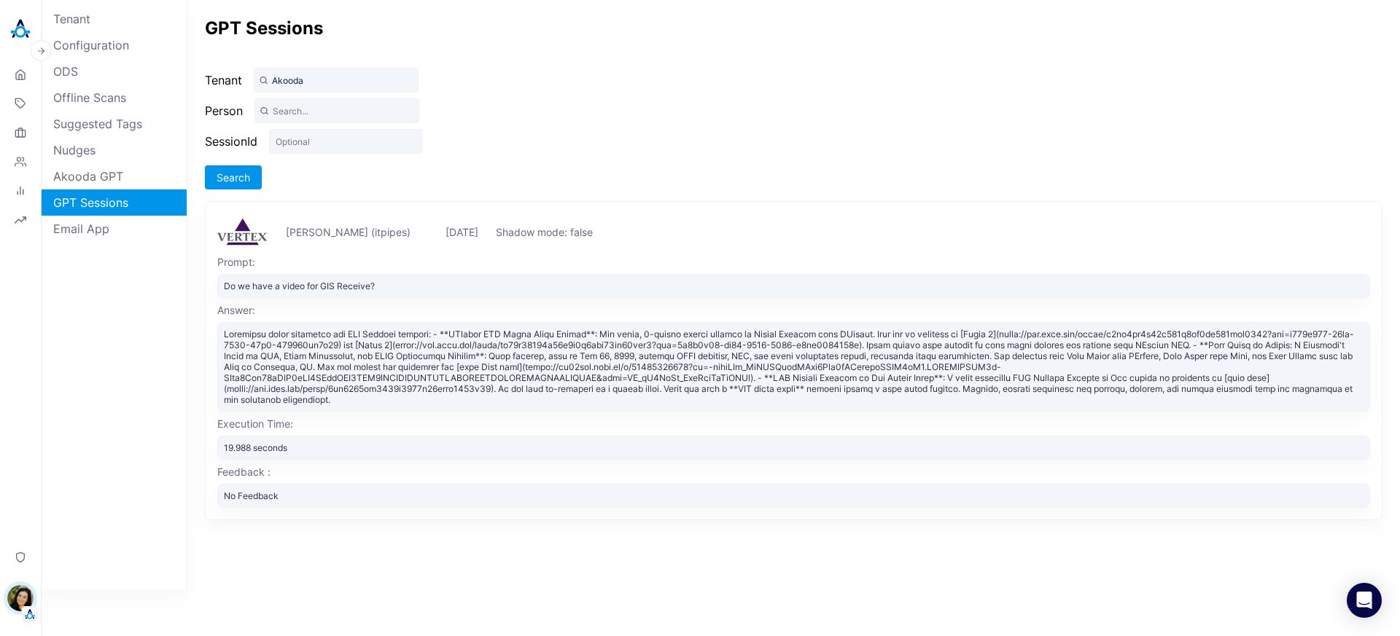
click at [19, 34] on img at bounding box center [20, 29] width 29 height 29
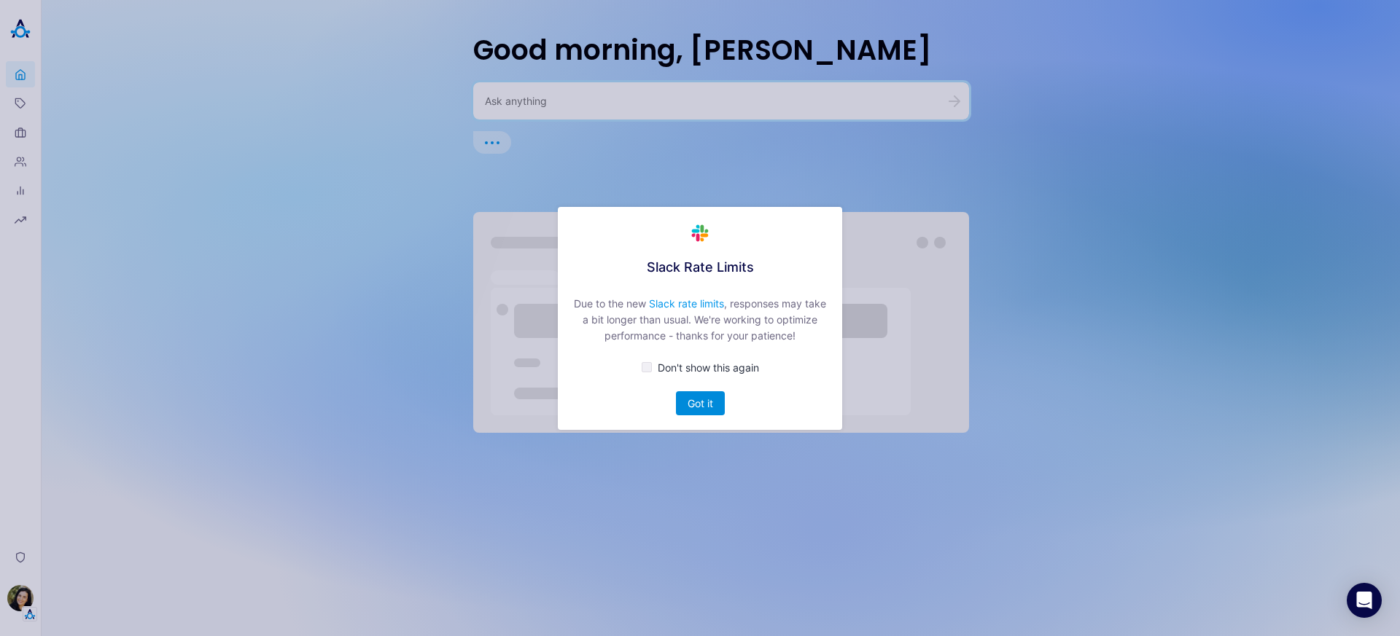
click at [699, 407] on button "Got it" at bounding box center [700, 403] width 49 height 24
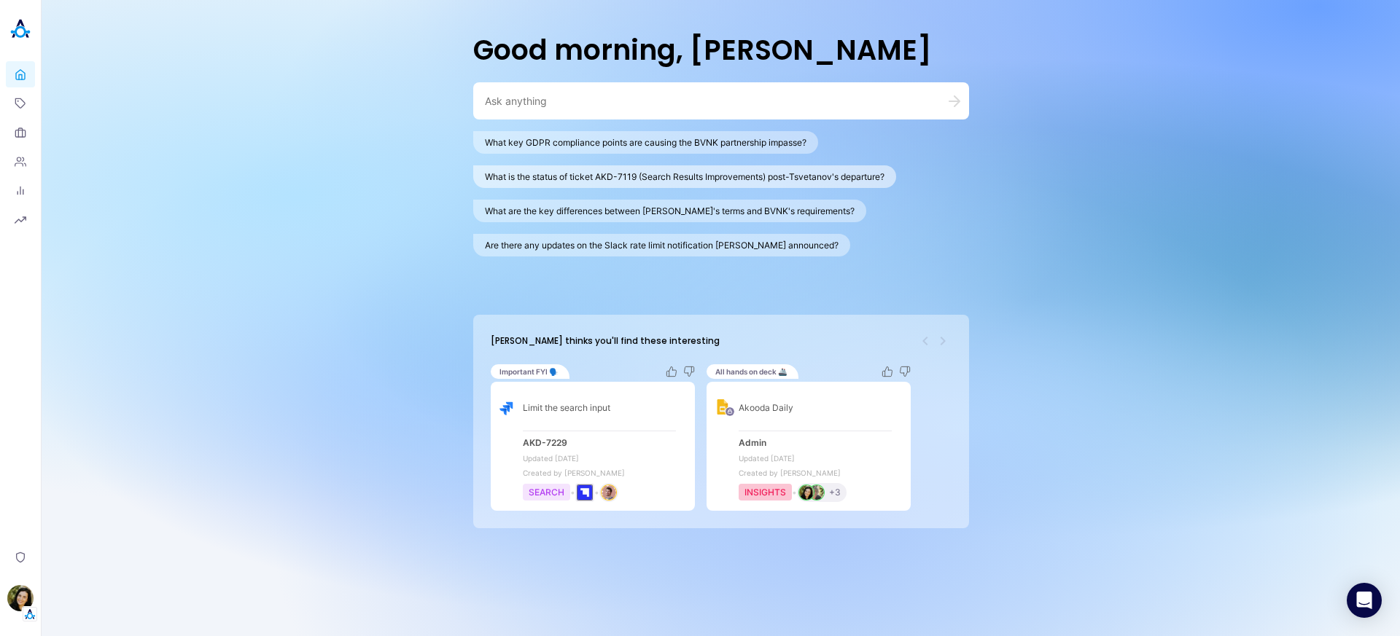
click at [522, 175] on button "What is the status of ticket AKD-7119 (Search Results Improvements) post-Tsveta…" at bounding box center [684, 176] width 423 height 23
type textarea "What is the status of ticket AKD-7119 (Search Results Improvements) post-Tsveta…"
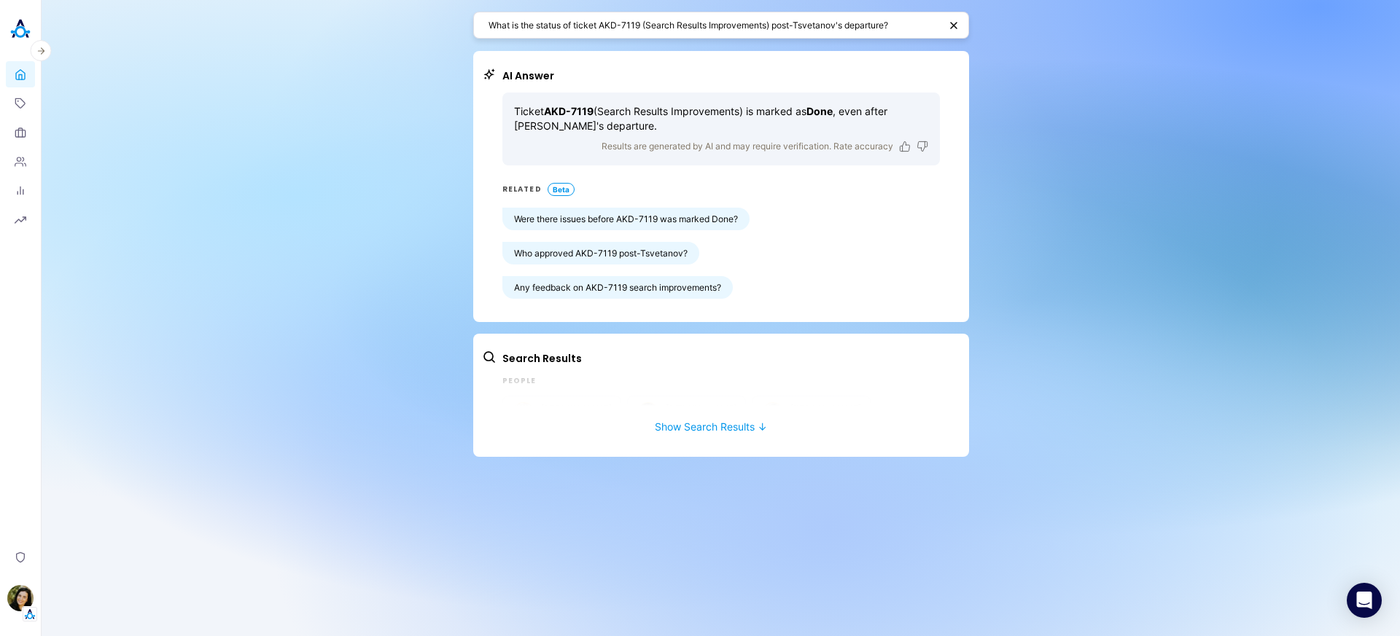
click at [5, 28] on header "Home Topics Organizations People Analytics Reports Privacy Ilana Djemal" at bounding box center [21, 318] width 42 height 636
click at [17, 33] on img at bounding box center [20, 29] width 29 height 29
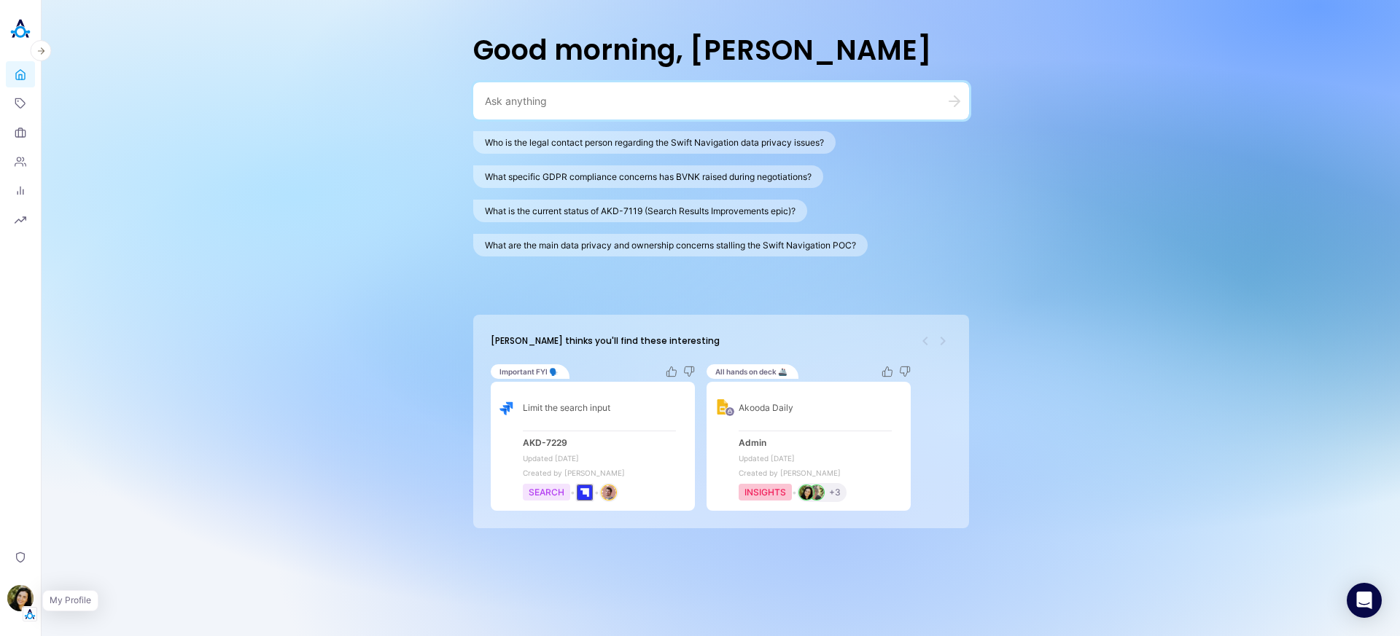
click at [28, 607] on img "button" at bounding box center [30, 614] width 15 height 15
click at [98, 501] on button "Switch Tenant" at bounding box center [101, 505] width 108 height 23
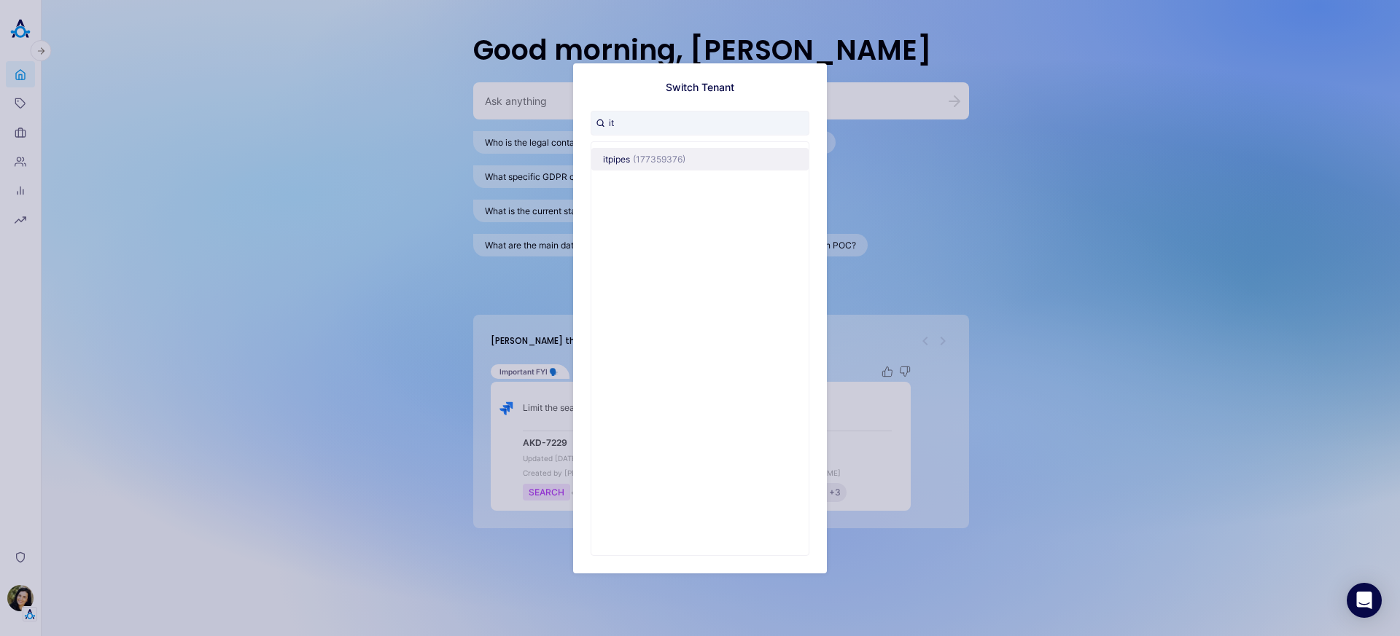
type input "it"
click at [713, 154] on button "itpipes (177359376)" at bounding box center [699, 158] width 217 height 23
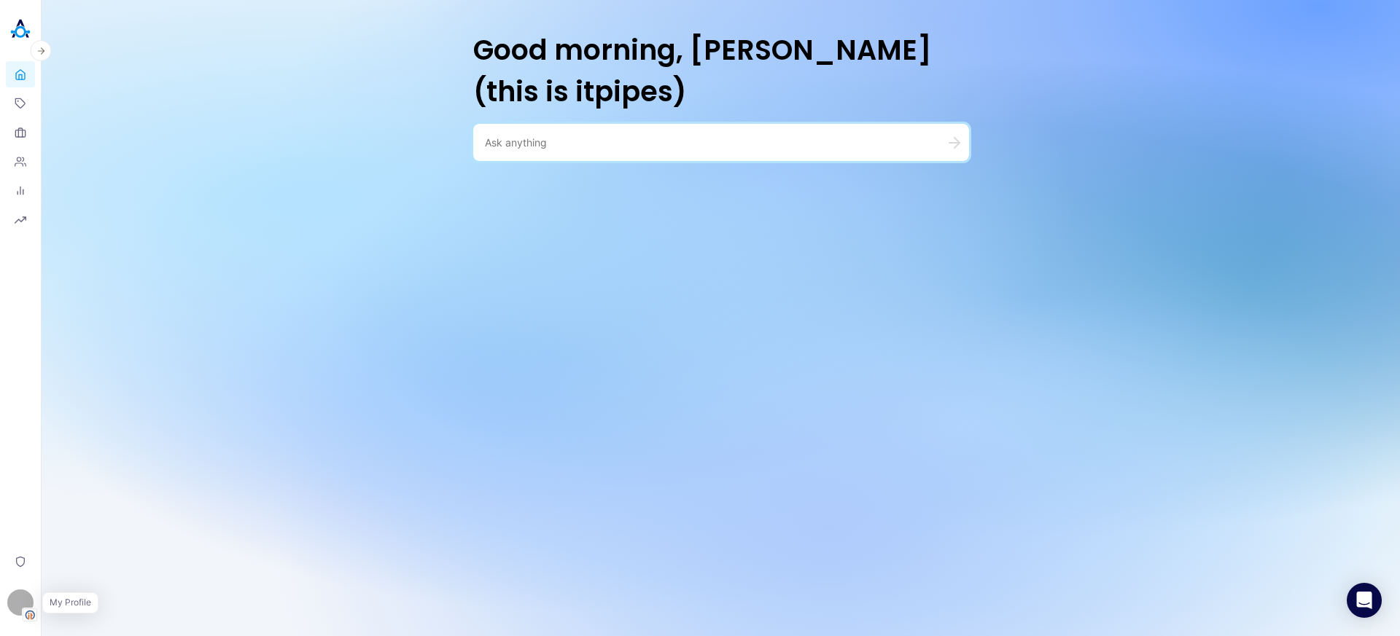
click at [17, 588] on button "I Ilana Djemal" at bounding box center [20, 603] width 29 height 38
click at [81, 574] on link "Settings" at bounding box center [101, 564] width 108 height 23
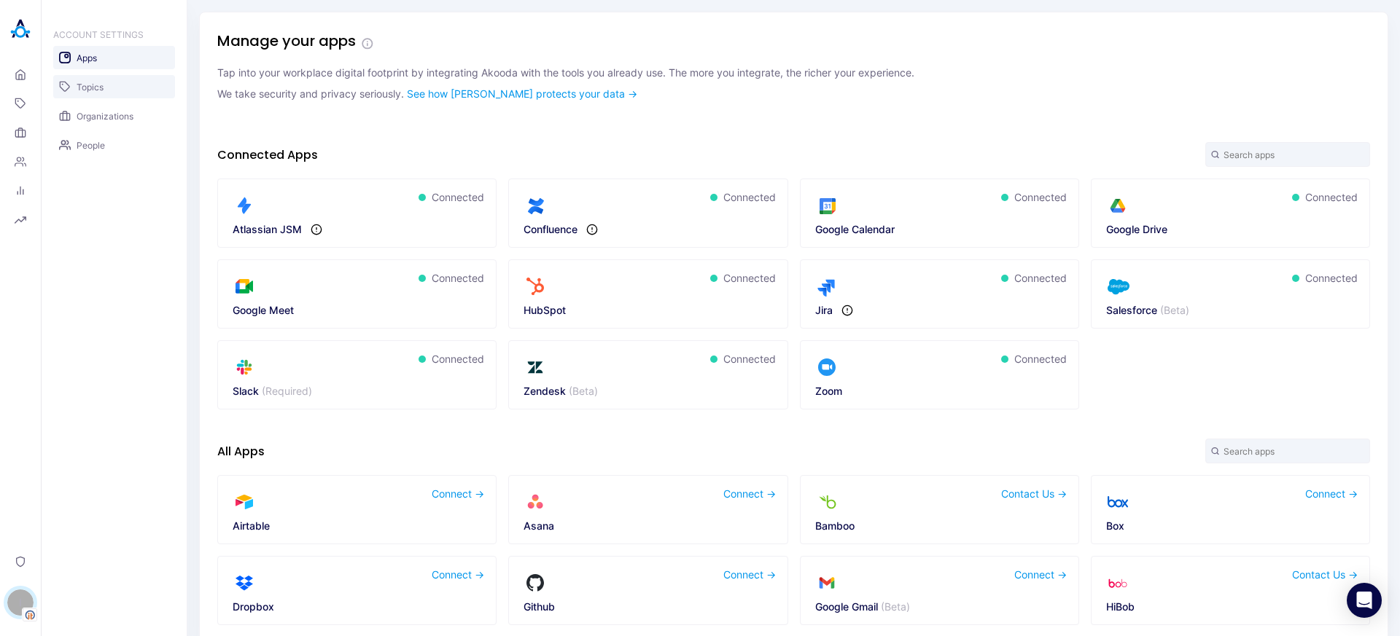
click at [121, 92] on link "Topics" at bounding box center [114, 86] width 122 height 23
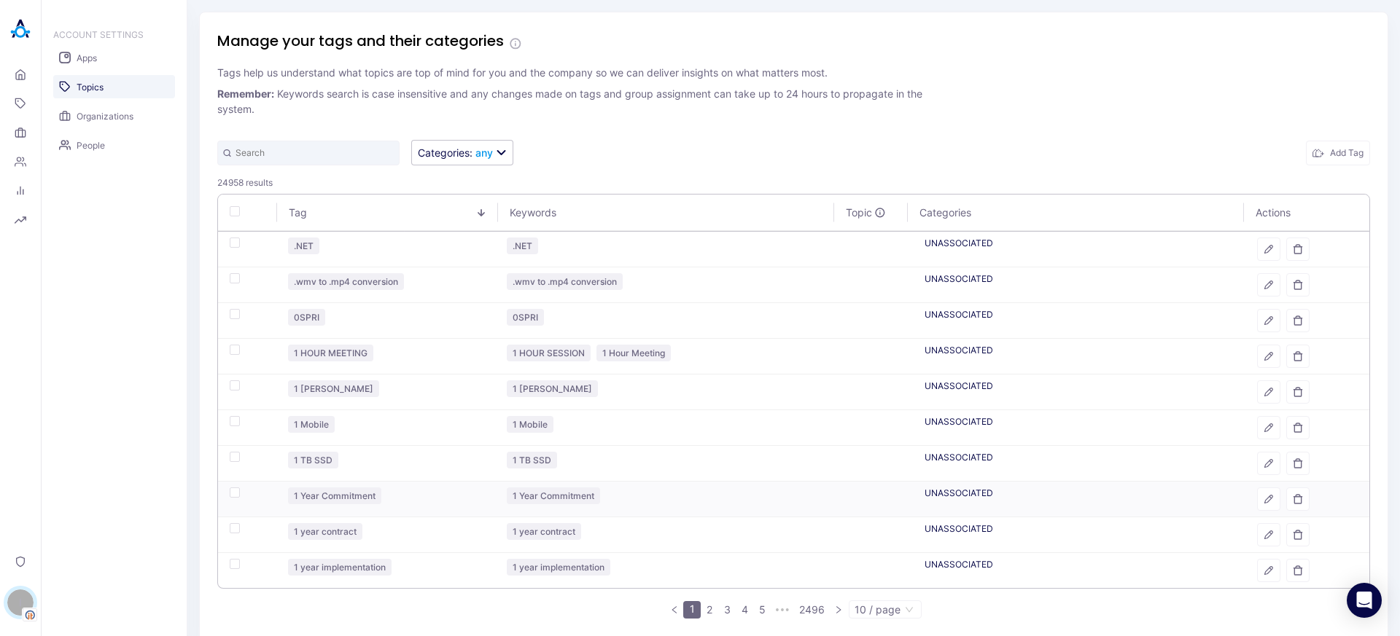
click at [1263, 500] on icon "button" at bounding box center [1268, 499] width 10 height 10
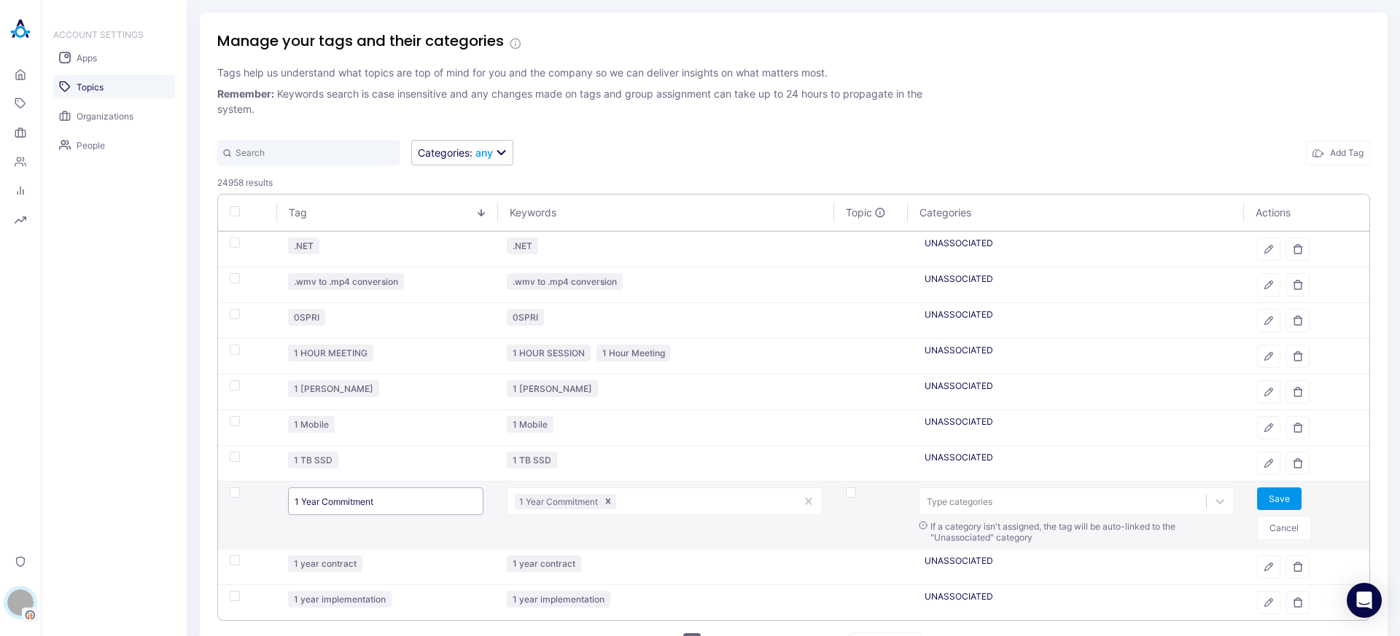
click at [373, 496] on input "1 Year Commitment" at bounding box center [385, 502] width 195 height 28
click at [373, 497] on input "1 Year Commitment" at bounding box center [385, 502] width 195 height 28
drag, startPoint x: 1287, startPoint y: 534, endPoint x: 1208, endPoint y: 521, distance: 80.7
click at [1287, 534] on button "Cancel" at bounding box center [1284, 528] width 54 height 24
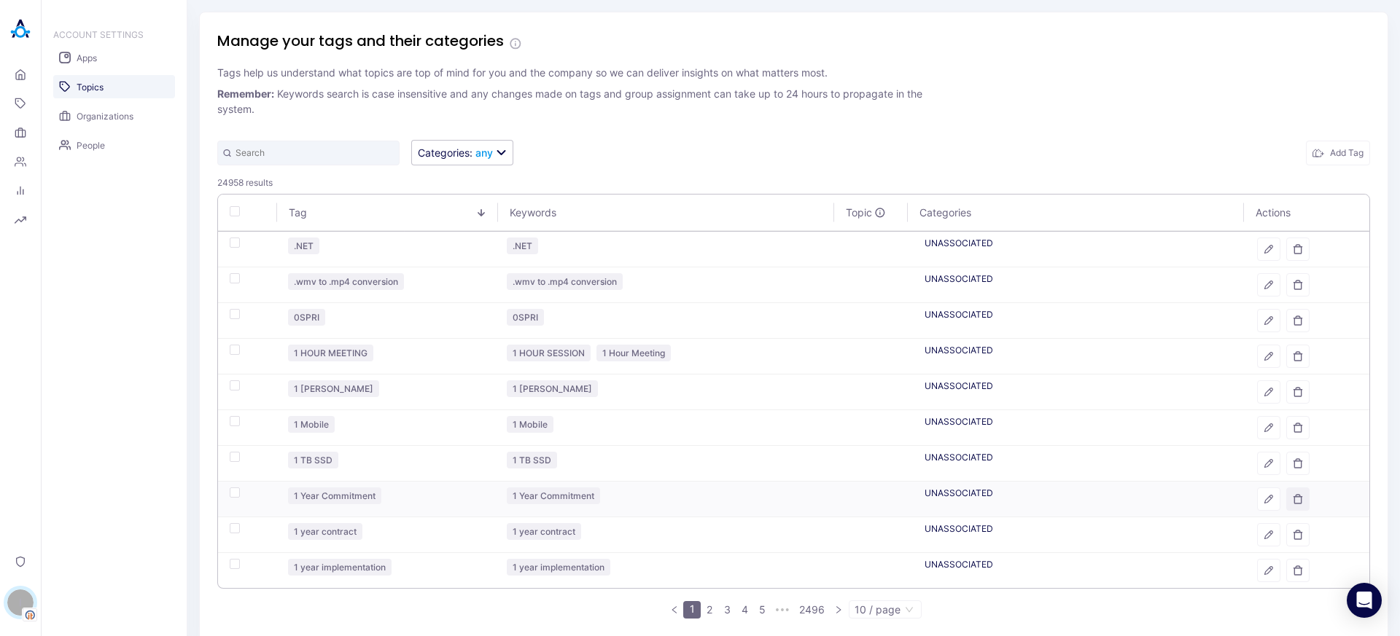
click at [1295, 504] on button "button" at bounding box center [1297, 499] width 23 height 23
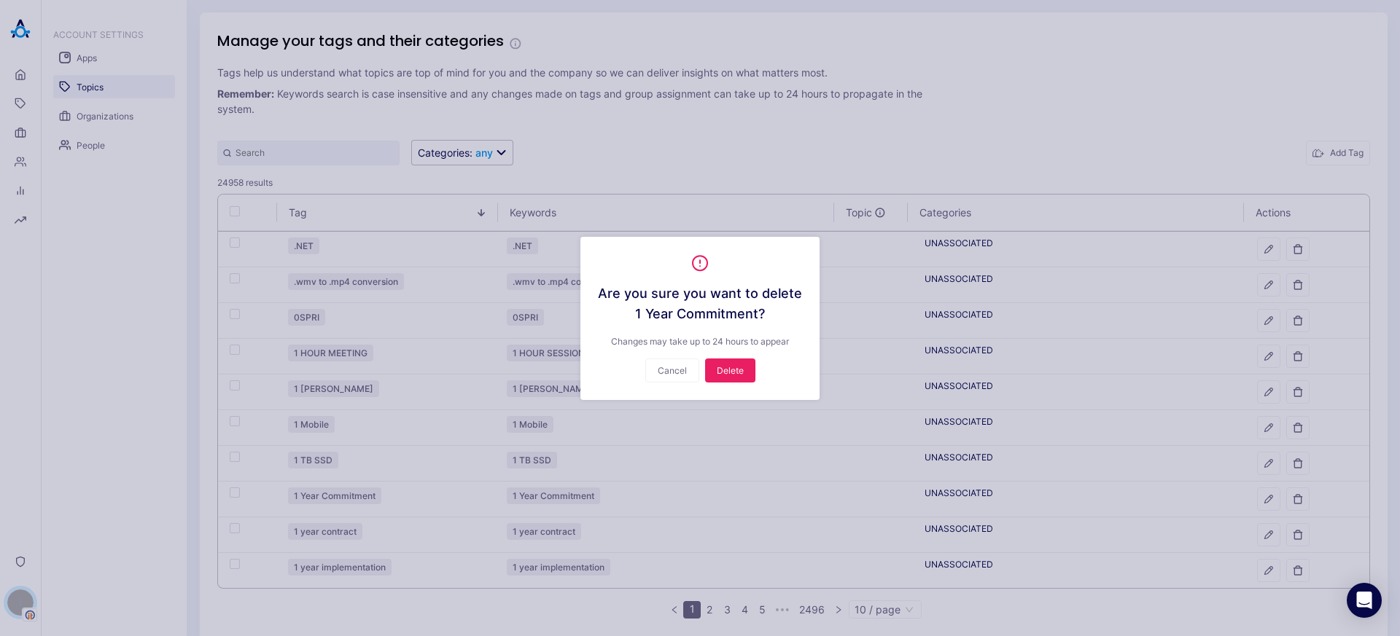
click at [763, 374] on div "Are you sure you want to delete 1 Year Commitment ? Changes may take up to 24 h…" at bounding box center [700, 318] width 204 height 128
click at [724, 359] on button "Delete" at bounding box center [730, 371] width 50 height 24
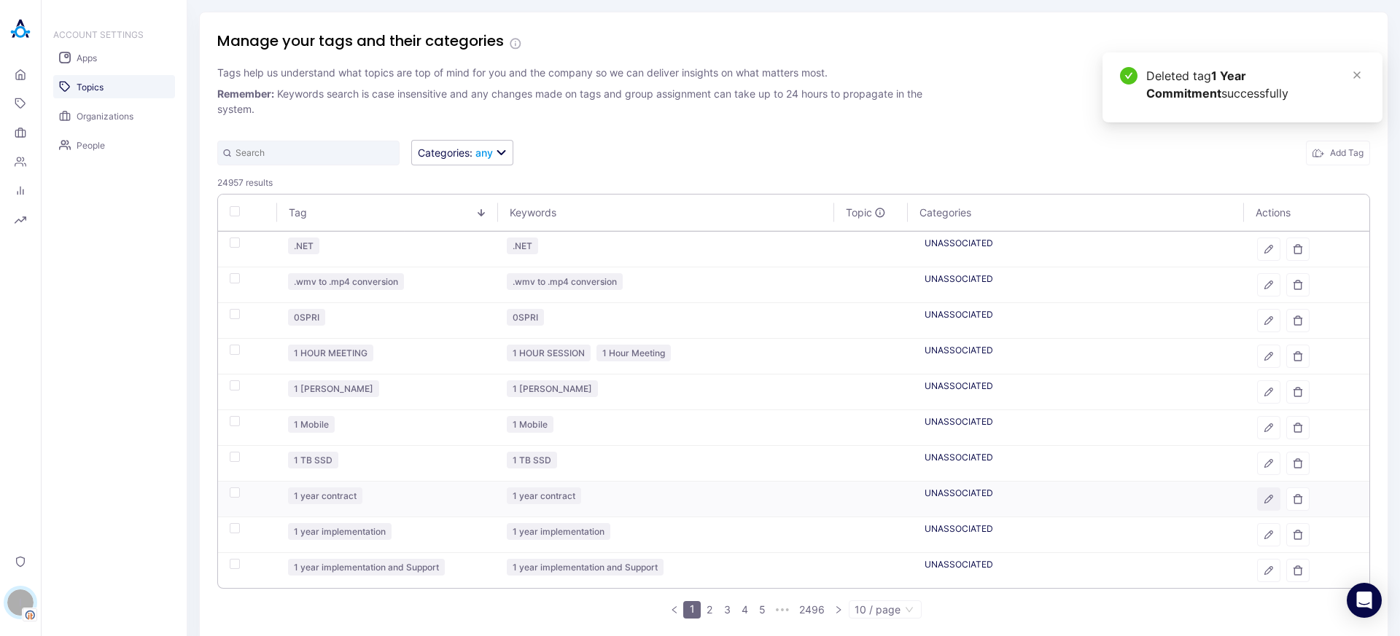
click at [1265, 501] on icon "button" at bounding box center [1269, 500] width 8 height 8
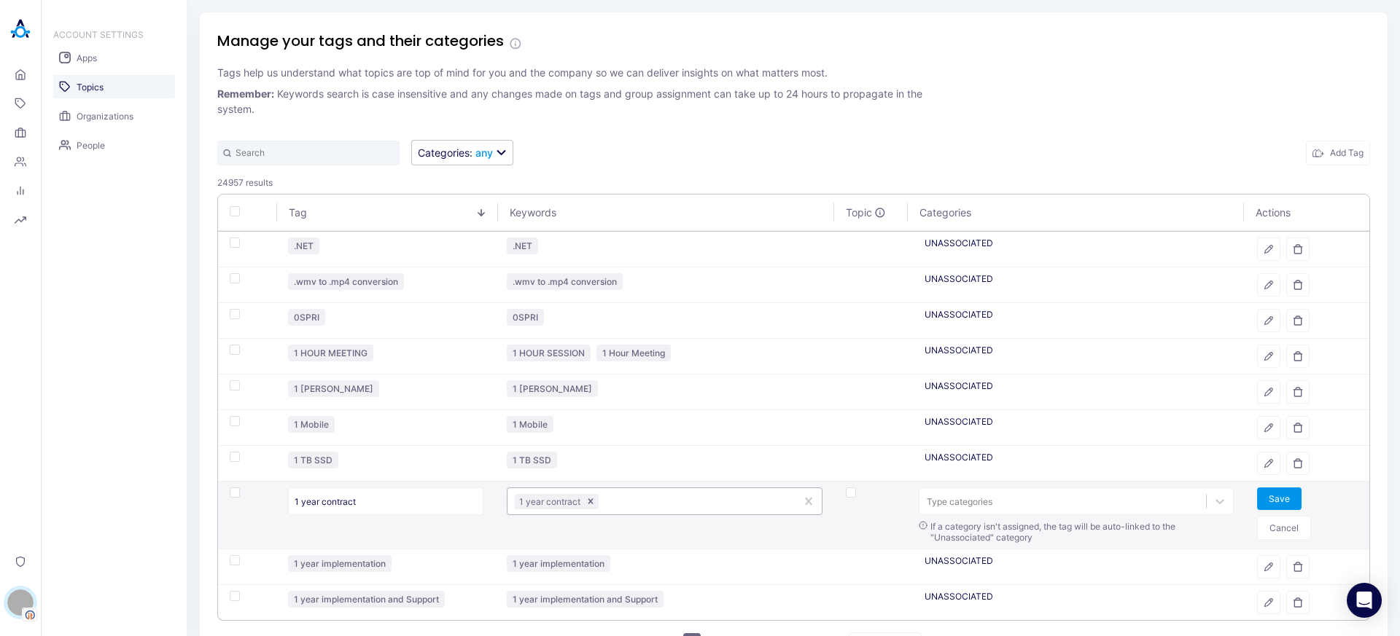
click at [673, 501] on div at bounding box center [694, 502] width 187 height 14
paste input "1 YEAR COMMITMENT"
type input "1 YEAR COMMITMENT"
click at [1277, 501] on button "Save" at bounding box center [1279, 499] width 44 height 23
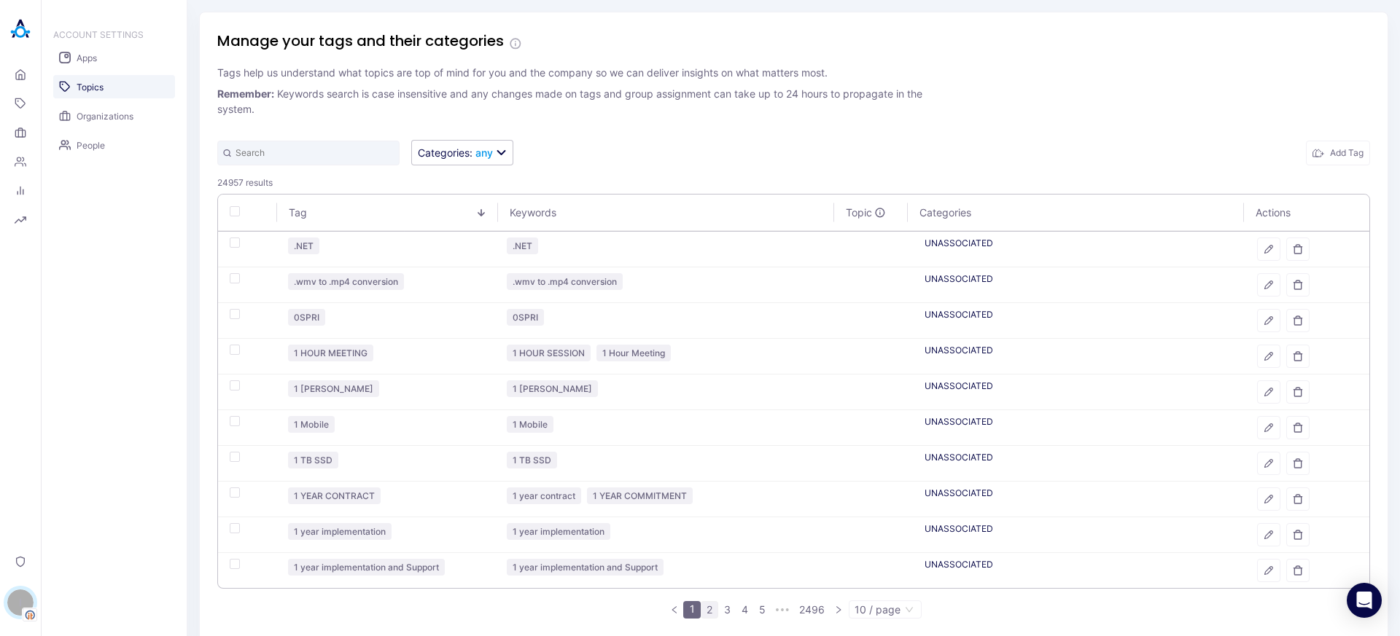
click at [705, 610] on link "2" at bounding box center [709, 610] width 16 height 16
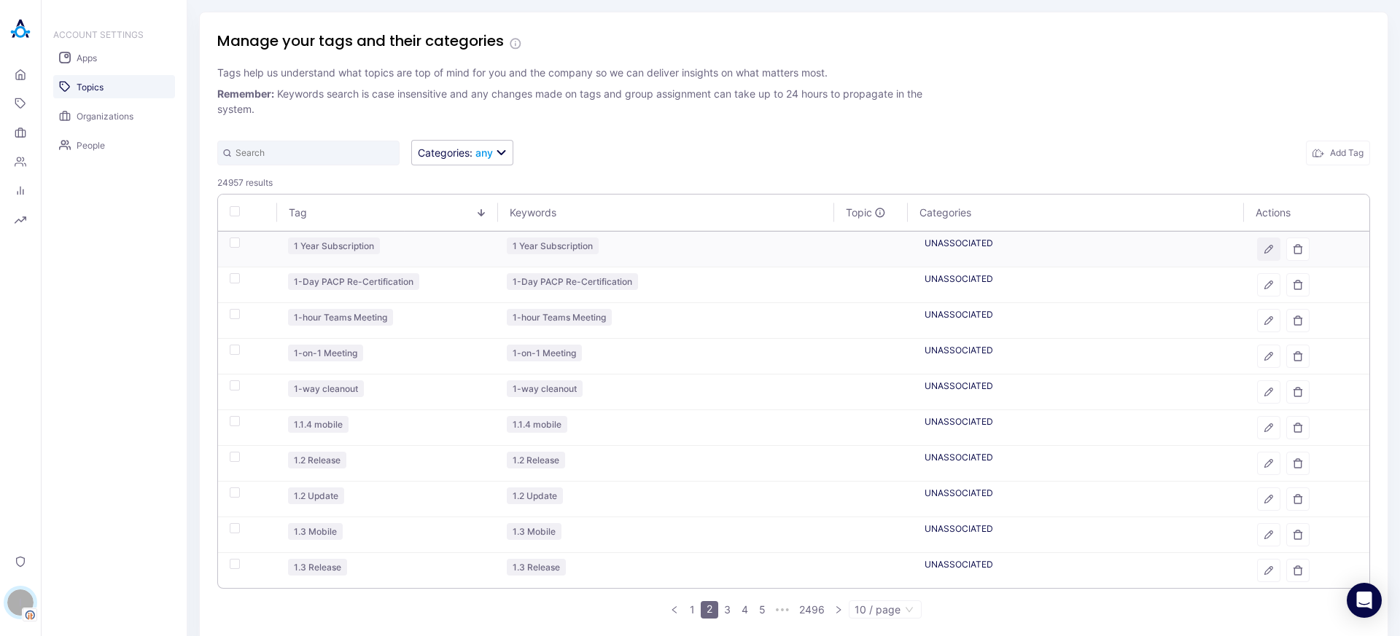
click at [1263, 246] on icon "button" at bounding box center [1268, 249] width 10 height 10
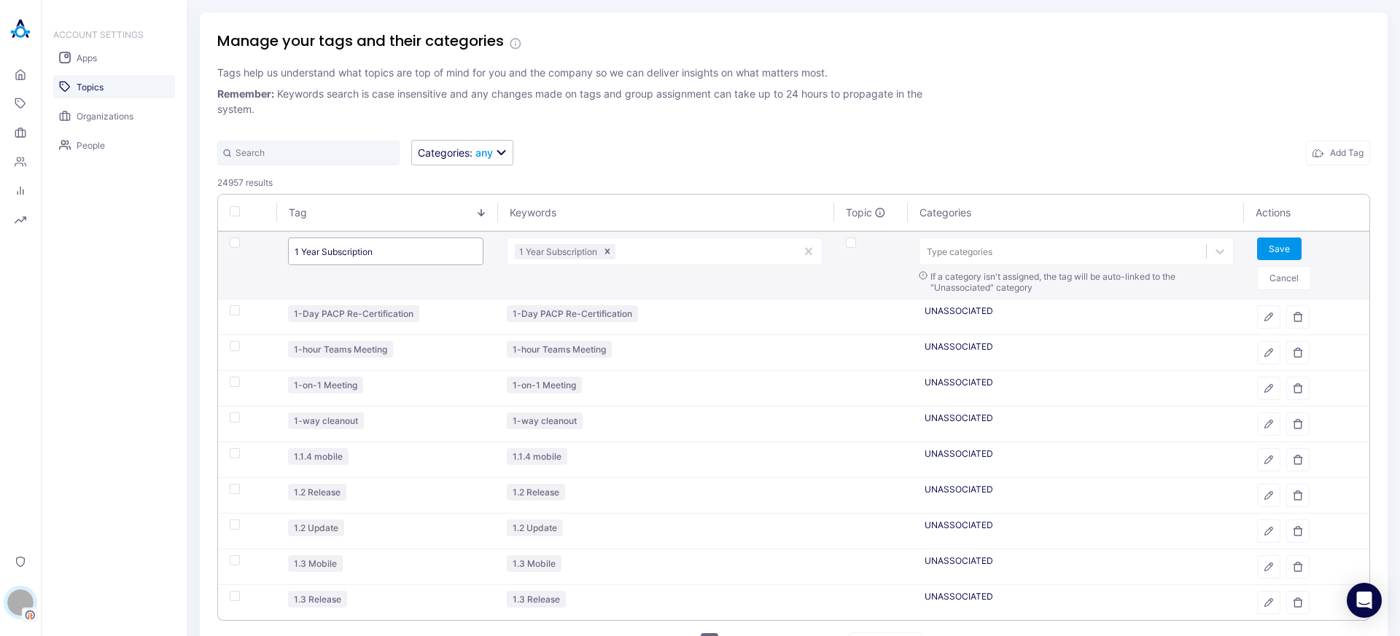
click at [397, 254] on input "1 Year Subscription" at bounding box center [385, 252] width 195 height 28
click at [397, 255] on input "1 Year Subscription" at bounding box center [385, 252] width 195 height 28
click at [397, 256] on input "1 Year Subscription" at bounding box center [385, 252] width 195 height 28
click at [1269, 276] on button "Cancel" at bounding box center [1284, 278] width 54 height 24
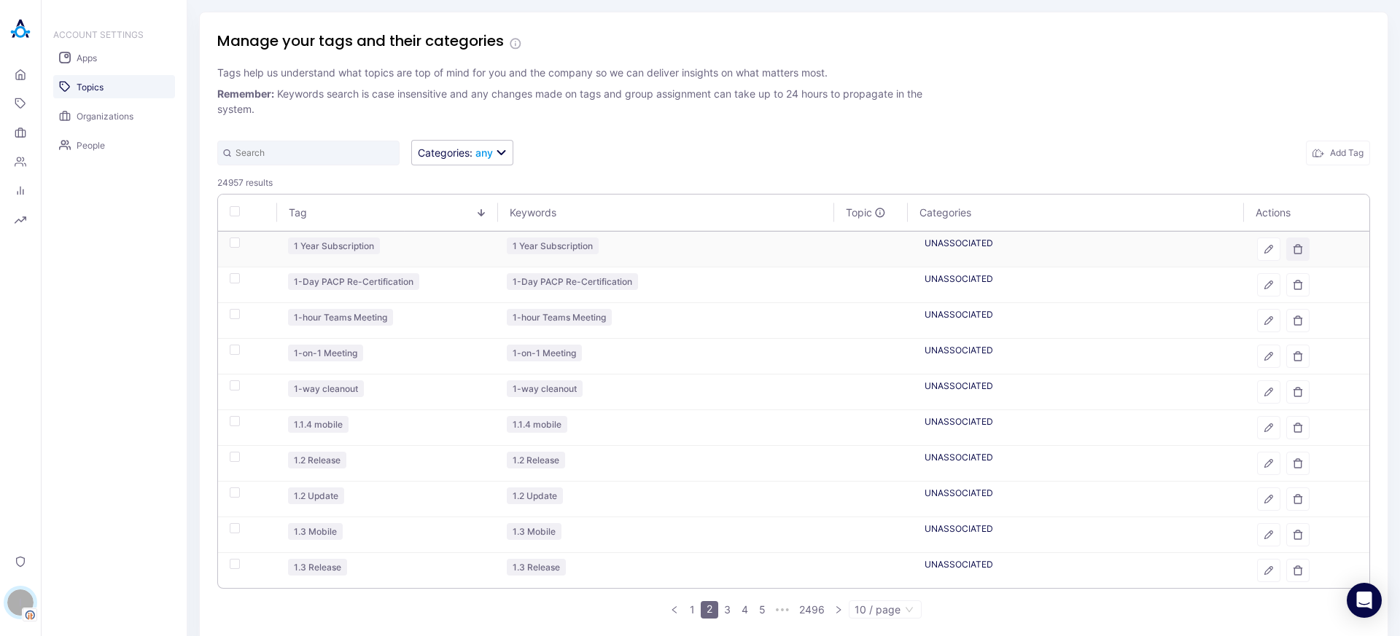
click at [1289, 257] on button "button" at bounding box center [1297, 249] width 23 height 23
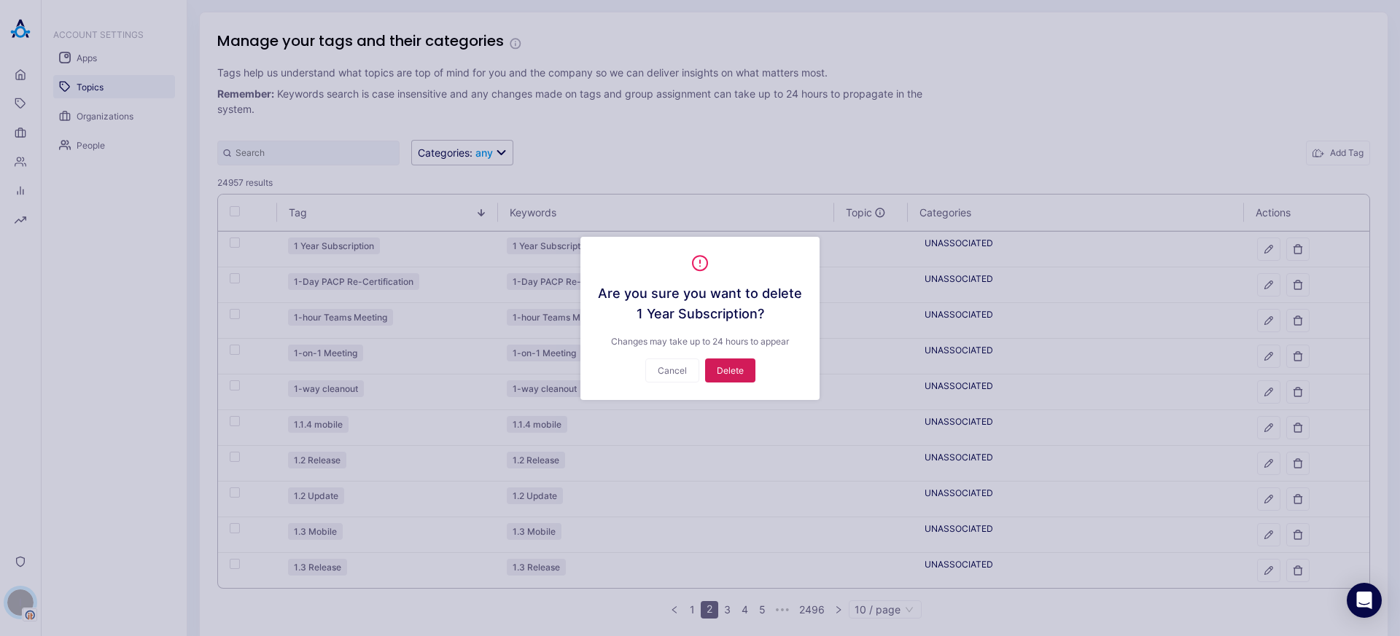
click at [734, 374] on button "Delete" at bounding box center [730, 371] width 50 height 24
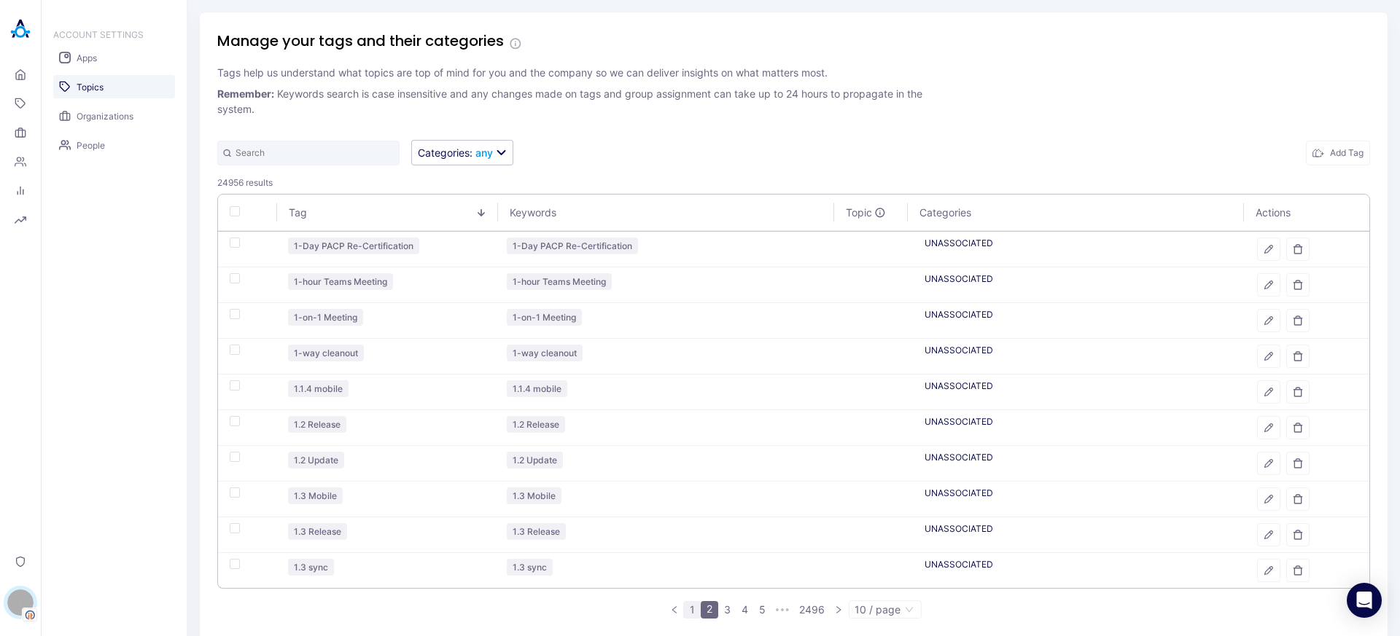
click at [690, 614] on link "1" at bounding box center [692, 610] width 16 height 16
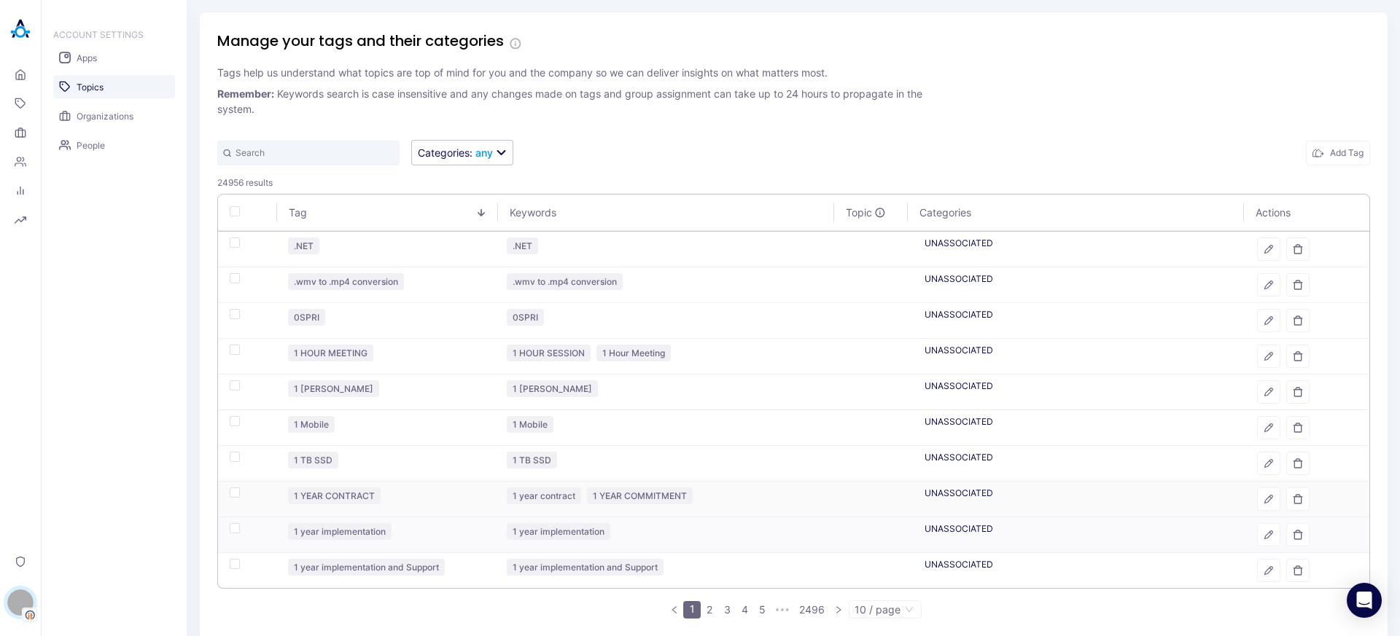
click at [1263, 499] on icon "button" at bounding box center [1268, 499] width 10 height 10
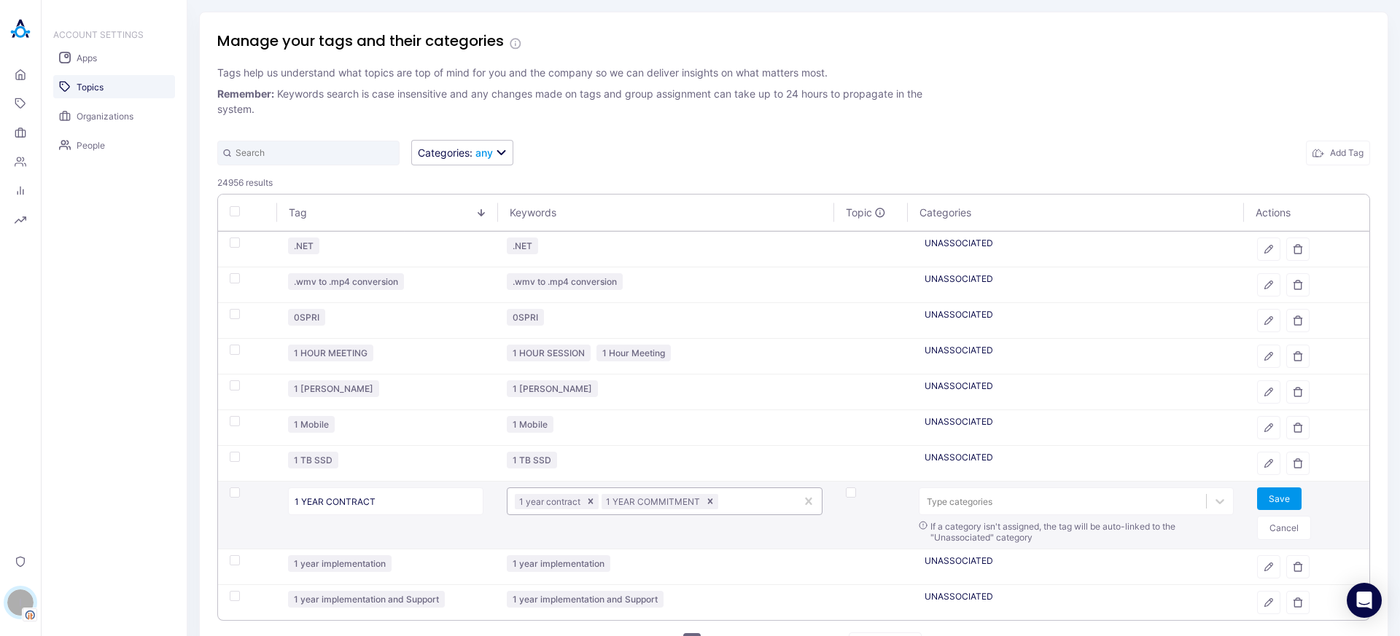
click at [747, 507] on div at bounding box center [754, 502] width 67 height 14
paste input "1 YEAR SUBSCRIPTION"
type input "1 YEAR SUBSCRIPTION"
click at [1257, 496] on button "Save" at bounding box center [1279, 499] width 44 height 23
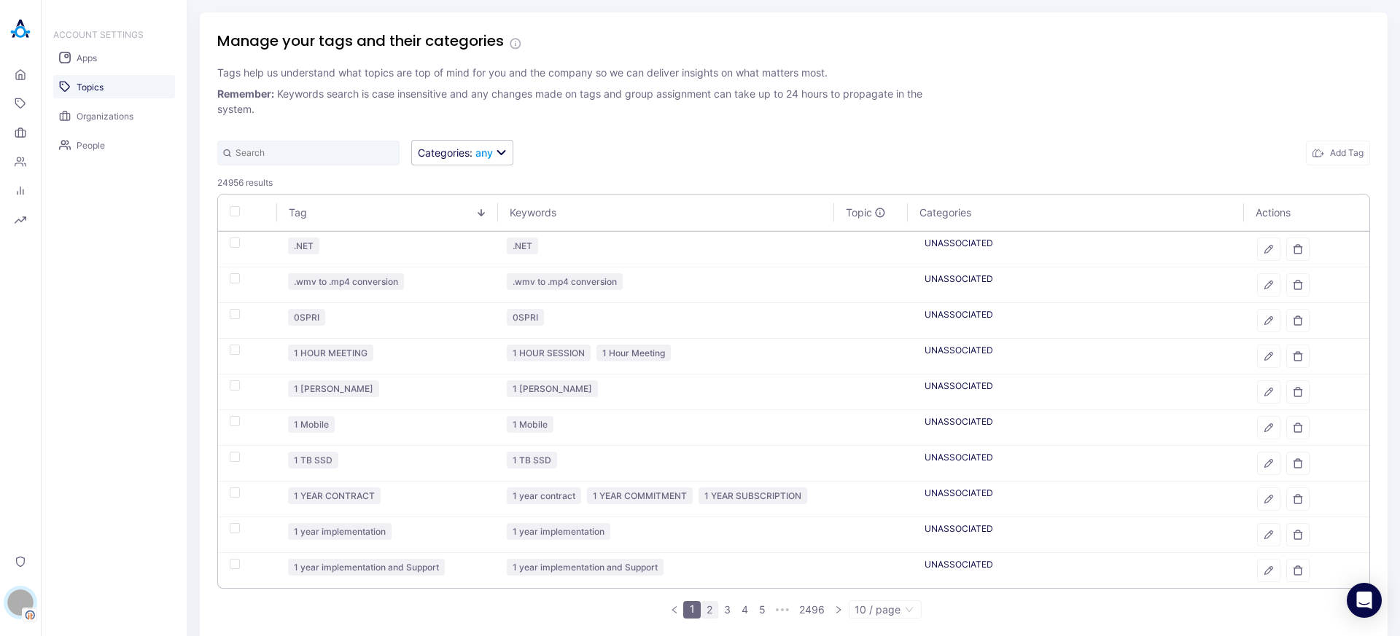
click at [704, 612] on link "2" at bounding box center [709, 610] width 16 height 16
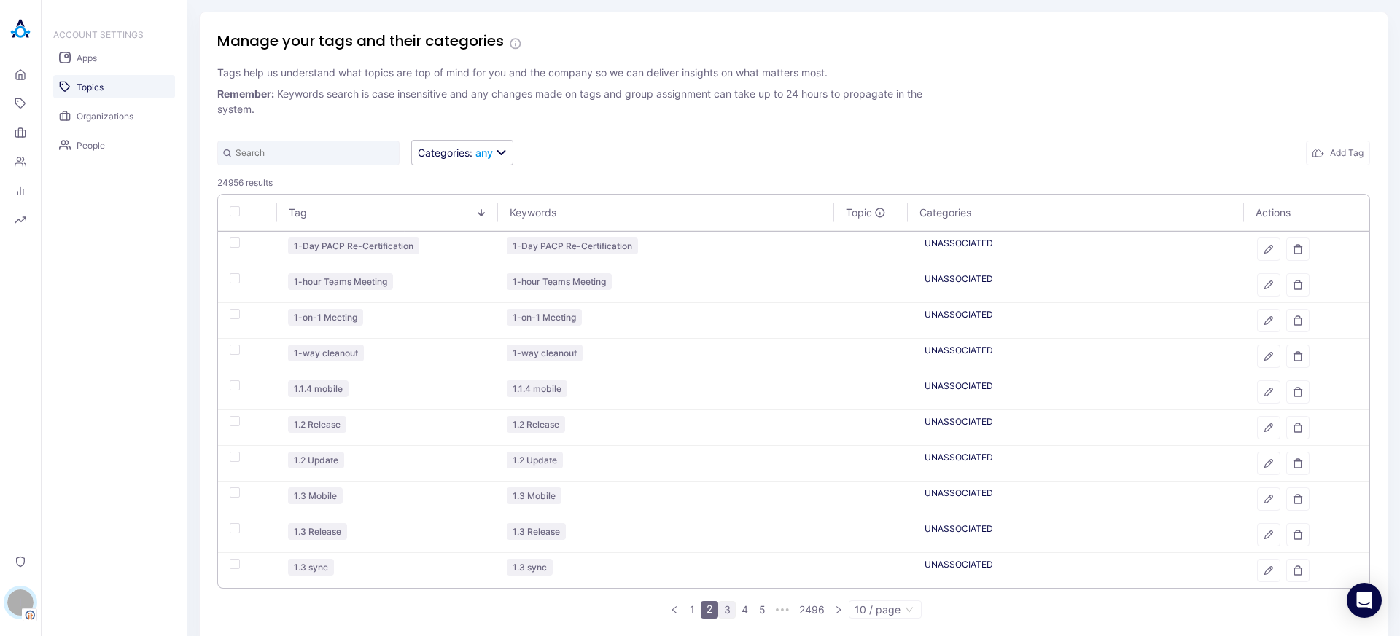
click at [721, 612] on link "3" at bounding box center [727, 610] width 16 height 16
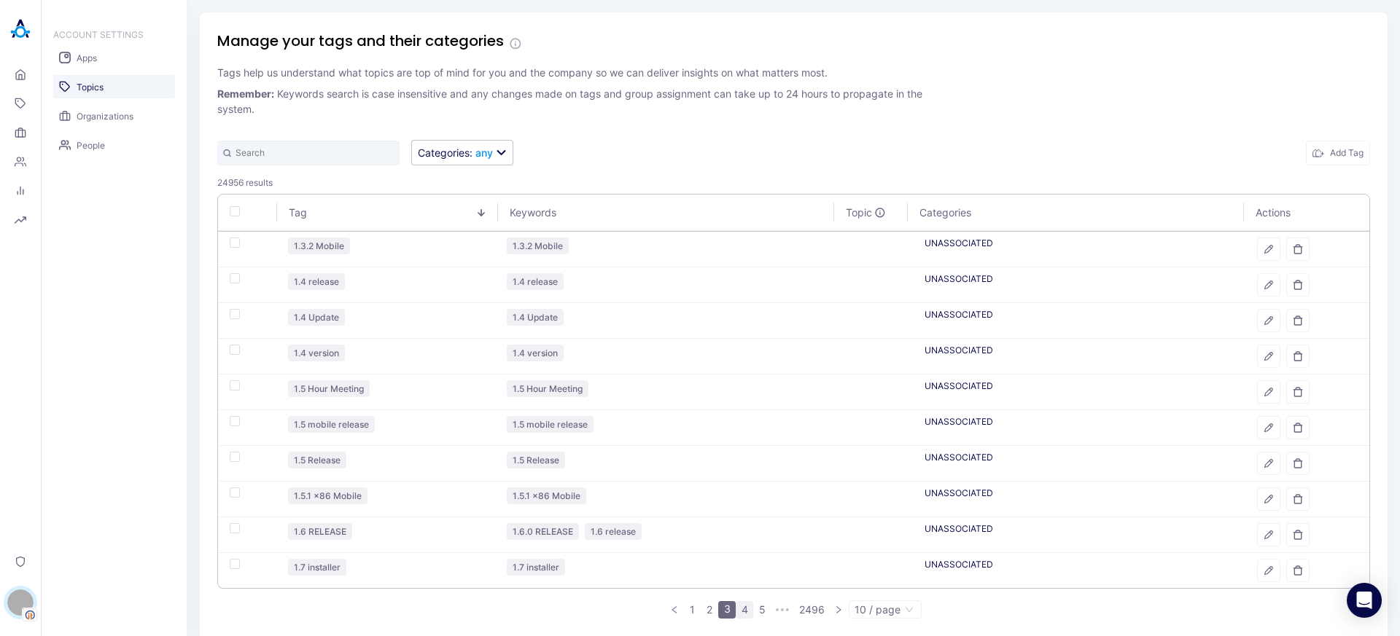
click at [740, 612] on link "4" at bounding box center [744, 610] width 16 height 16
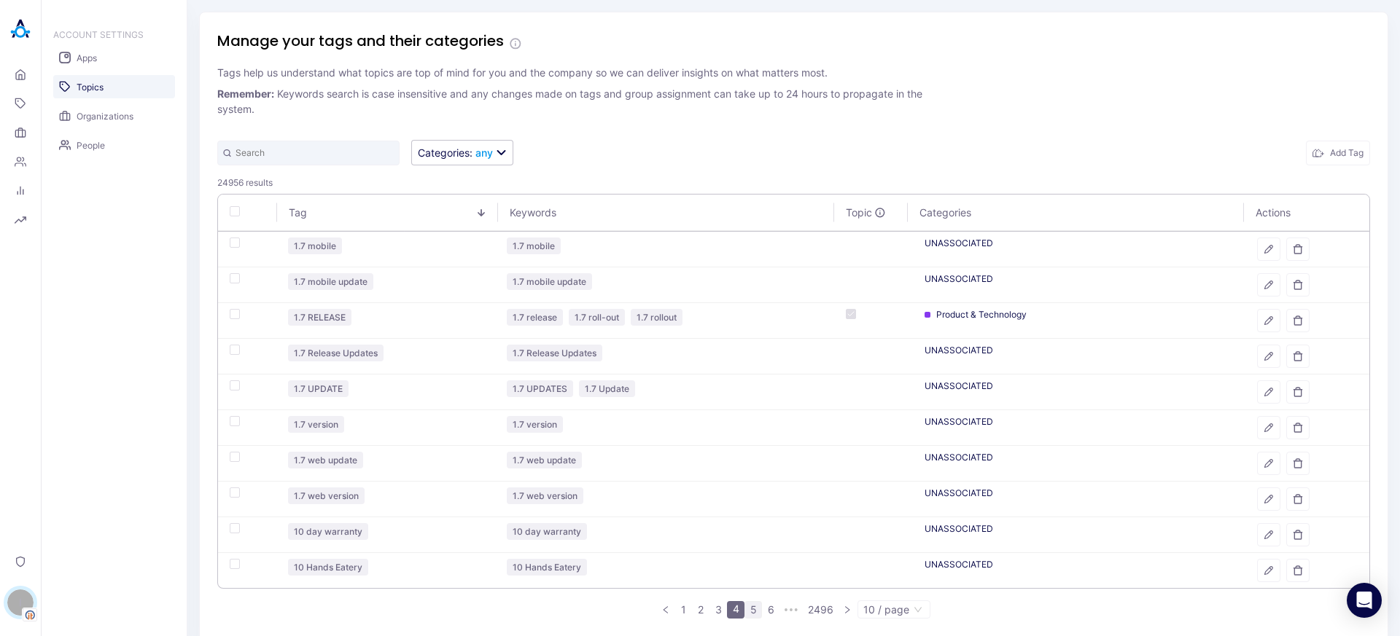
click at [754, 609] on link "5" at bounding box center [753, 610] width 16 height 16
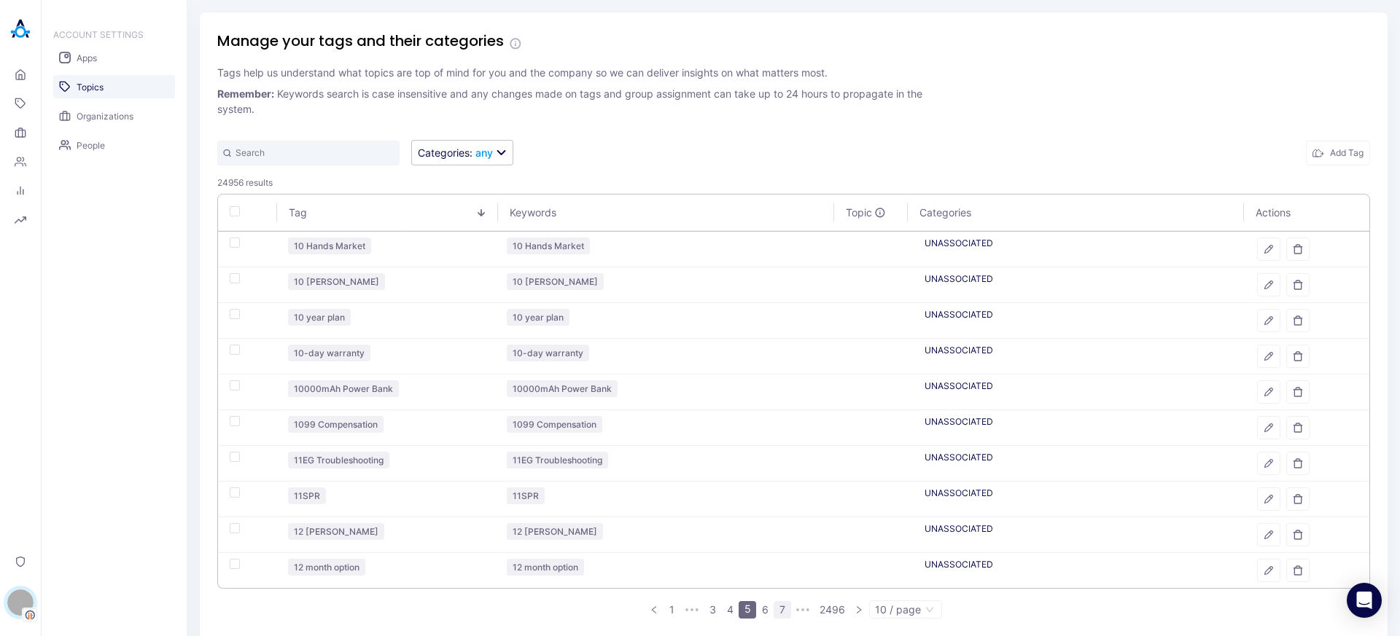
click at [757, 612] on link "6" at bounding box center [765, 610] width 16 height 16
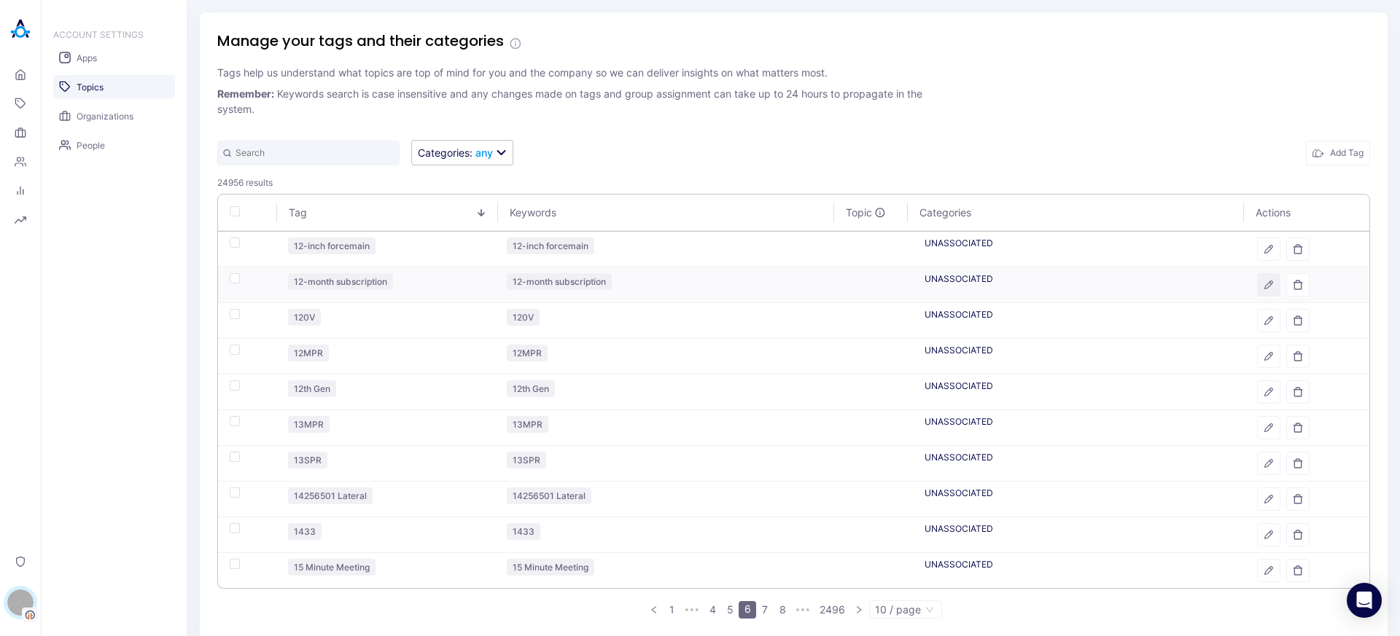
click at [1263, 287] on icon "button" at bounding box center [1268, 285] width 10 height 10
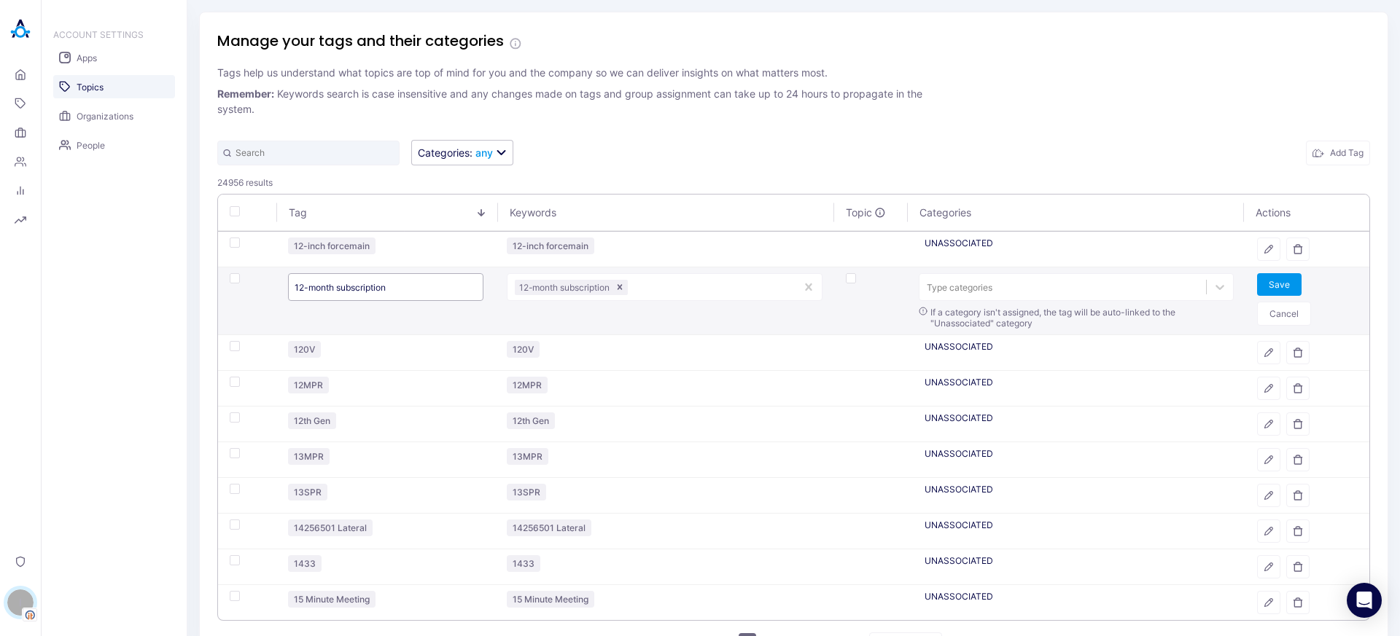
click at [395, 289] on input "12-month subscription" at bounding box center [385, 287] width 195 height 28
click at [1269, 319] on button "Cancel" at bounding box center [1284, 314] width 54 height 24
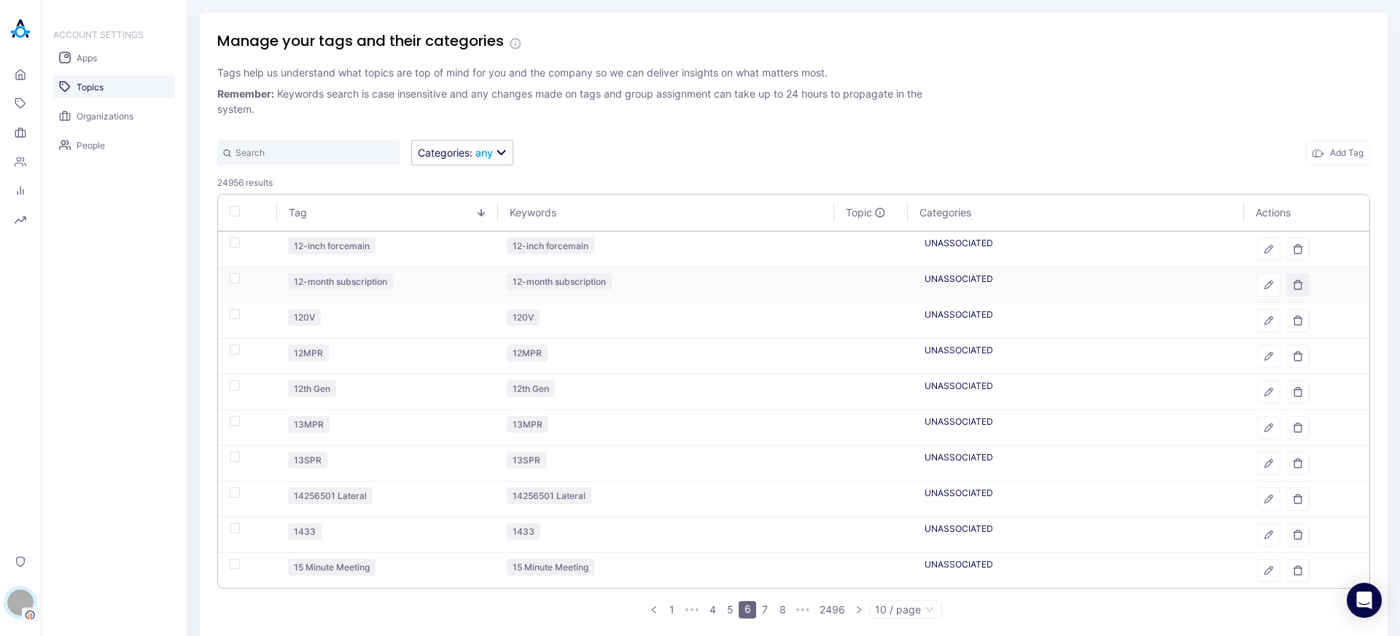
click at [1293, 285] on button "button" at bounding box center [1297, 284] width 23 height 23
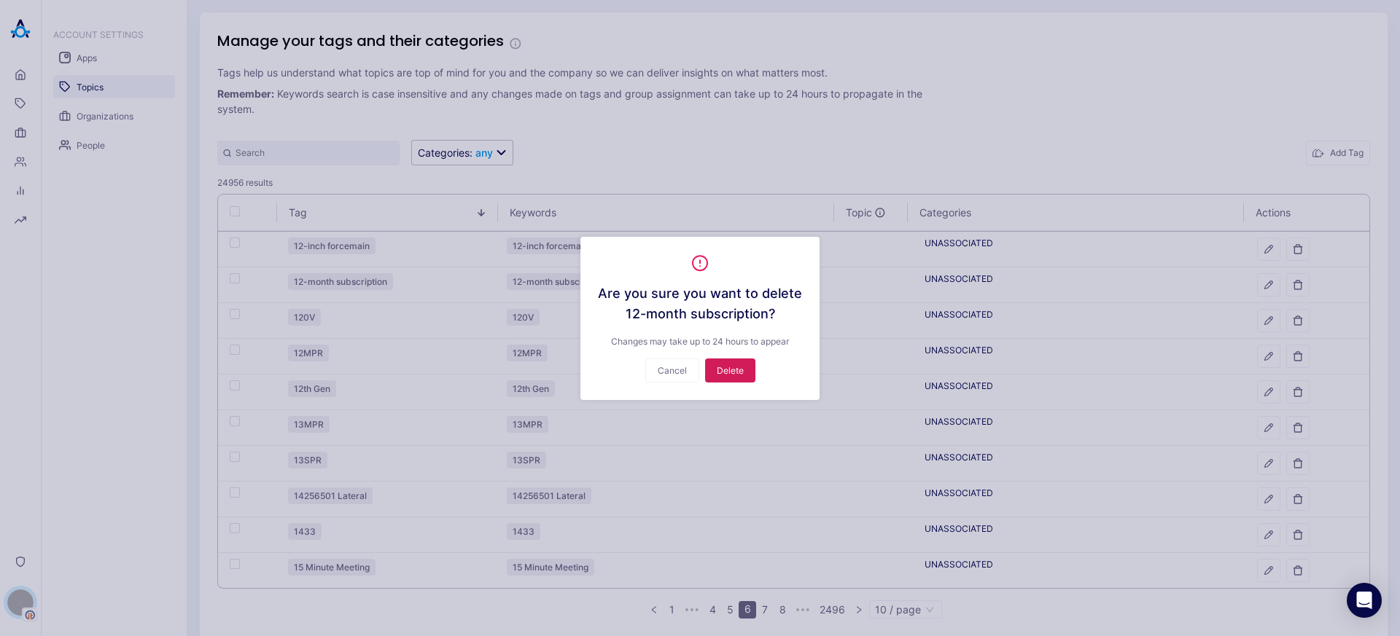
click at [729, 371] on button "Delete" at bounding box center [730, 371] width 50 height 24
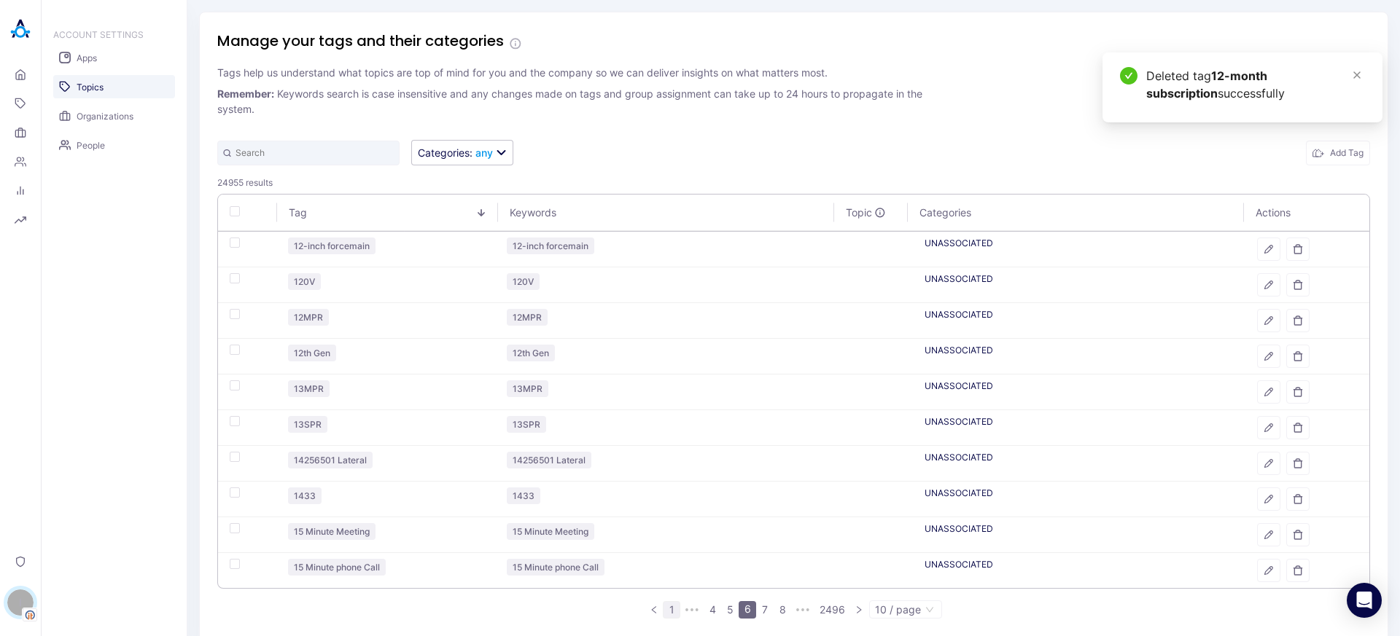
click at [666, 612] on link "1" at bounding box center [671, 610] width 16 height 16
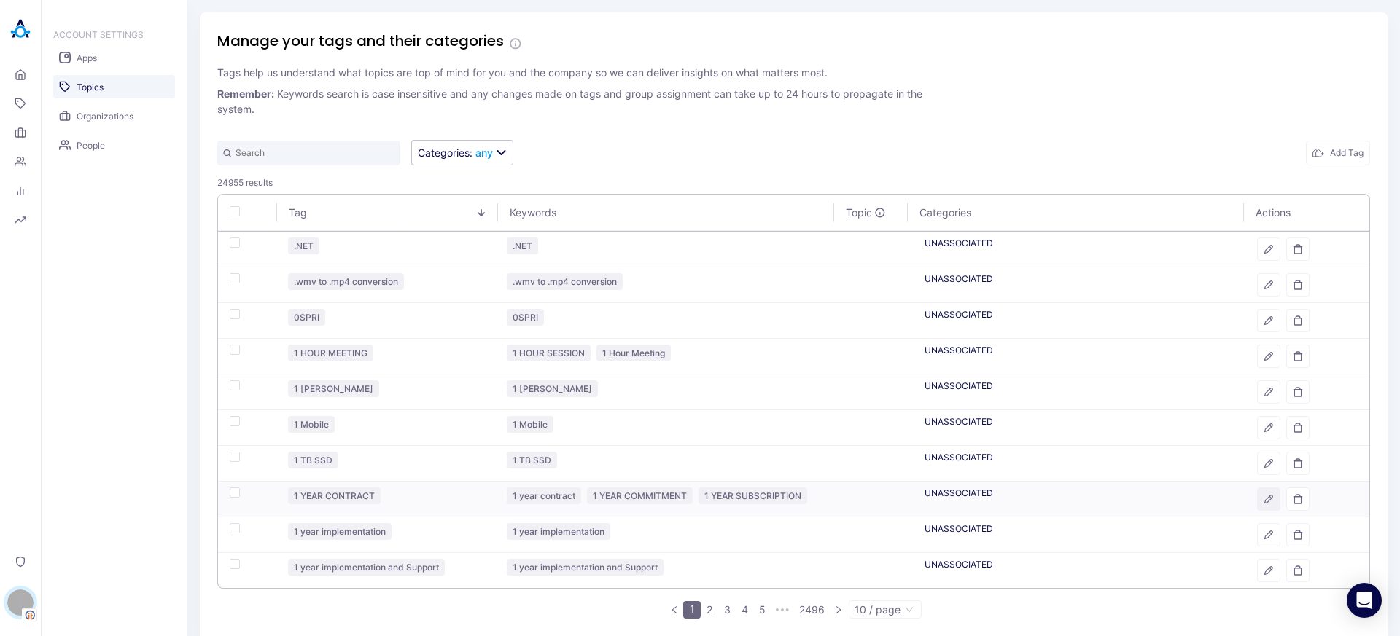
click at [1265, 498] on icon "button" at bounding box center [1269, 500] width 8 height 8
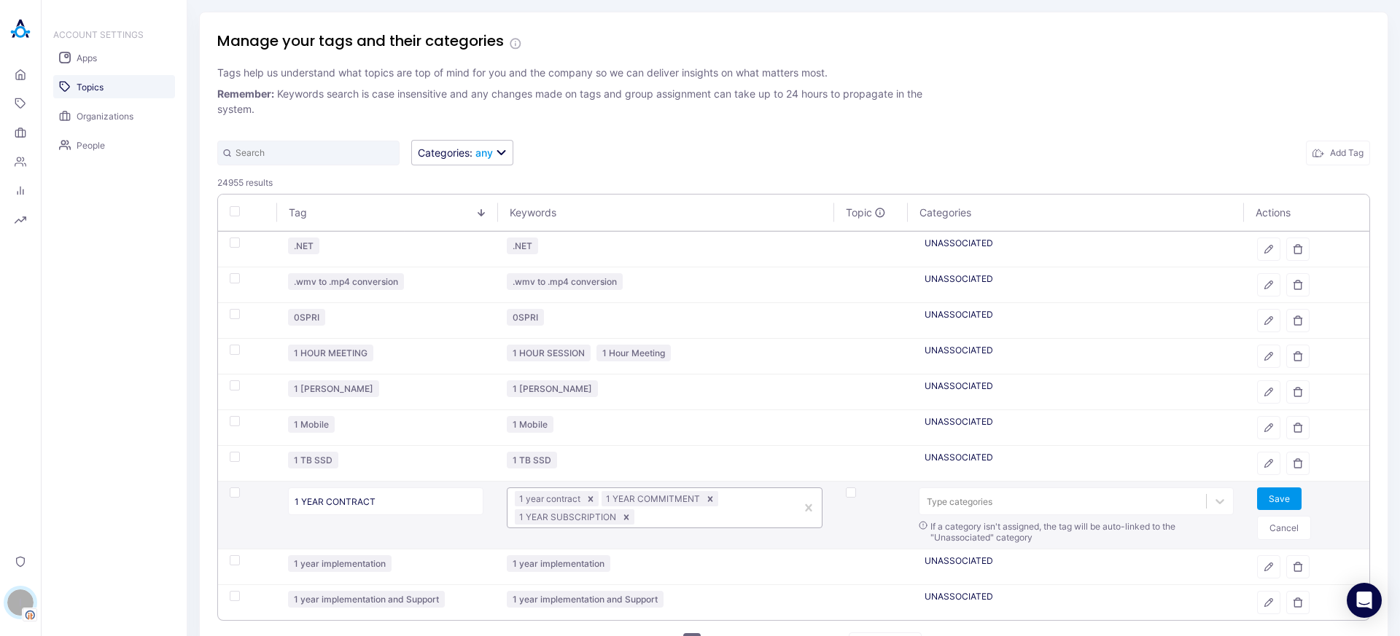
click at [725, 523] on div at bounding box center [712, 517] width 151 height 14
paste input "12-MONTH SUBSCRIPTION"
type input "12-MONTH SUBSCRIPTION"
click at [1260, 497] on button "Save" at bounding box center [1279, 499] width 44 height 23
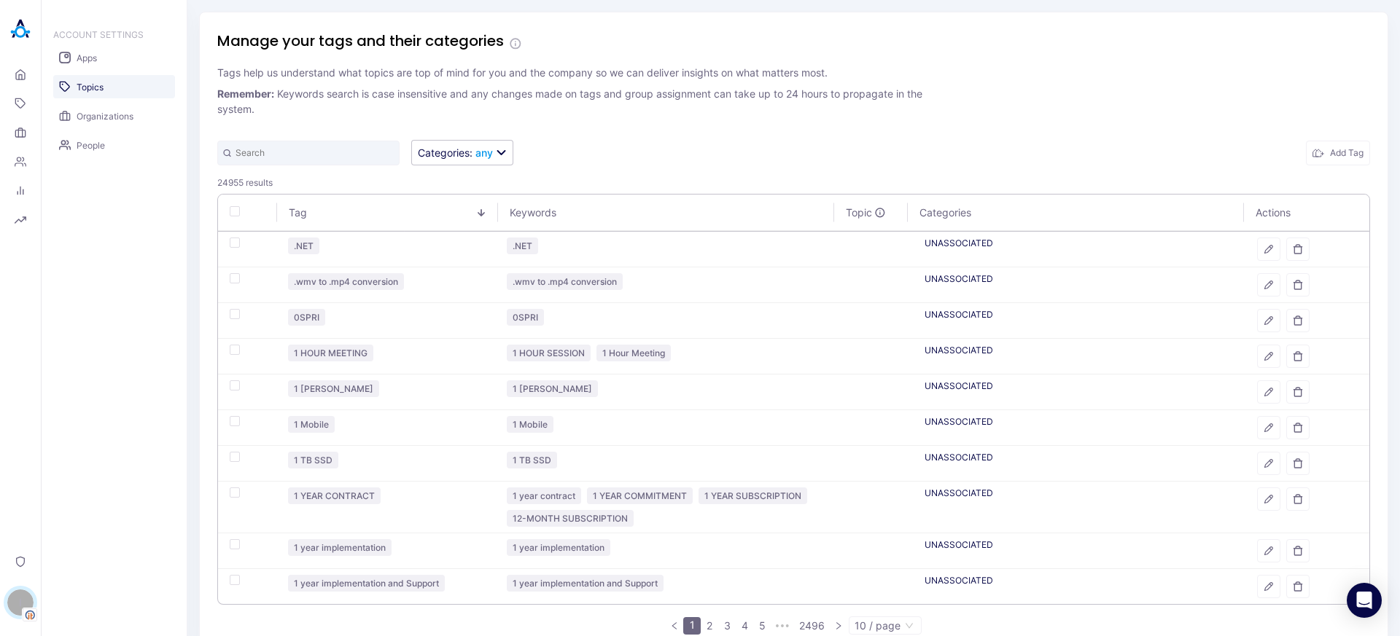
click at [754, 628] on link "5" at bounding box center [762, 626] width 16 height 16
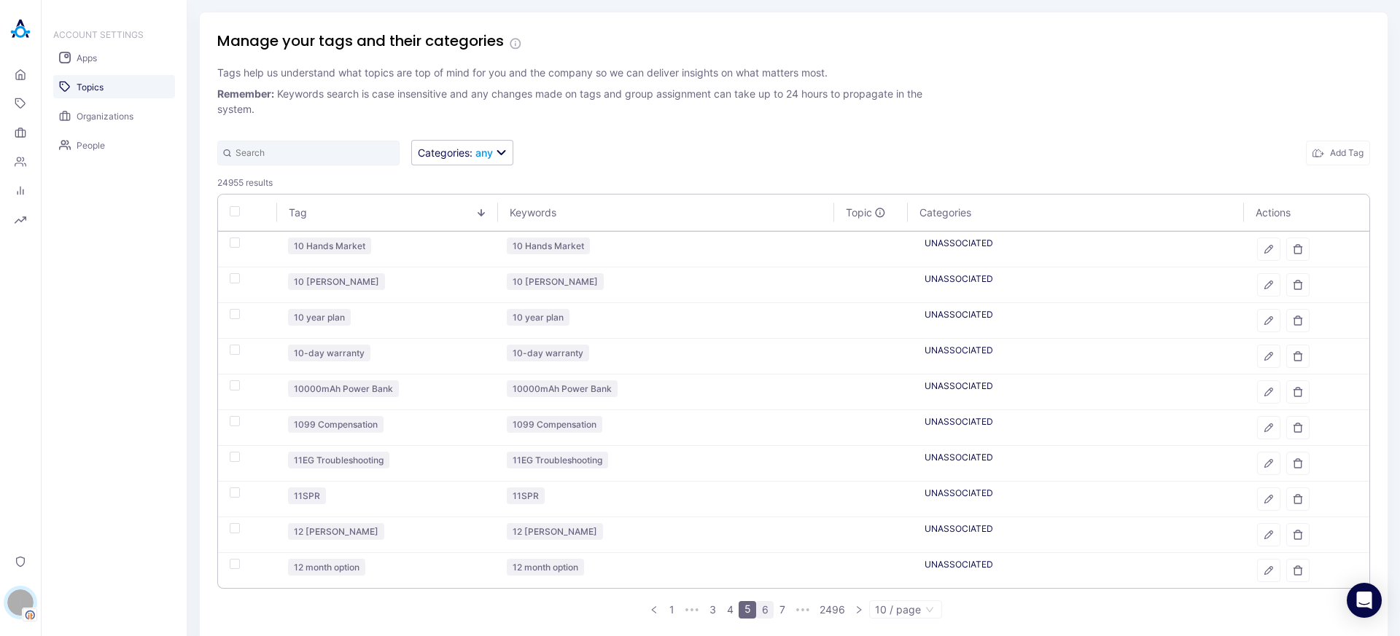
click at [757, 612] on link "6" at bounding box center [765, 610] width 16 height 16
click at [728, 614] on link "5" at bounding box center [730, 610] width 16 height 16
click at [758, 609] on link "6" at bounding box center [765, 610] width 16 height 16
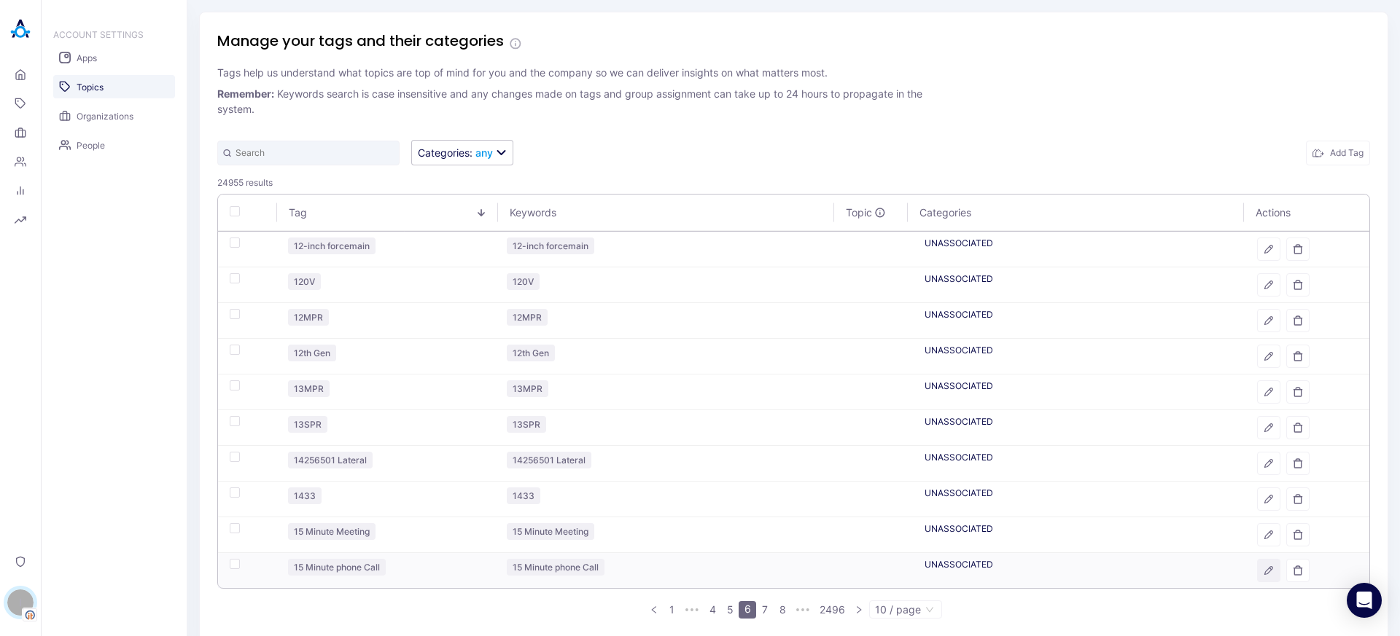
click at [1263, 570] on icon "button" at bounding box center [1268, 571] width 10 height 10
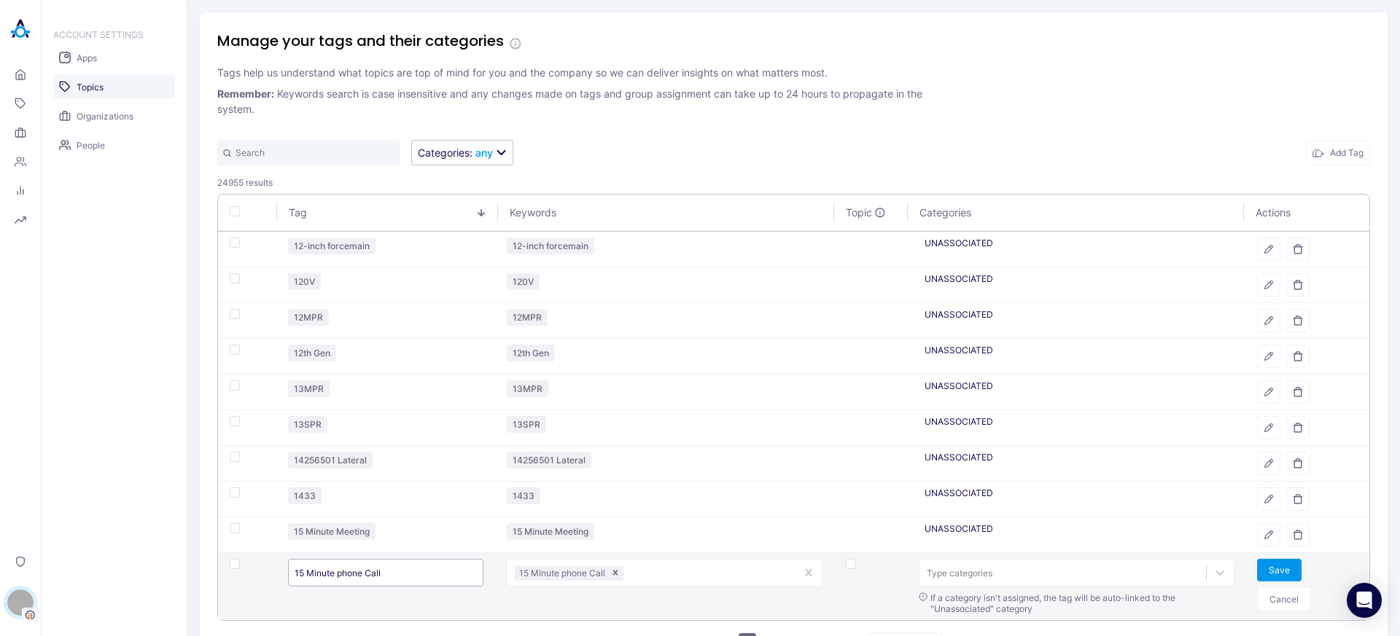
click at [407, 577] on input "15 Minute phone Call" at bounding box center [385, 573] width 195 height 28
click at [658, 575] on div at bounding box center [707, 573] width 162 height 14
type input "15 MINUTE CALL"
click at [1263, 574] on button "Save" at bounding box center [1279, 570] width 44 height 23
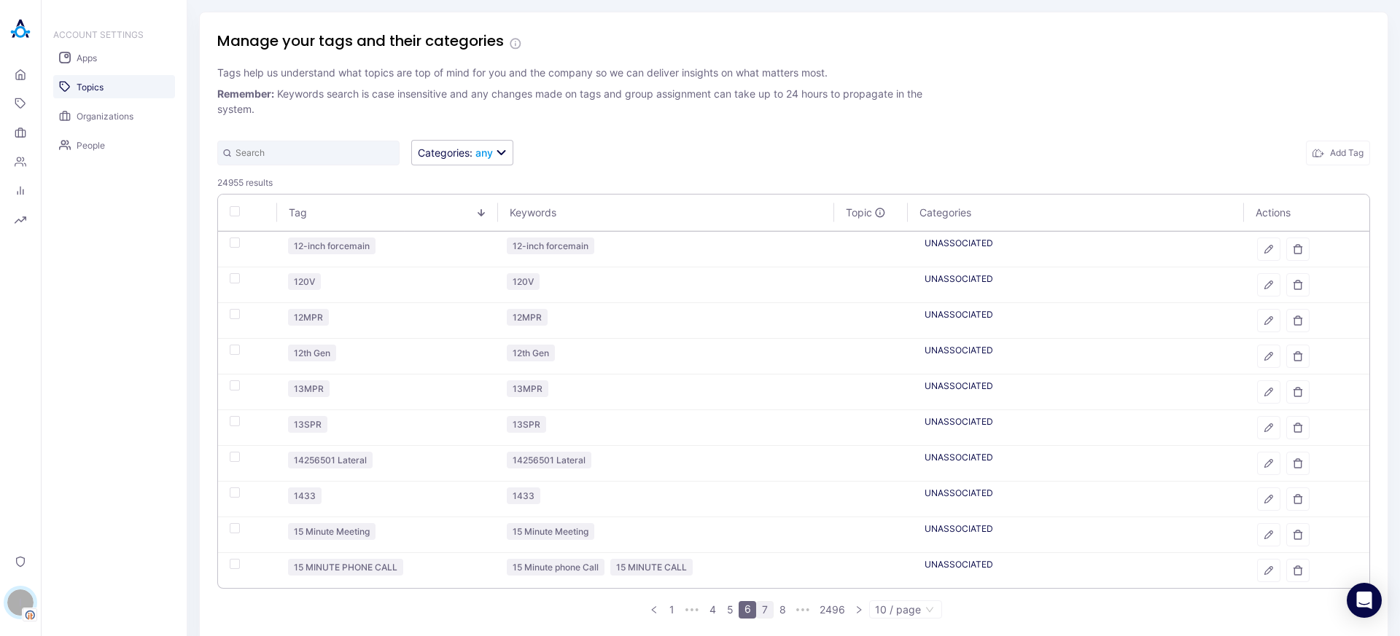
click at [757, 611] on link "7" at bounding box center [765, 610] width 16 height 16
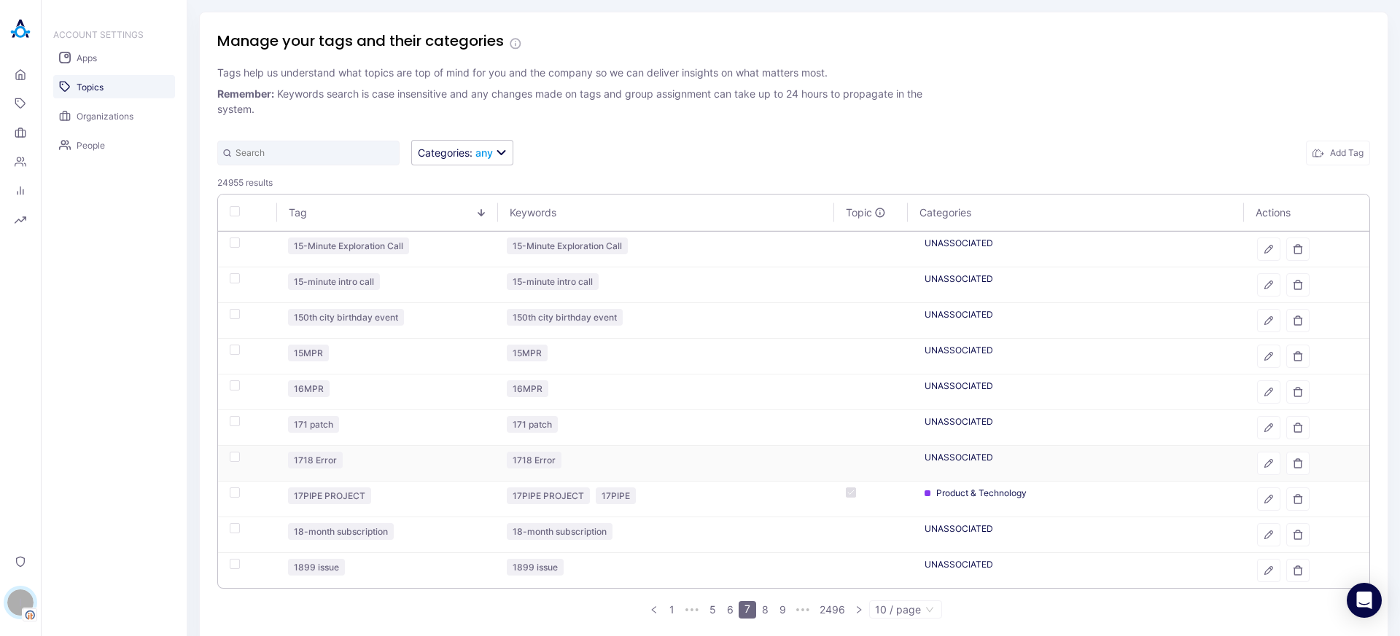
scroll to position [3, 0]
click at [763, 607] on link "8" at bounding box center [765, 607] width 16 height 16
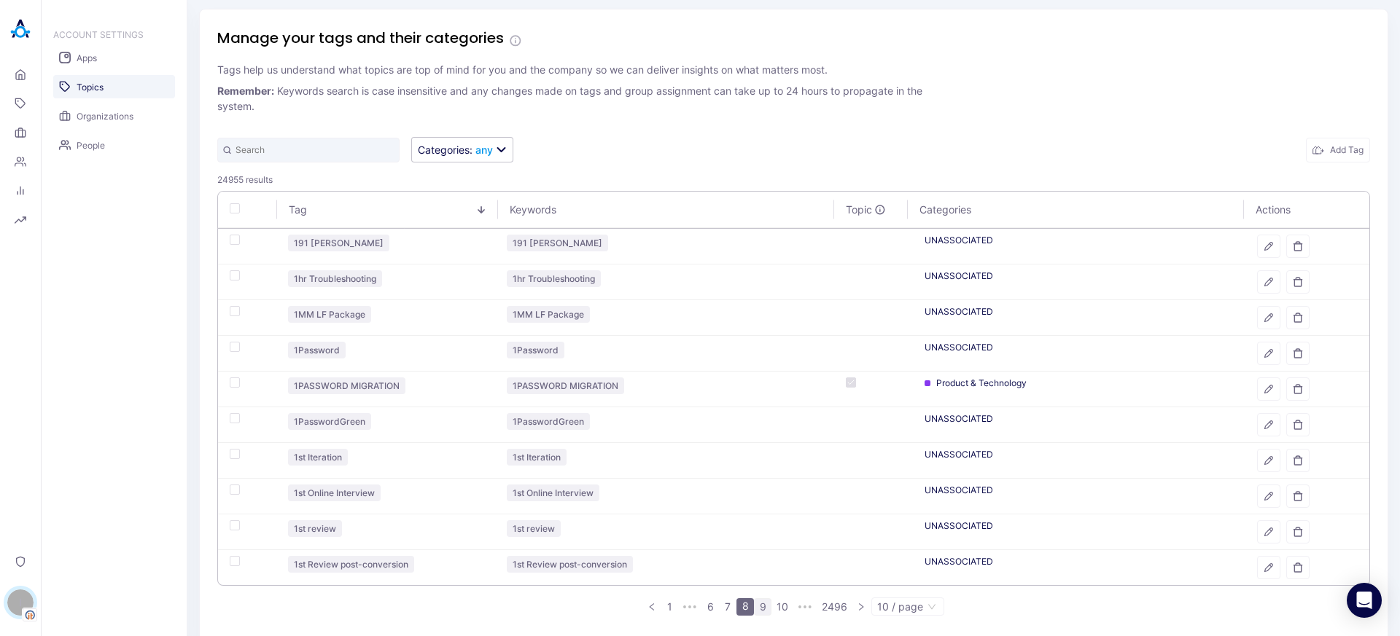
click at [755, 607] on link "9" at bounding box center [763, 607] width 16 height 16
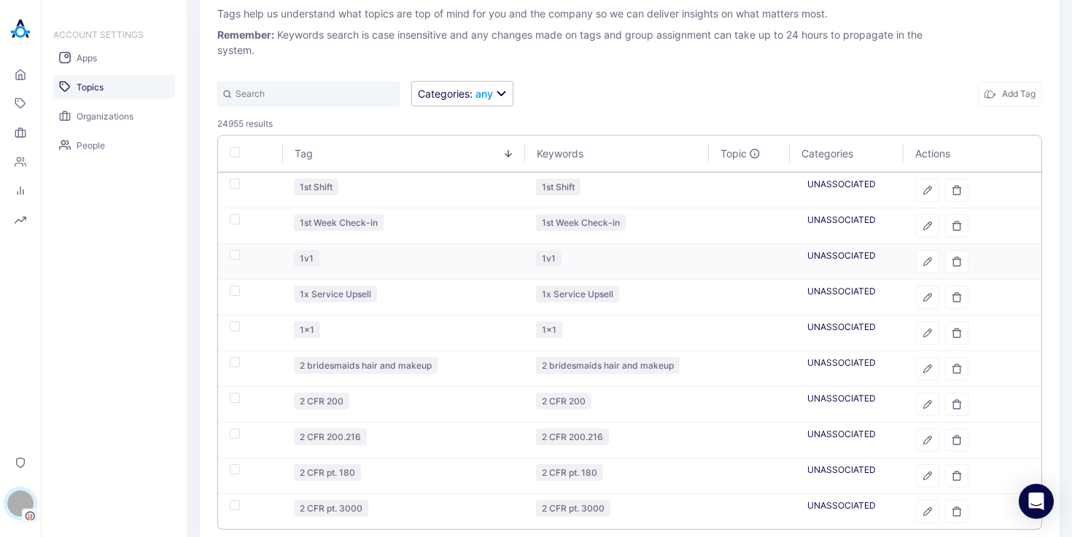
scroll to position [122, 0]
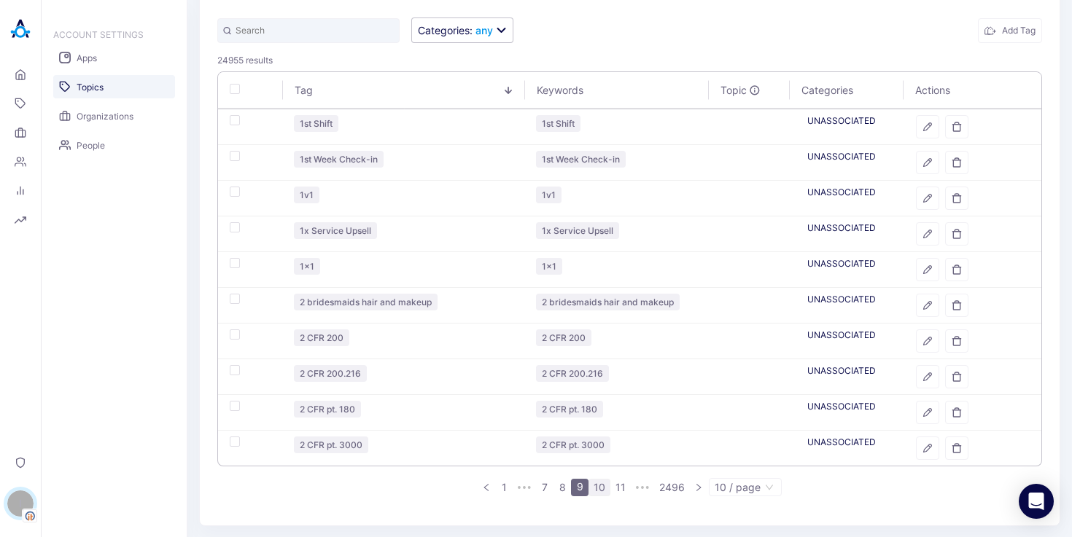
click at [591, 483] on link "10" at bounding box center [599, 488] width 20 height 16
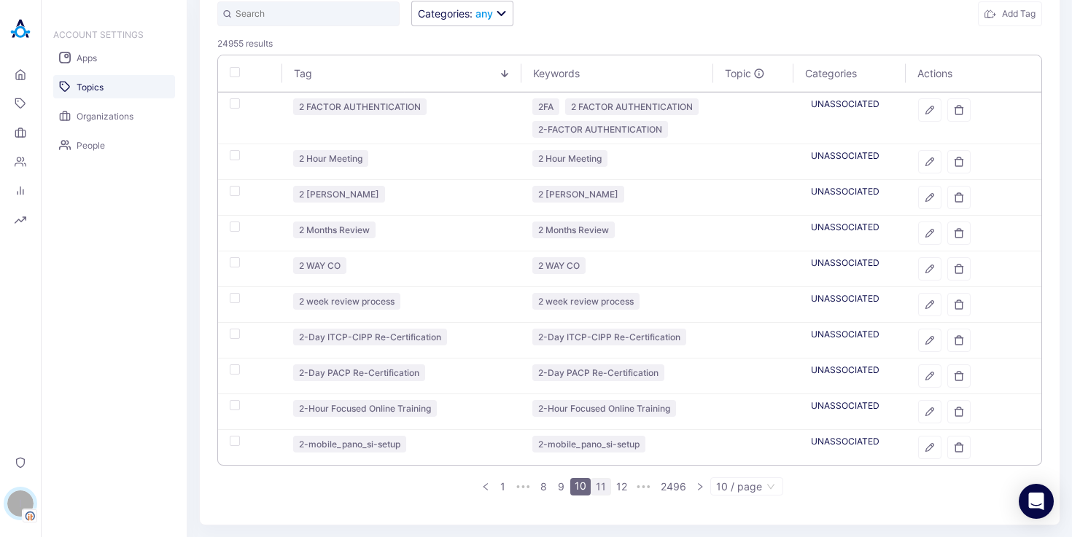
click at [600, 487] on link "11" at bounding box center [600, 487] width 19 height 16
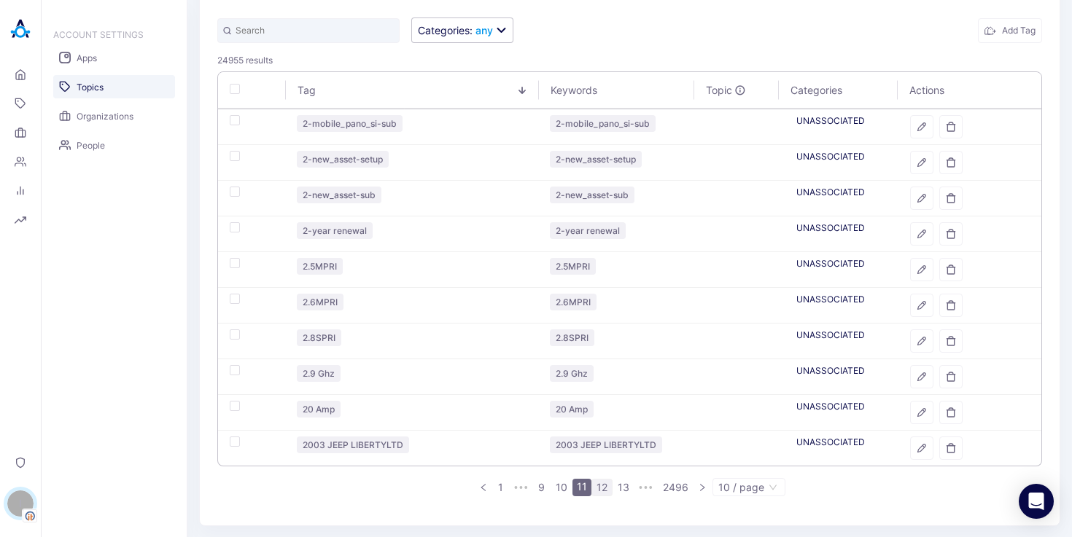
click at [599, 488] on link "12" at bounding box center [602, 488] width 20 height 16
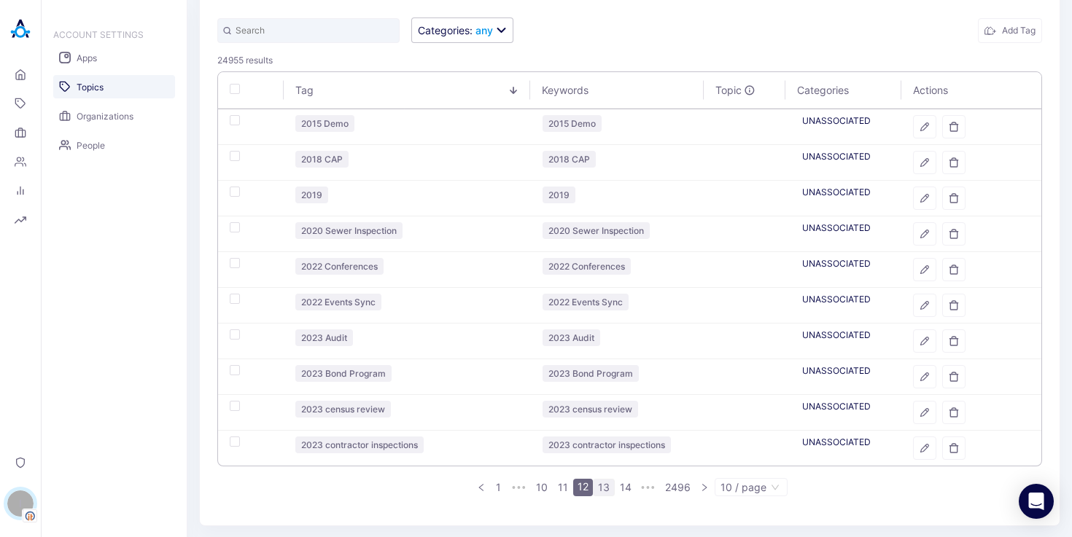
click at [607, 485] on link "13" at bounding box center [603, 488] width 20 height 16
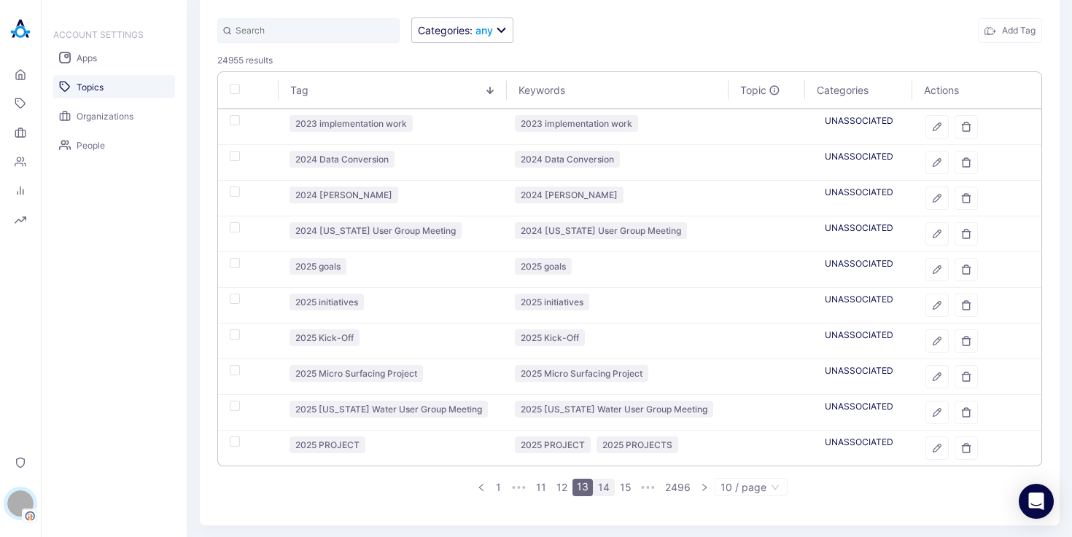
click at [599, 487] on link "14" at bounding box center [603, 488] width 20 height 16
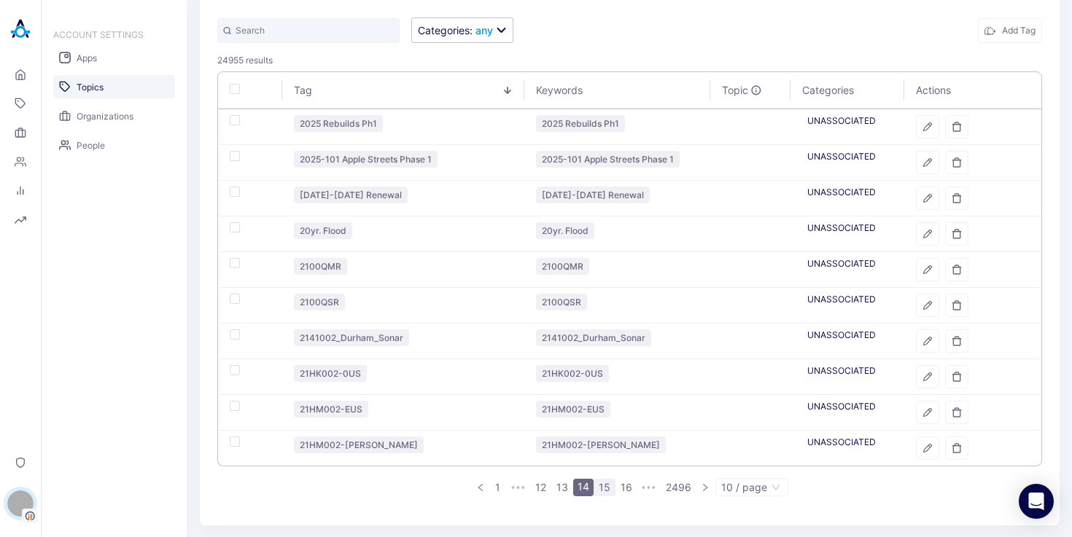
click at [600, 487] on link "15" at bounding box center [604, 488] width 20 height 16
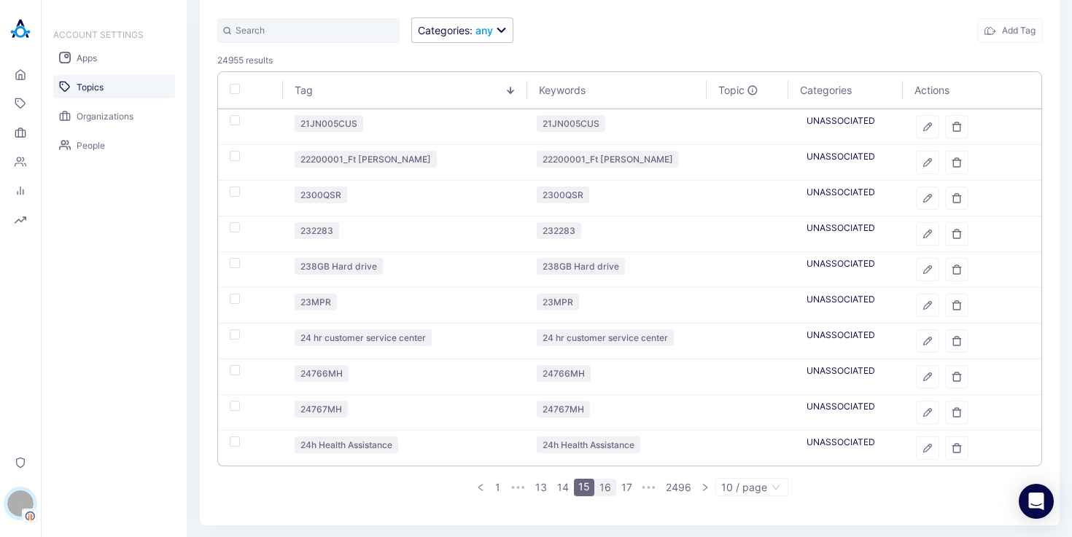
click at [597, 481] on link "16" at bounding box center [605, 488] width 20 height 16
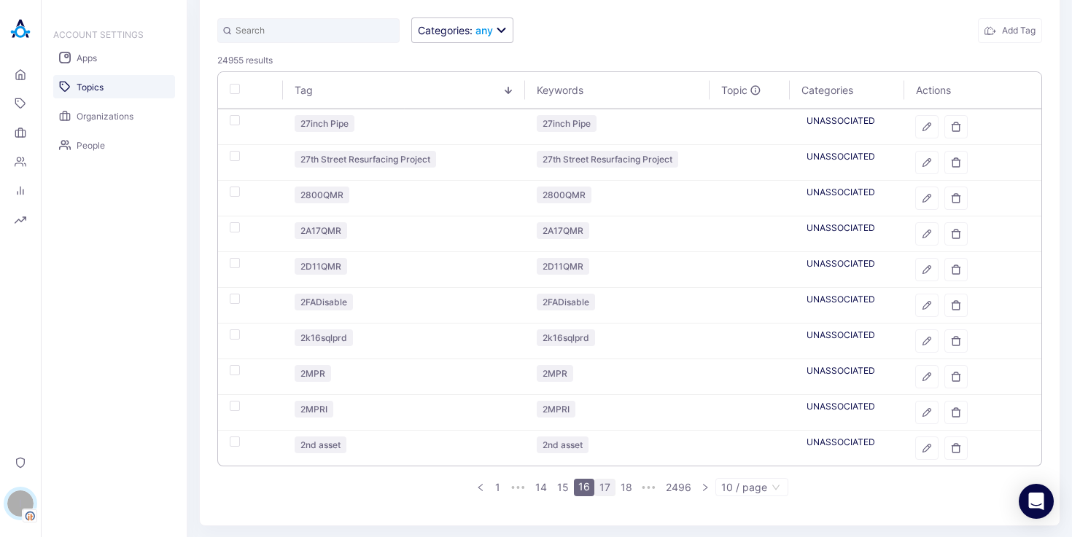
click at [606, 485] on link "17" at bounding box center [605, 488] width 20 height 16
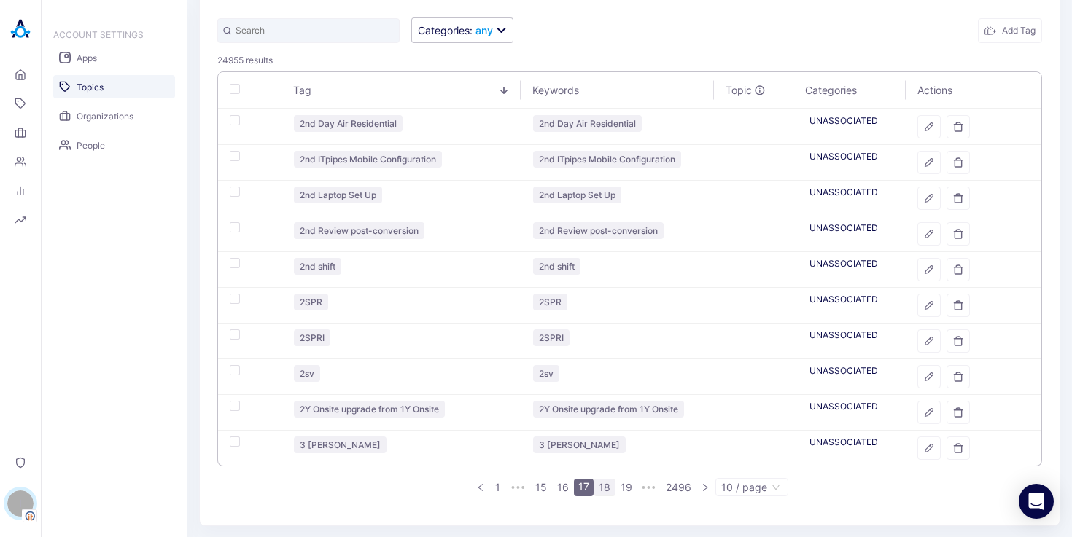
click at [607, 487] on link "18" at bounding box center [604, 488] width 20 height 16
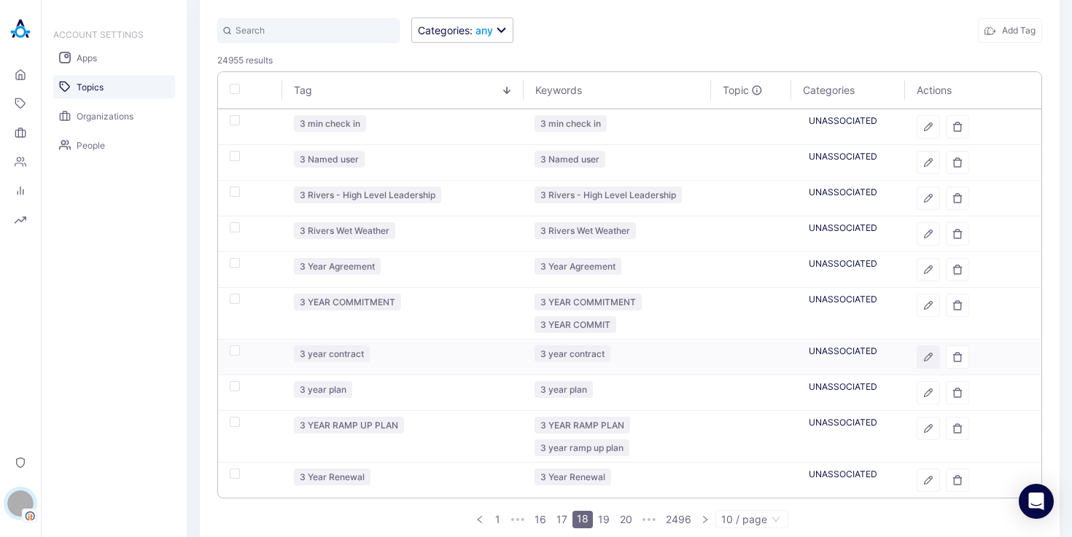
click at [923, 358] on icon "button" at bounding box center [928, 357] width 10 height 10
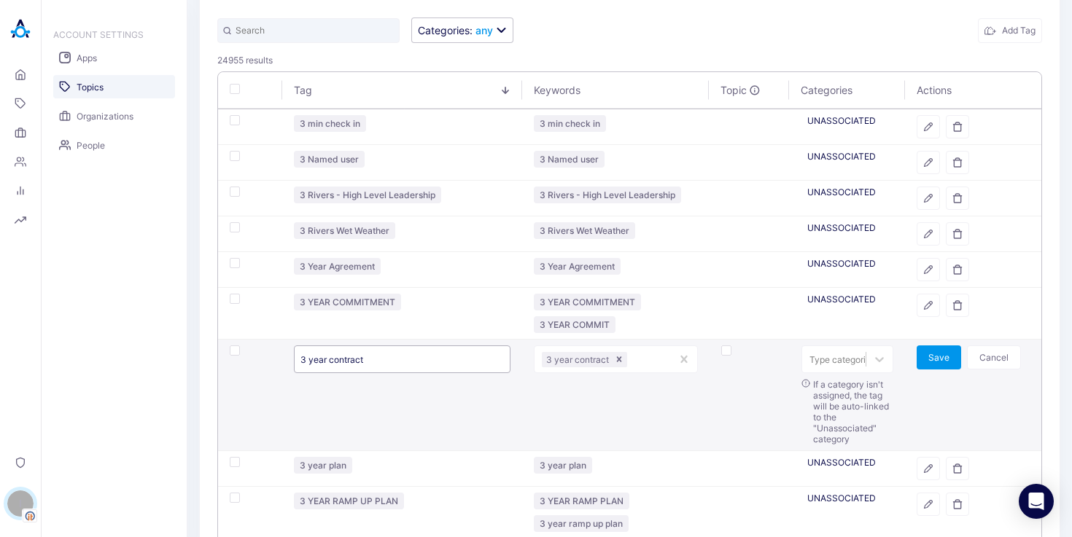
click at [371, 359] on input "3 year contract" at bounding box center [402, 360] width 217 height 28
click at [986, 358] on button "Cancel" at bounding box center [994, 358] width 54 height 24
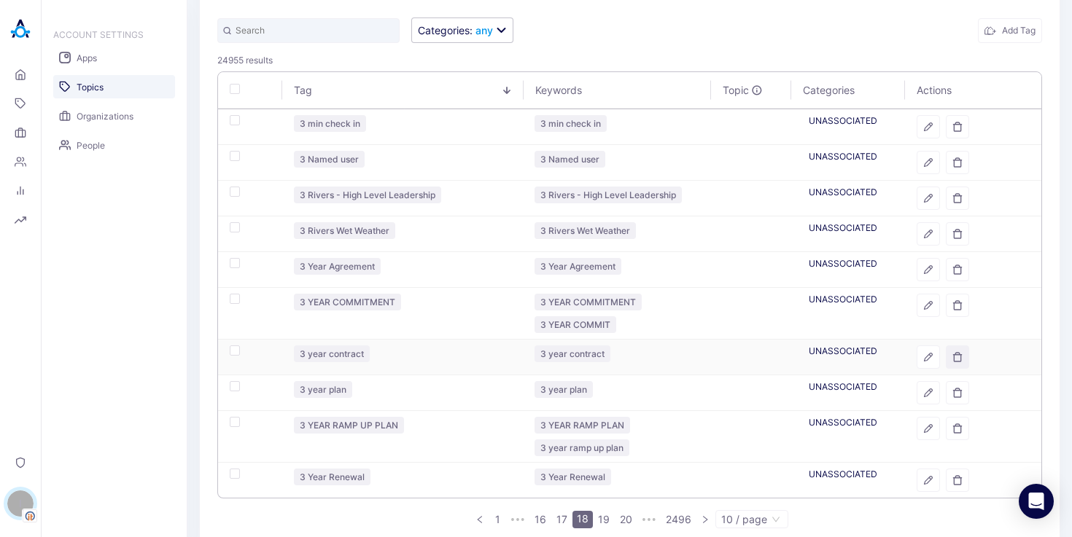
click at [953, 354] on icon "button" at bounding box center [957, 357] width 8 height 9
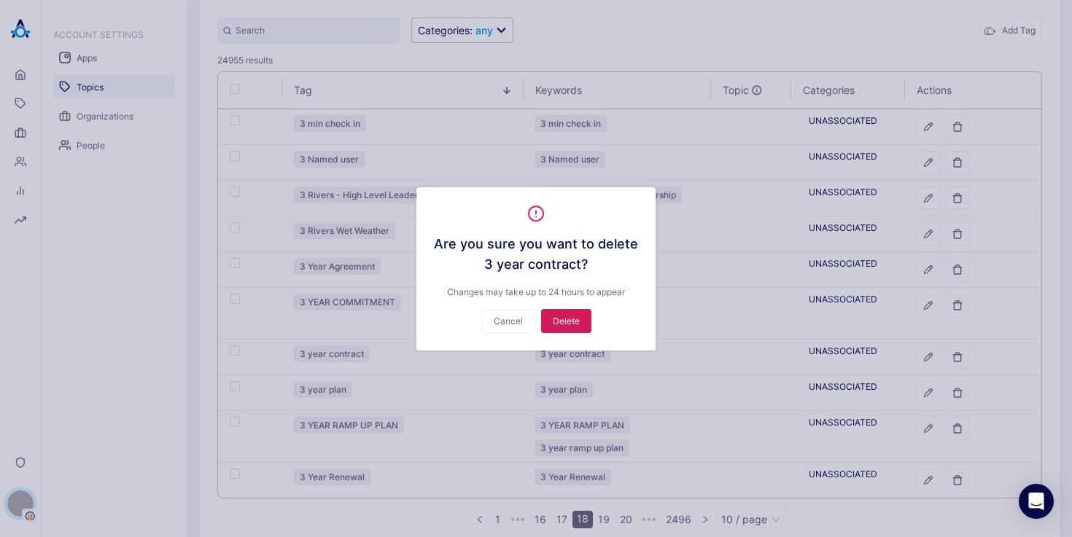
click at [574, 323] on button "Delete" at bounding box center [566, 321] width 50 height 24
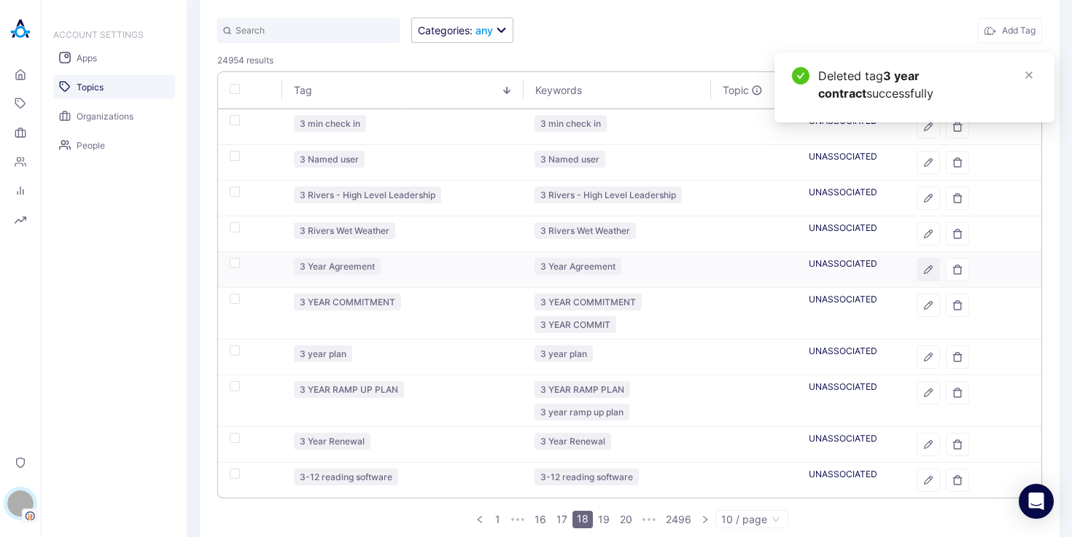
click at [923, 270] on icon "button" at bounding box center [928, 270] width 10 height 10
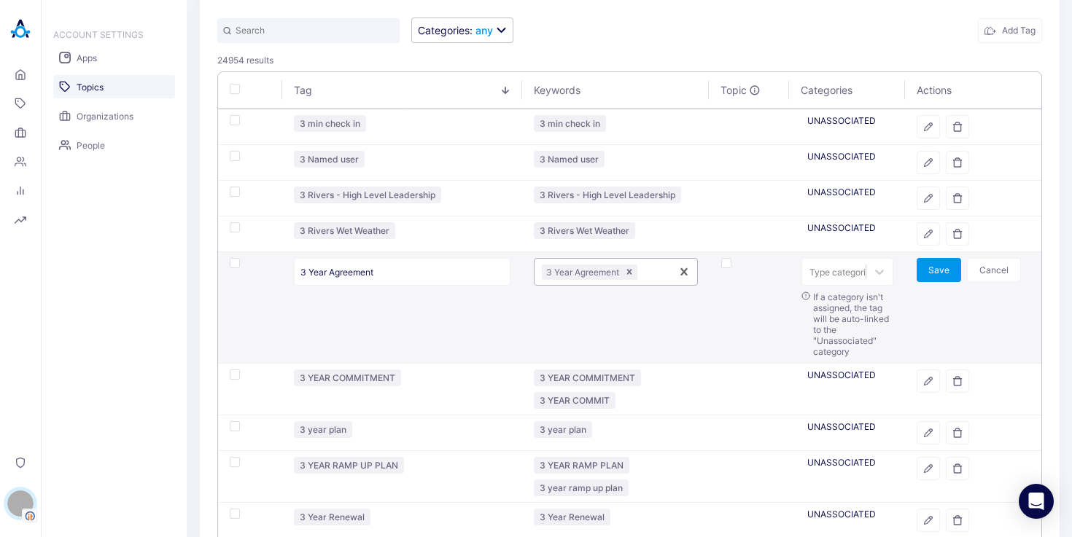
click at [649, 270] on div at bounding box center [651, 272] width 23 height 14
paste input "3 YEAR CONTRACT"
type input "3 YEAR CONTRACT"
click at [939, 272] on button "Save" at bounding box center [938, 270] width 44 height 24
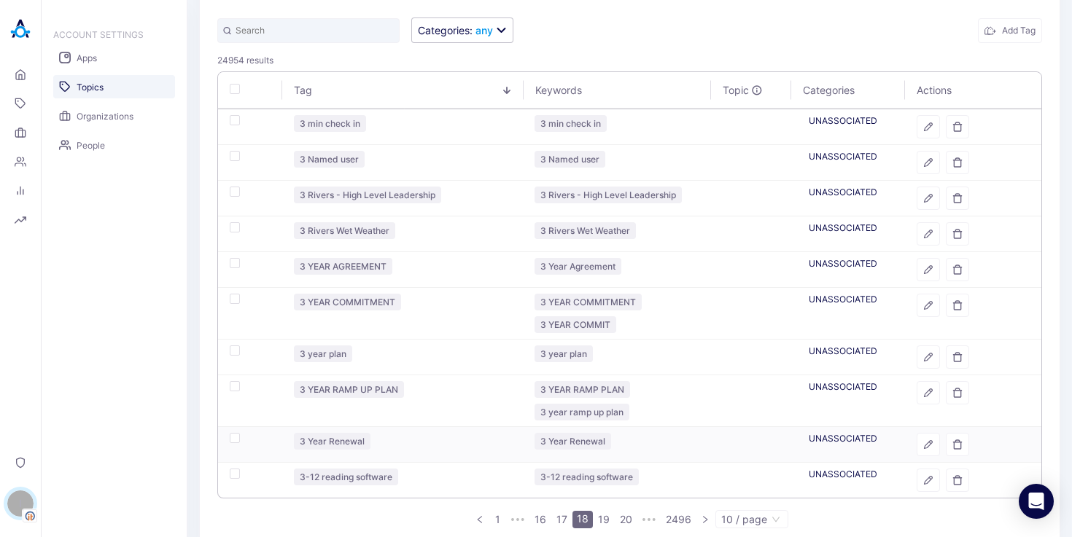
scroll to position [153, 0]
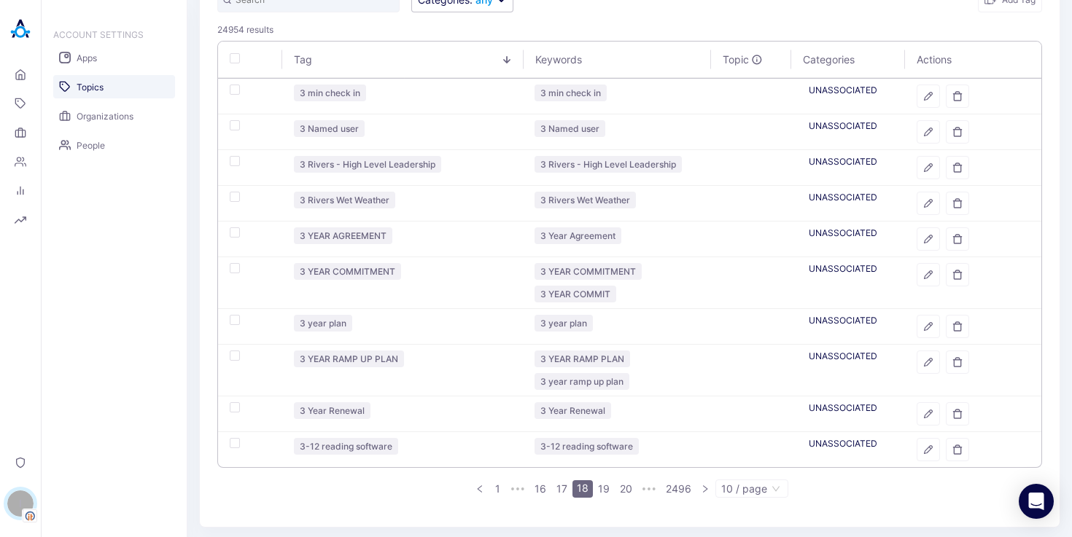
click at [594, 480] on ul "1 ••• 16 17 18 19 20 ••• 2496 10 / page" at bounding box center [629, 489] width 825 height 18
click at [593, 486] on link "19" at bounding box center [603, 489] width 20 height 16
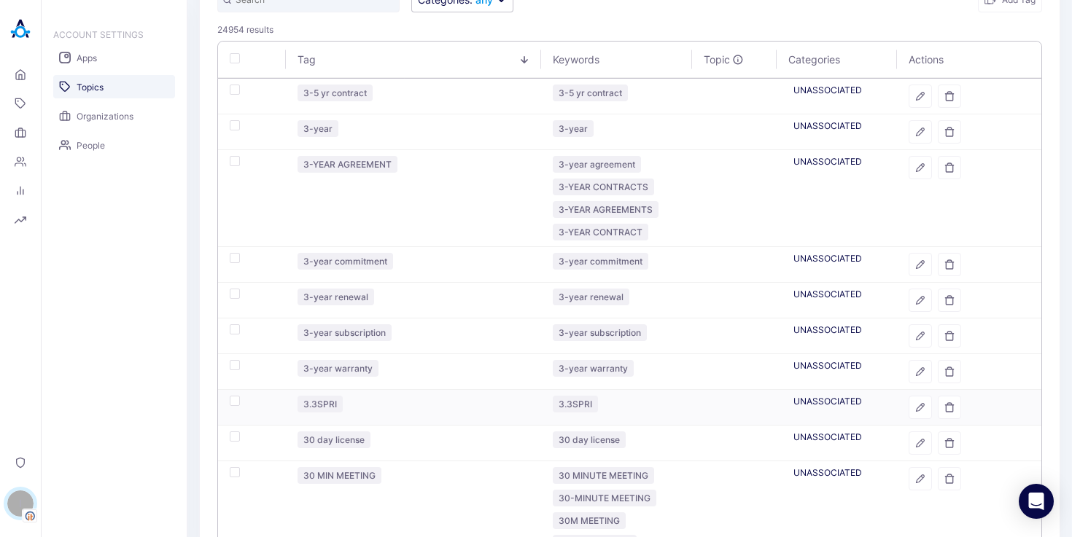
scroll to position [242, 0]
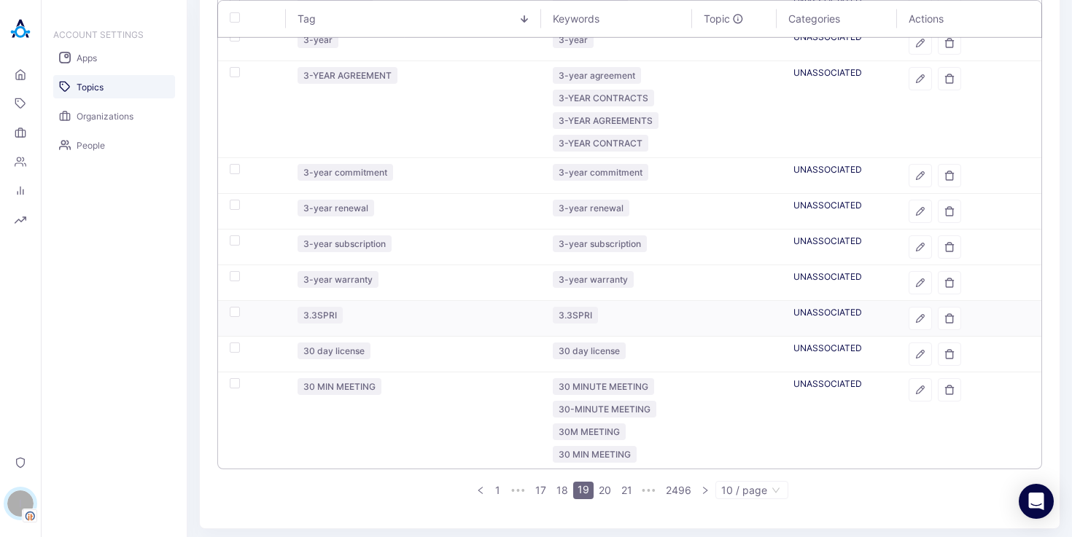
click at [916, 319] on icon "button" at bounding box center [920, 319] width 8 height 8
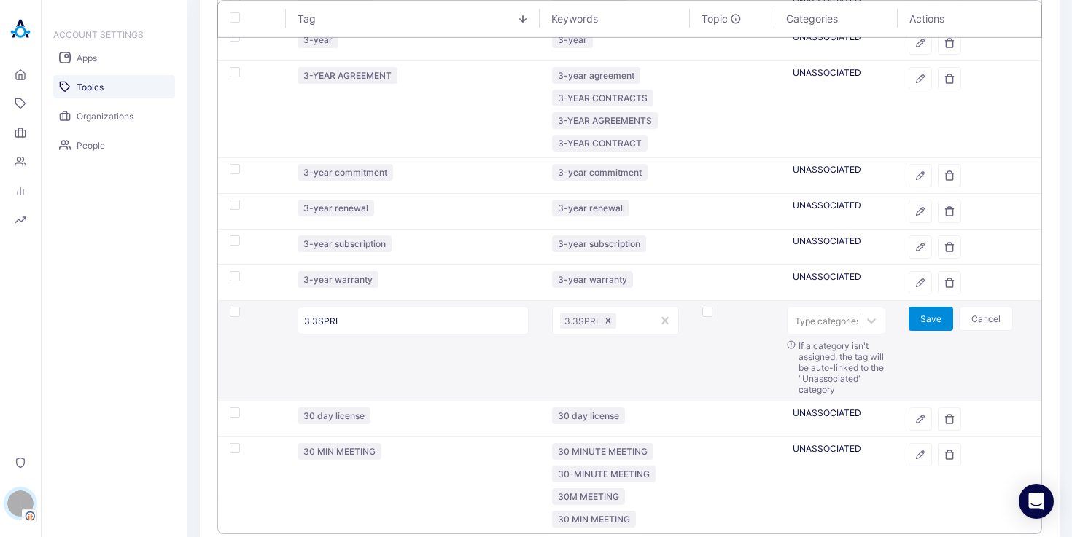
click at [911, 317] on button "Save" at bounding box center [930, 319] width 44 height 24
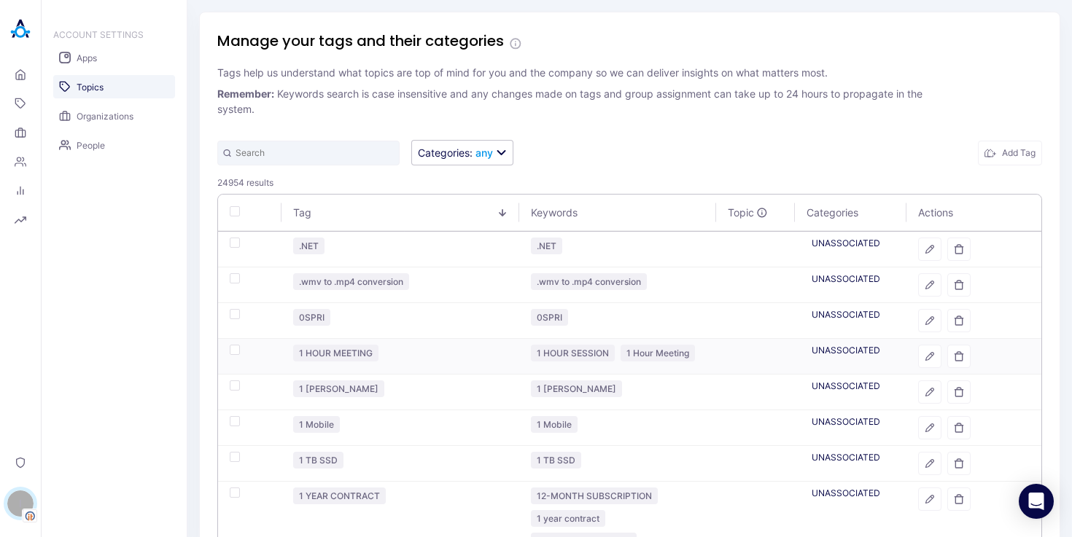
scroll to position [182, 0]
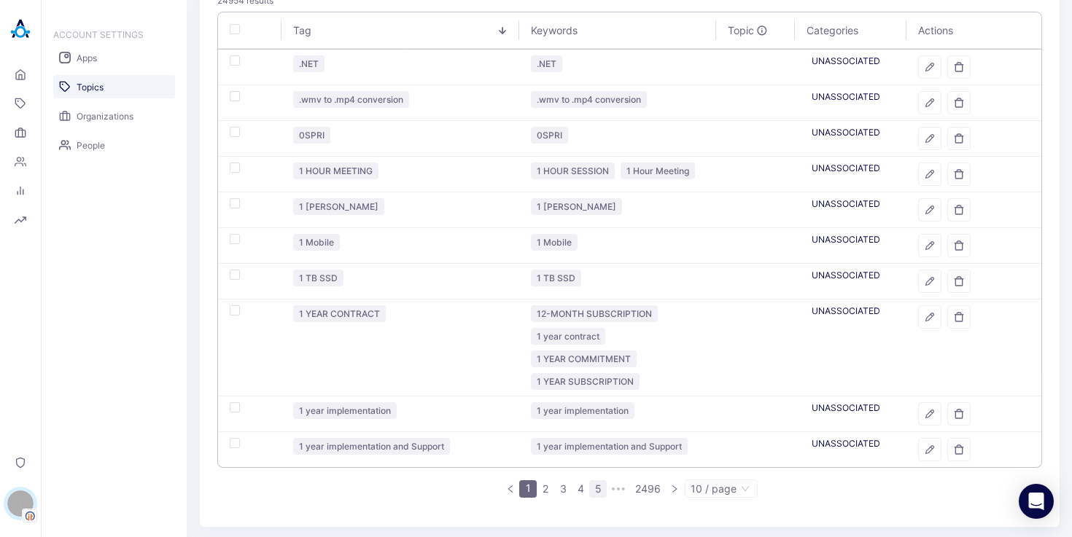
click at [591, 486] on link "5" at bounding box center [598, 489] width 16 height 16
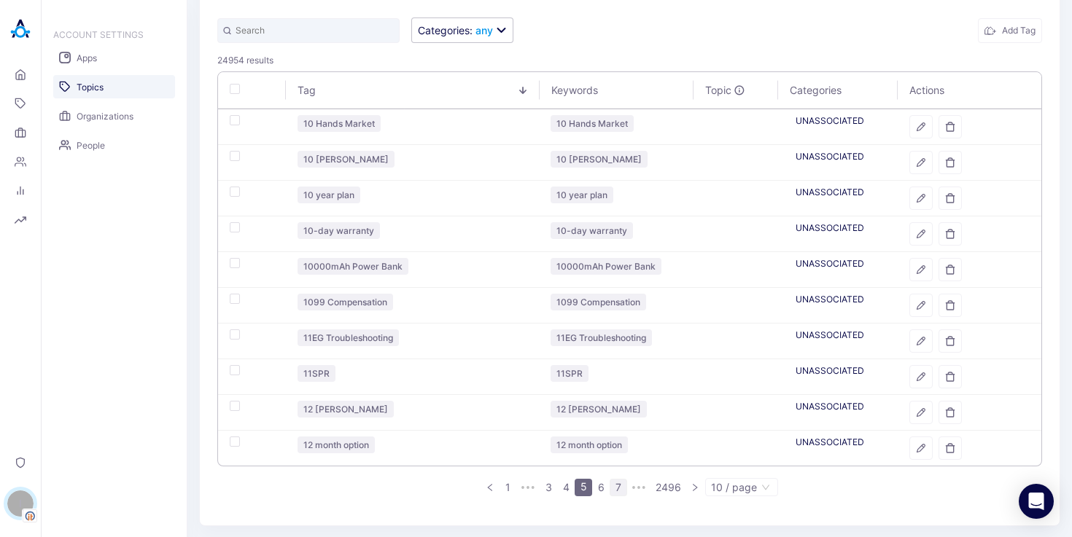
click at [610, 486] on link "7" at bounding box center [618, 488] width 16 height 16
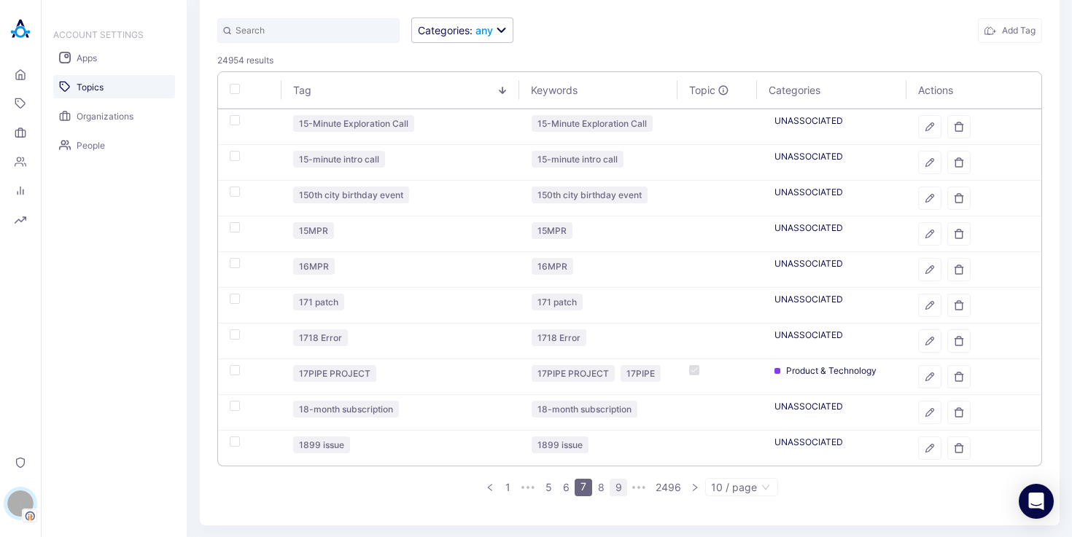
click at [616, 488] on link "9" at bounding box center [618, 488] width 16 height 16
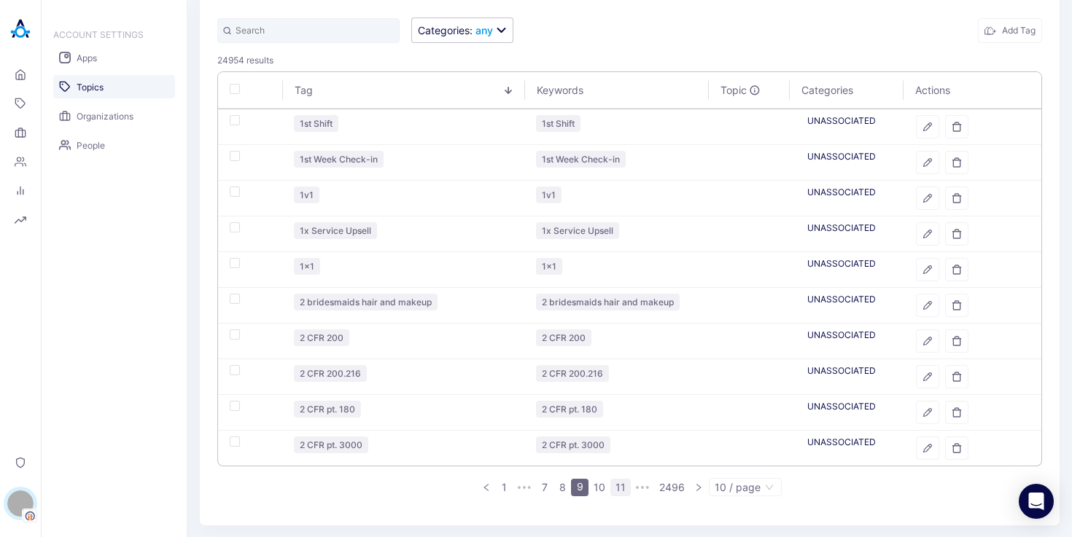
click at [612, 488] on link "11" at bounding box center [620, 488] width 19 height 16
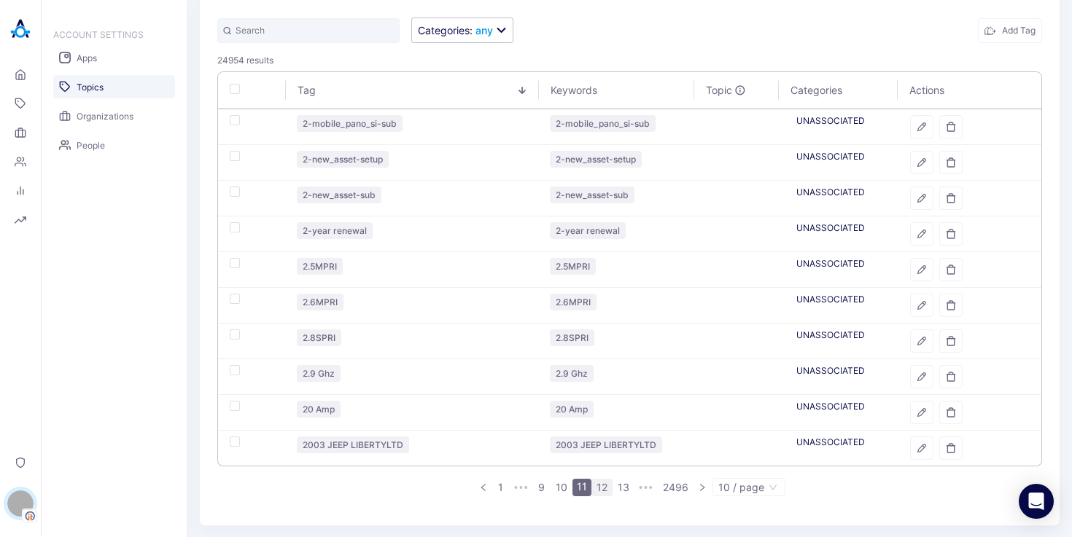
click at [596, 491] on link "12" at bounding box center [602, 488] width 20 height 16
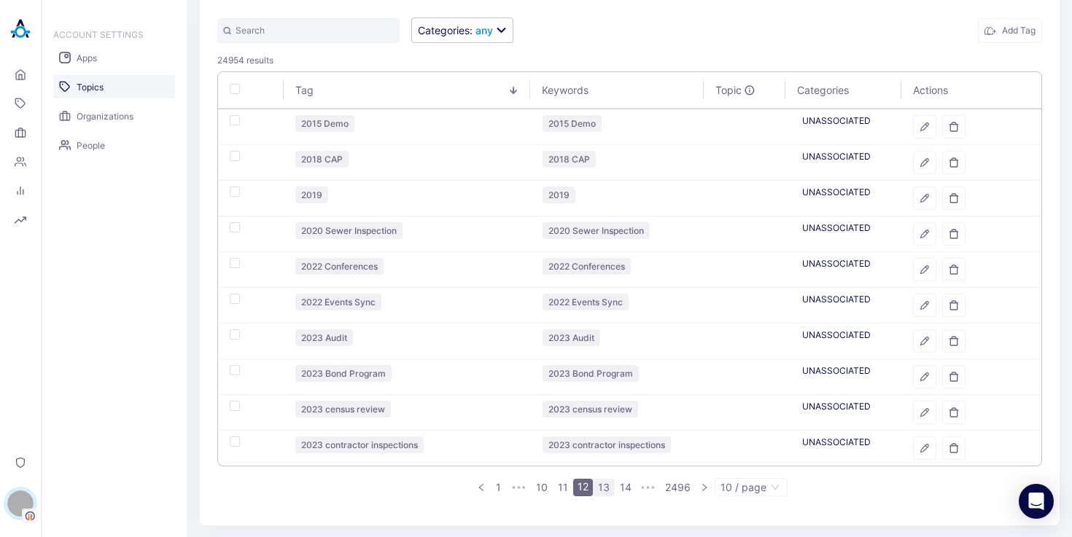
click at [601, 491] on link "13" at bounding box center [603, 488] width 20 height 16
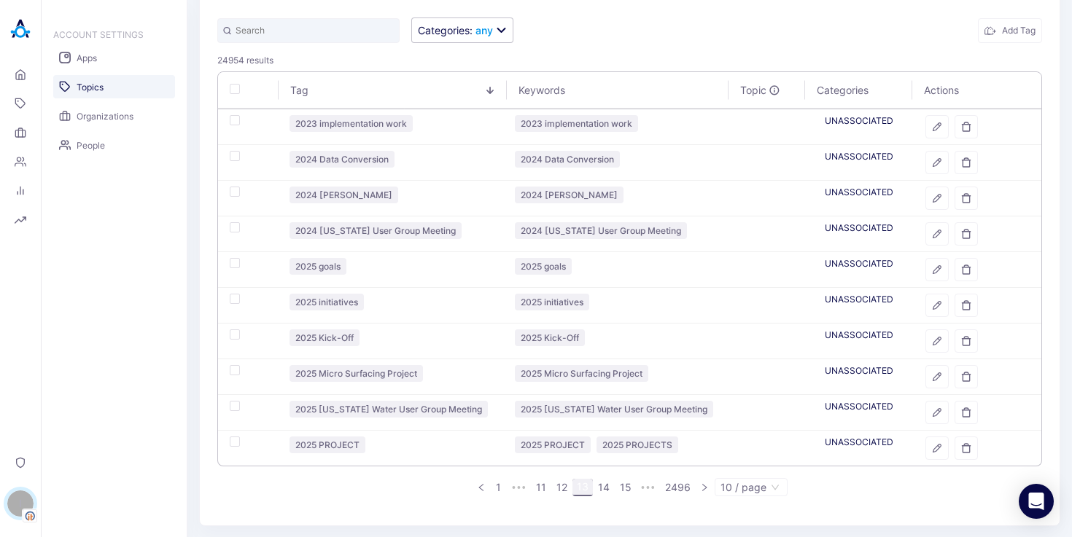
click at [601, 491] on link "14" at bounding box center [603, 488] width 20 height 16
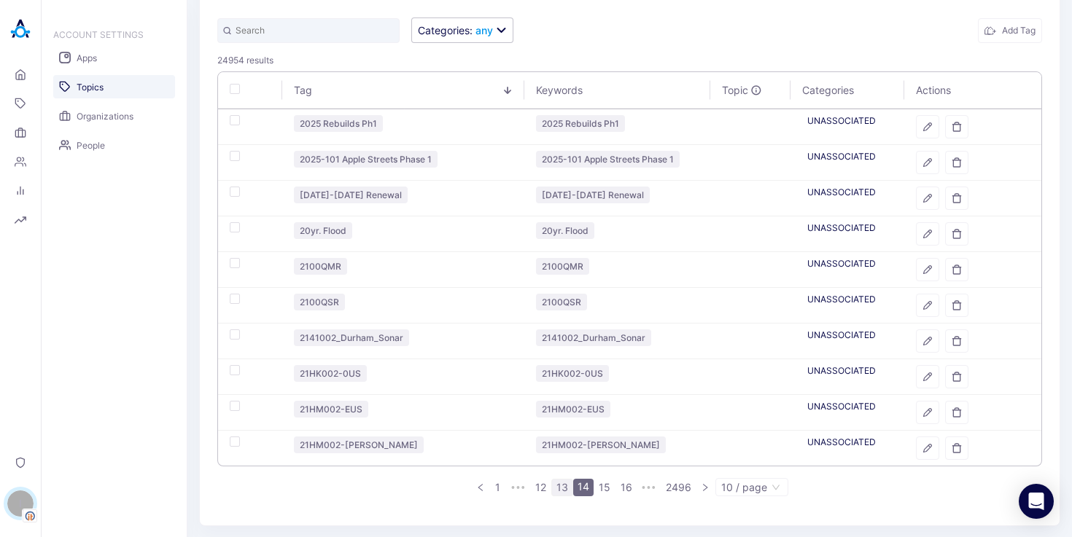
click at [601, 491] on link "15" at bounding box center [604, 488] width 20 height 16
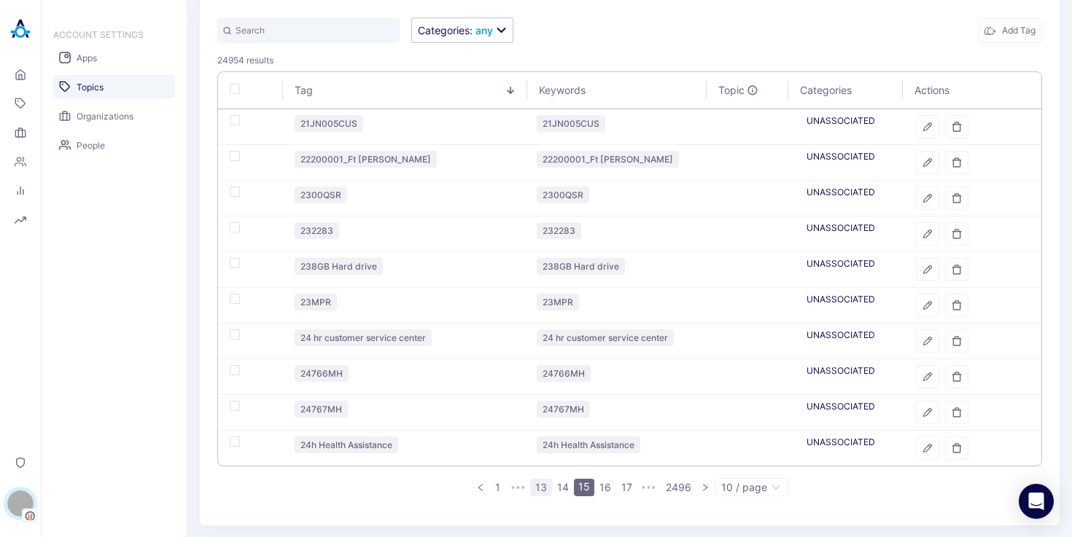
click at [601, 491] on link "16" at bounding box center [605, 488] width 20 height 16
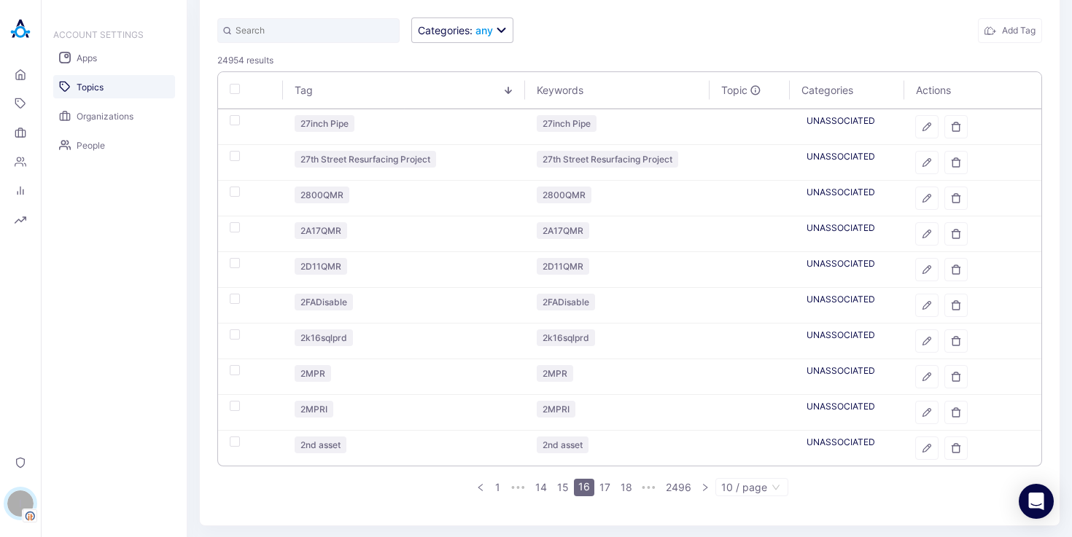
click at [601, 491] on link "17" at bounding box center [605, 488] width 20 height 16
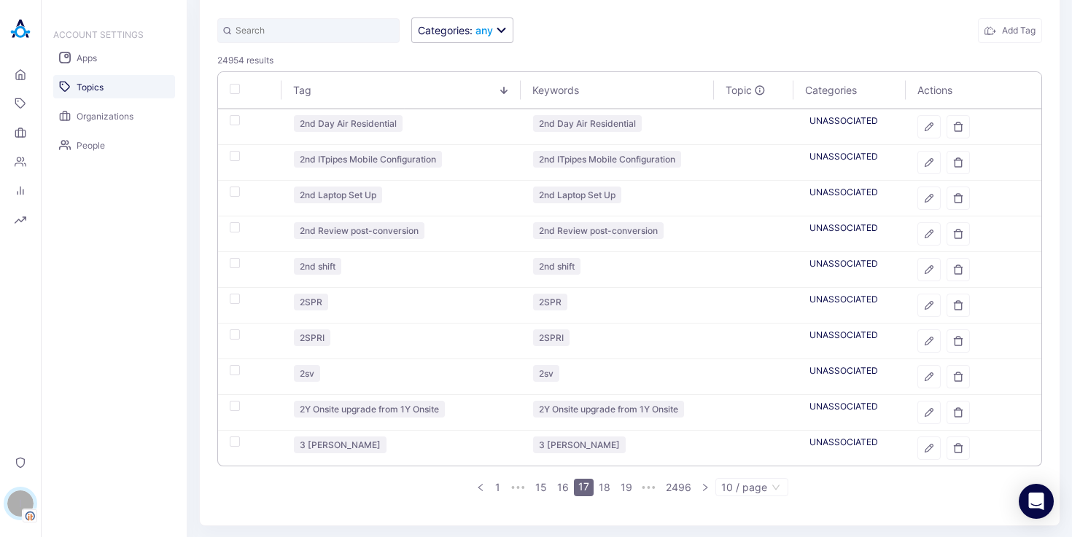
click at [601, 491] on link "18" at bounding box center [604, 488] width 20 height 16
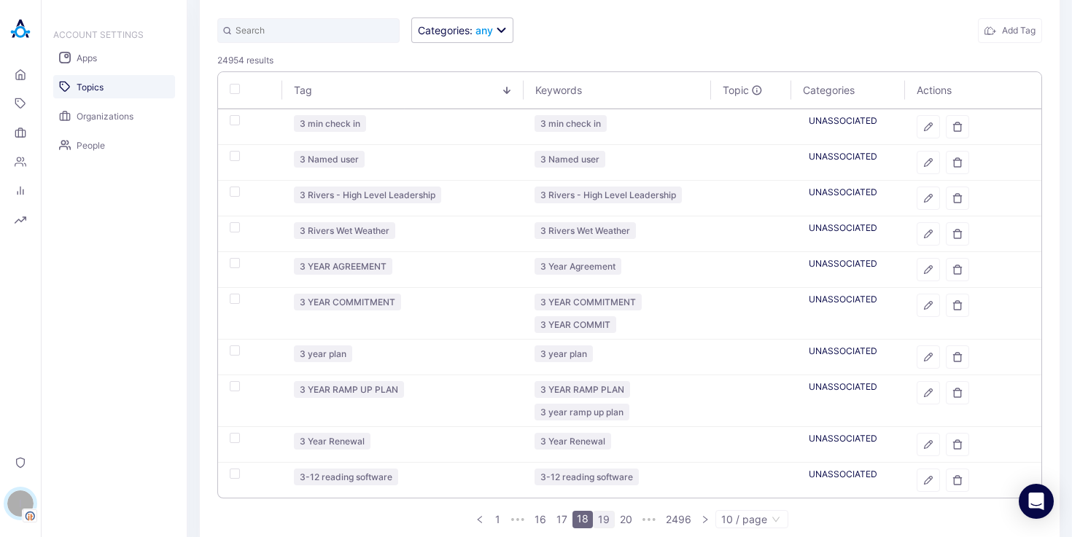
click at [595, 519] on link "19" at bounding box center [603, 520] width 20 height 16
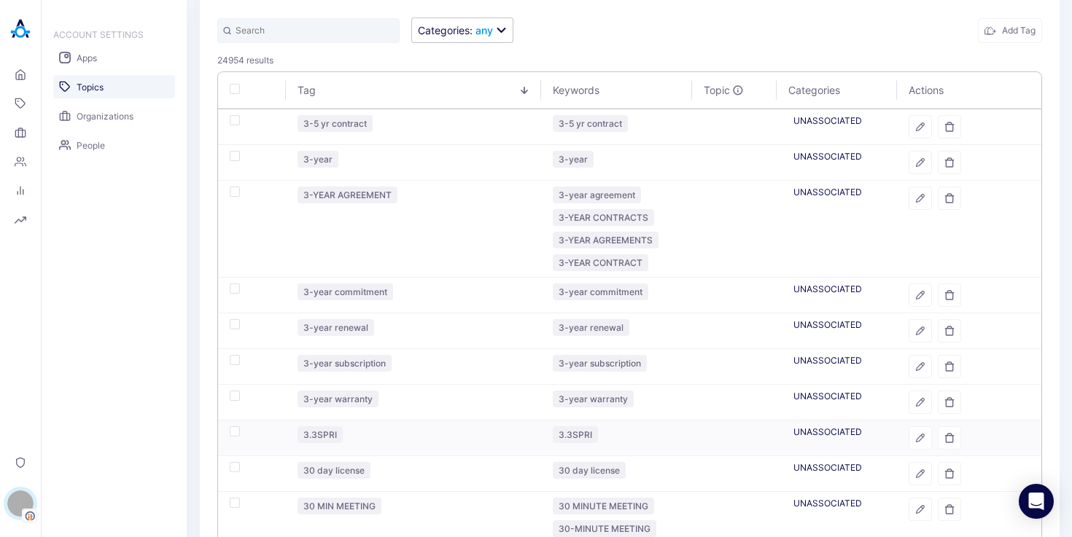
scroll to position [159, 0]
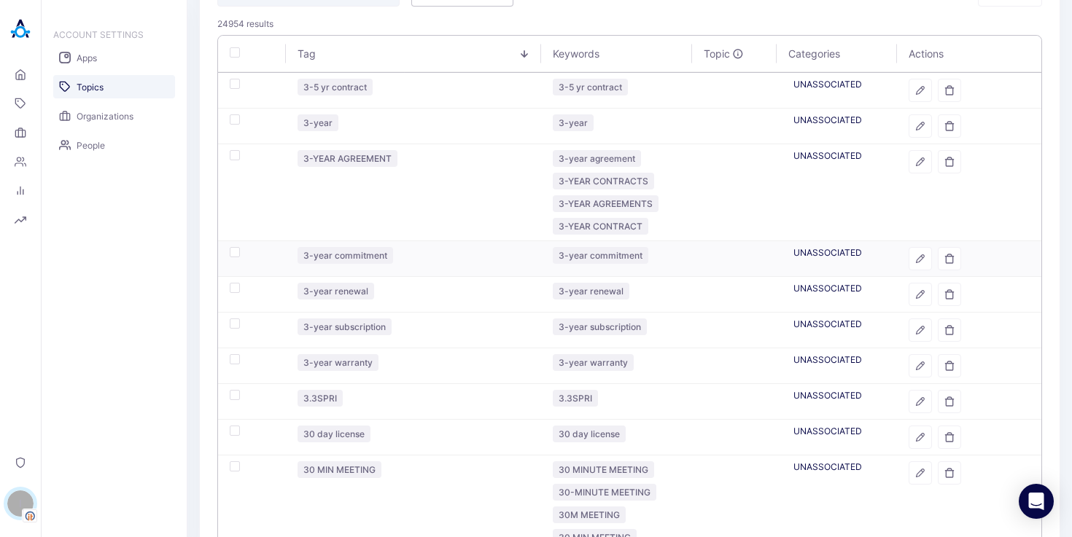
drag, startPoint x: 913, startPoint y: 260, endPoint x: 519, endPoint y: 290, distance: 394.9
click at [915, 260] on icon "button" at bounding box center [920, 259] width 10 height 10
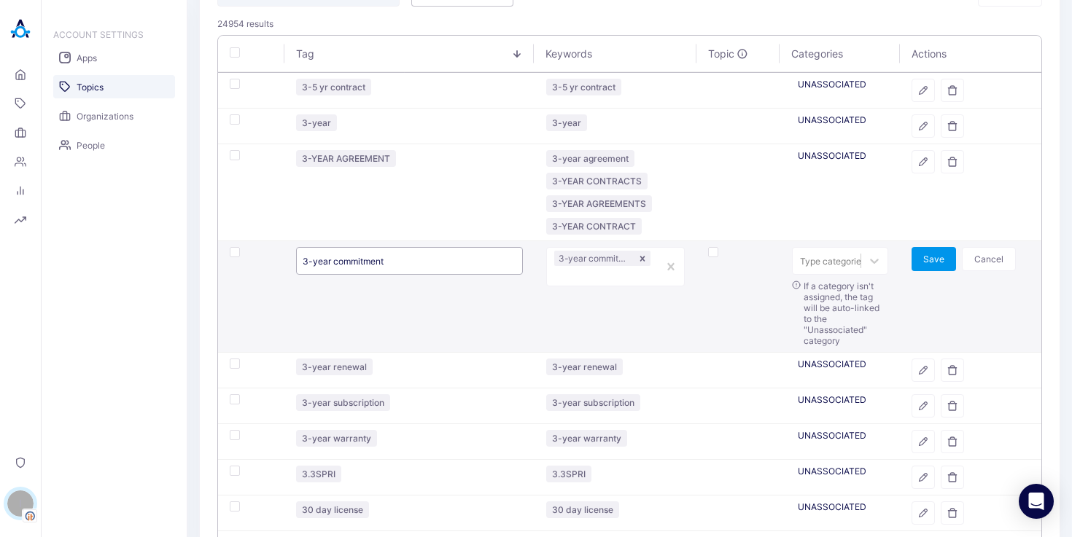
click at [406, 254] on input "3-year commitment" at bounding box center [409, 261] width 226 height 28
click at [990, 253] on button "Cancel" at bounding box center [989, 259] width 54 height 24
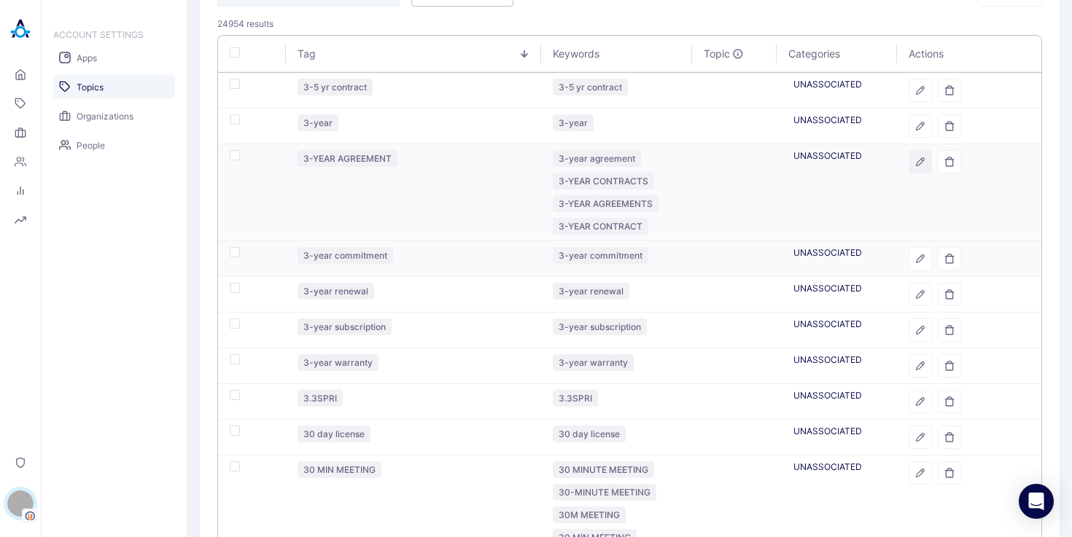
click at [916, 158] on icon "button" at bounding box center [920, 162] width 8 height 8
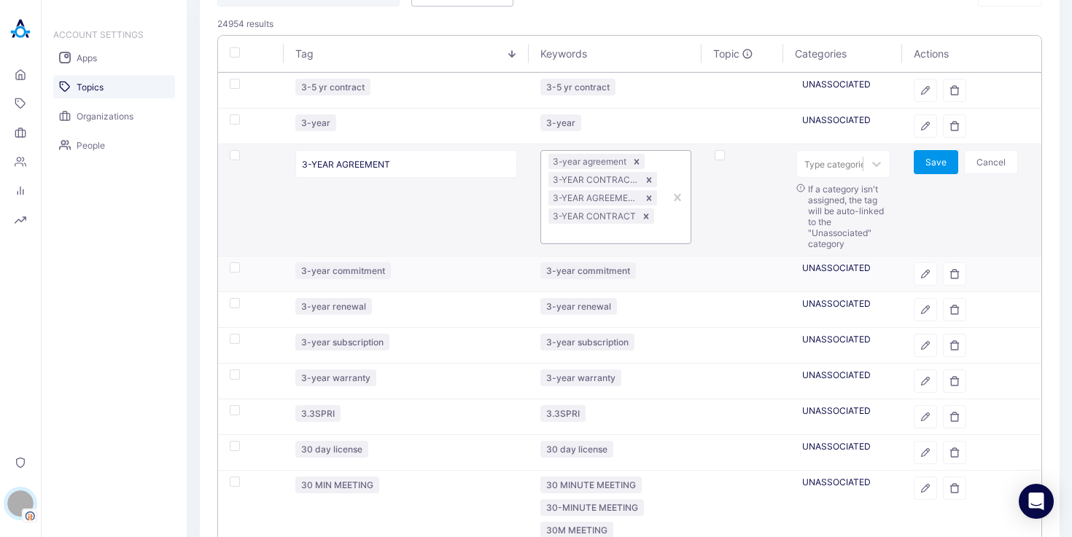
click at [655, 229] on div "3-year agreement 3-YEAR CONTRACTS 3-YEAR AGREEMENTS 3-YEAR CONTRACT" at bounding box center [602, 197] width 123 height 93
paste input "3-YEAR COMMITMENT"
type input "3-YEAR COMMITMENT"
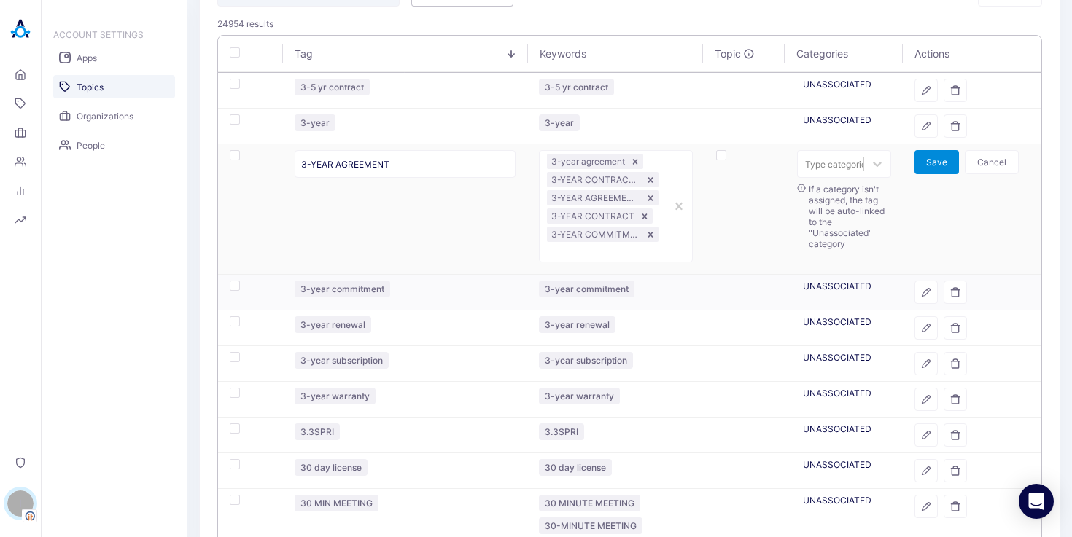
click at [936, 156] on button "Save" at bounding box center [936, 162] width 44 height 24
click at [948, 290] on td at bounding box center [972, 293] width 139 height 36
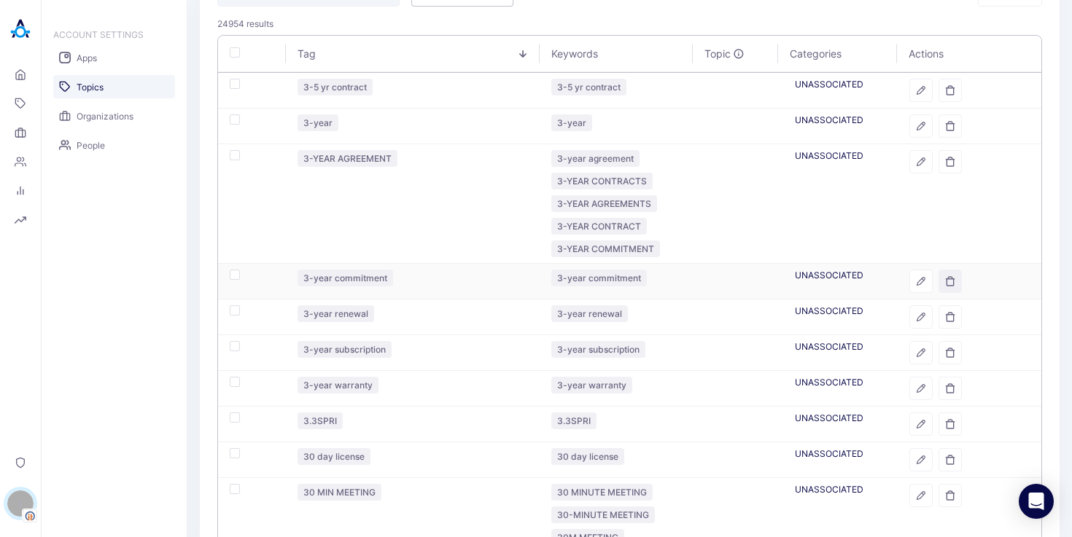
click at [945, 280] on icon "button" at bounding box center [950, 281] width 10 height 10
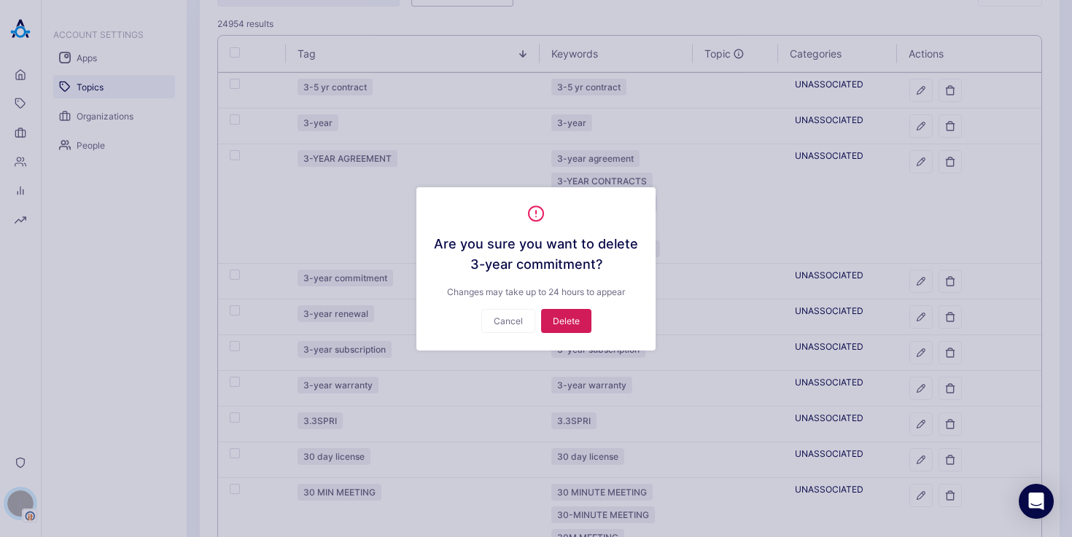
click at [569, 325] on button "Delete" at bounding box center [566, 321] width 50 height 24
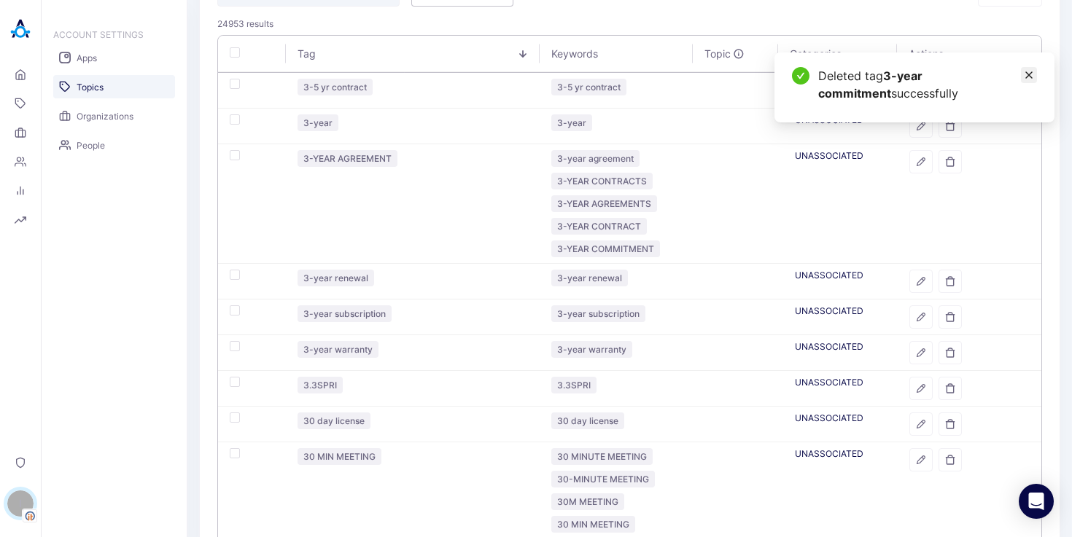
click at [1027, 78] on icon at bounding box center [1029, 75] width 12 height 12
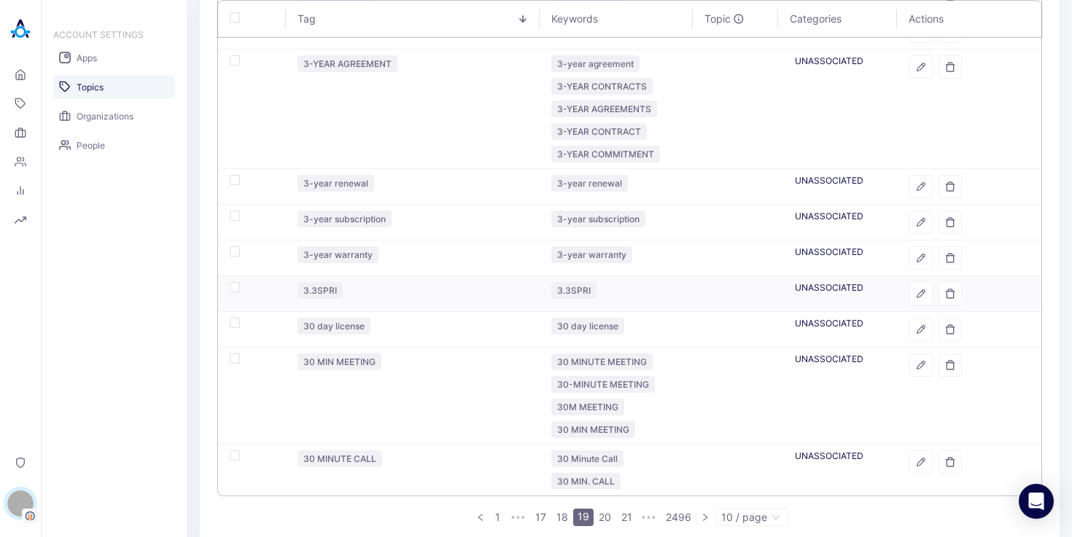
scroll to position [280, 0]
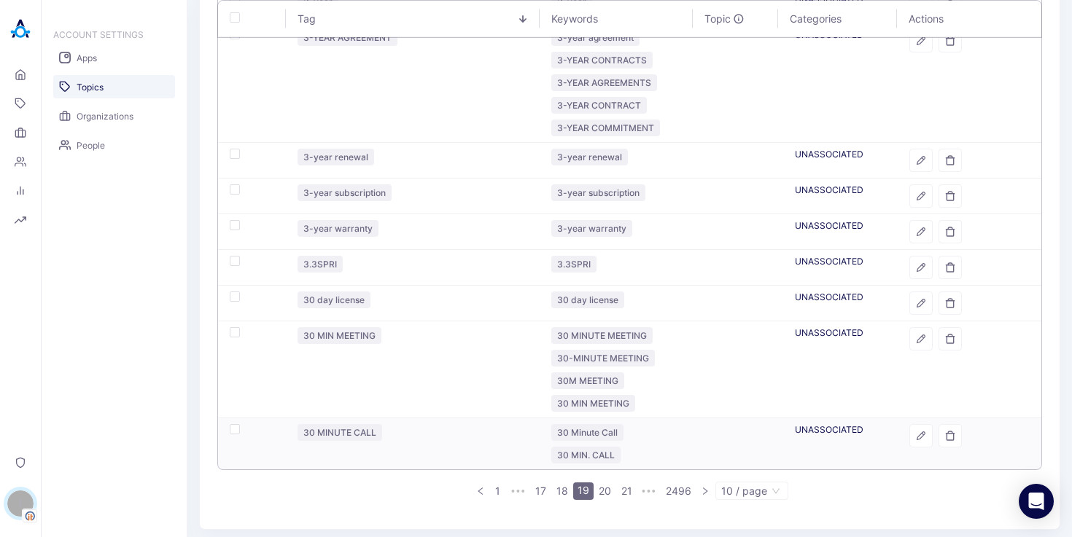
click at [916, 435] on icon "button" at bounding box center [921, 436] width 10 height 10
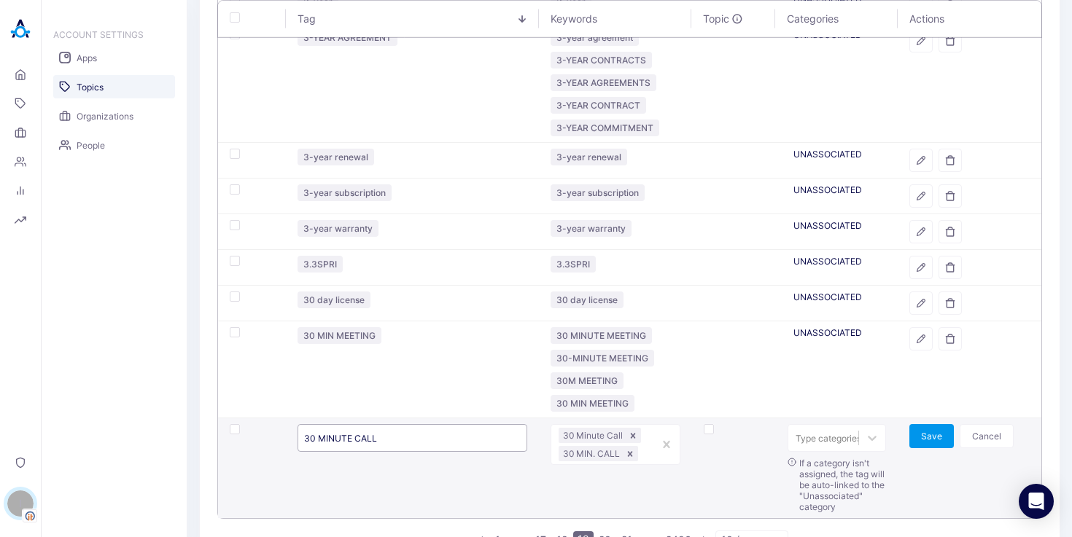
click at [391, 435] on input "30 MINUTE CALL" at bounding box center [412, 438] width 230 height 28
click at [916, 338] on icon "button" at bounding box center [921, 339] width 10 height 10
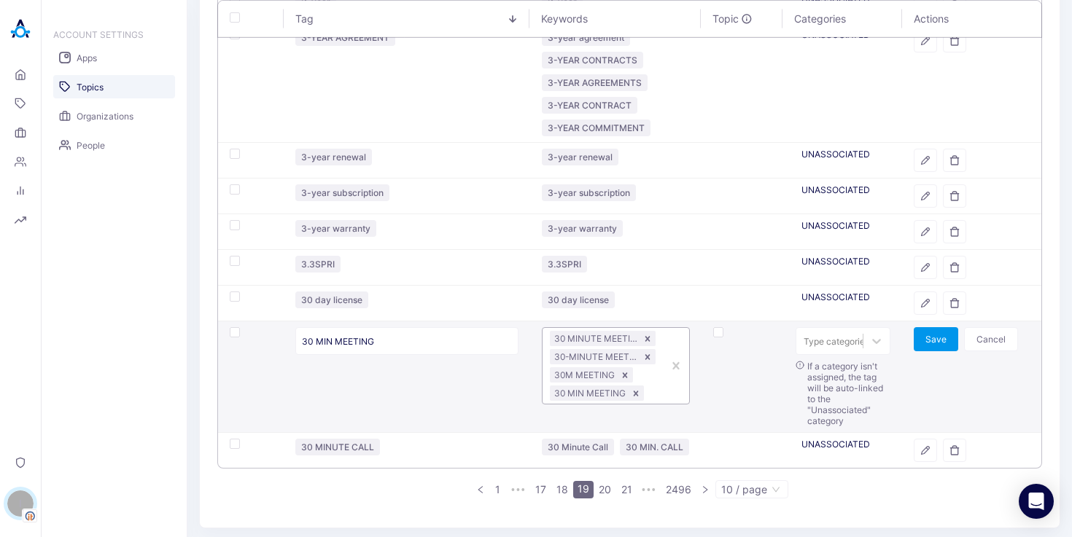
click at [651, 386] on div "30 MINUTE MEETING 30-MINUTE MEETING 30M MEETING 30 MIN MEETING" at bounding box center [602, 366] width 120 height 76
paste input "30 MINUTE CALL"
type input "30 MINUTE CALL"
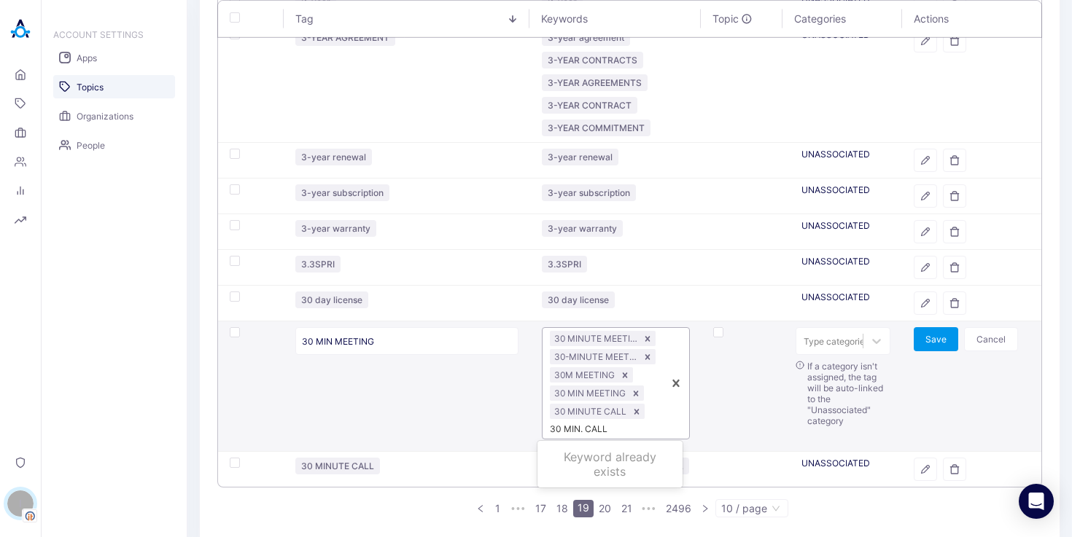
type input "30 MIN. CALL"
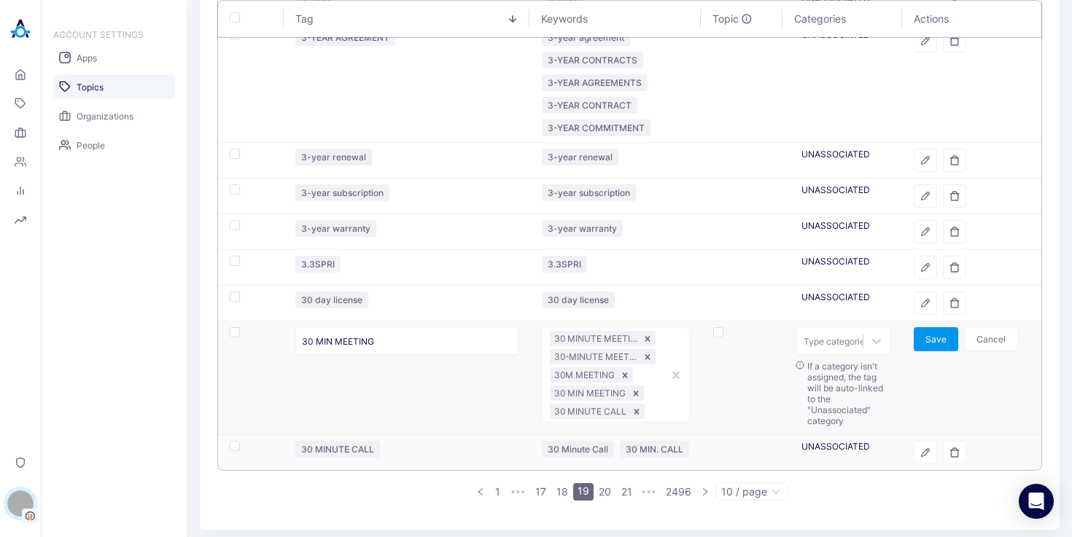
click at [673, 471] on table "3-5 yr contract 3-5 yr contract UNASSOCIATED 3-year 3-year UNASSOCIATED 3-YEAR …" at bounding box center [629, 211] width 825 height 519
click at [949, 449] on icon "button" at bounding box center [954, 453] width 10 height 10
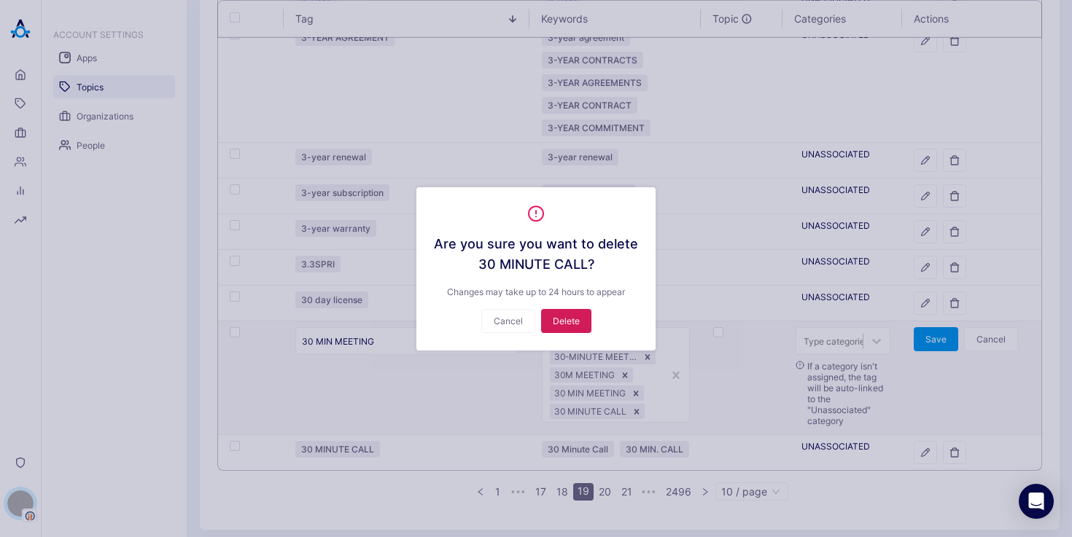
click at [563, 324] on button "Delete" at bounding box center [566, 321] width 50 height 24
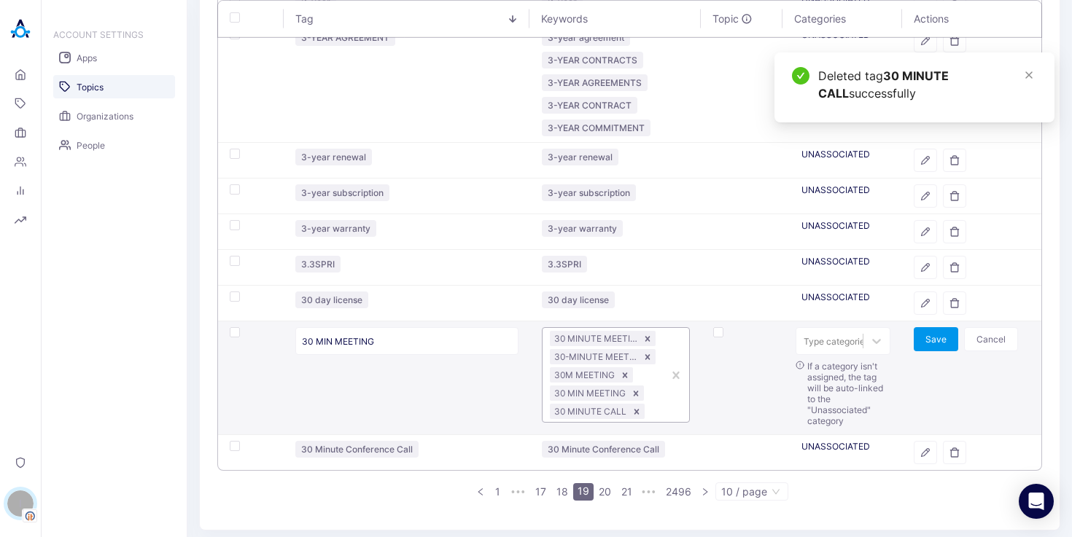
click at [663, 394] on div at bounding box center [676, 375] width 26 height 94
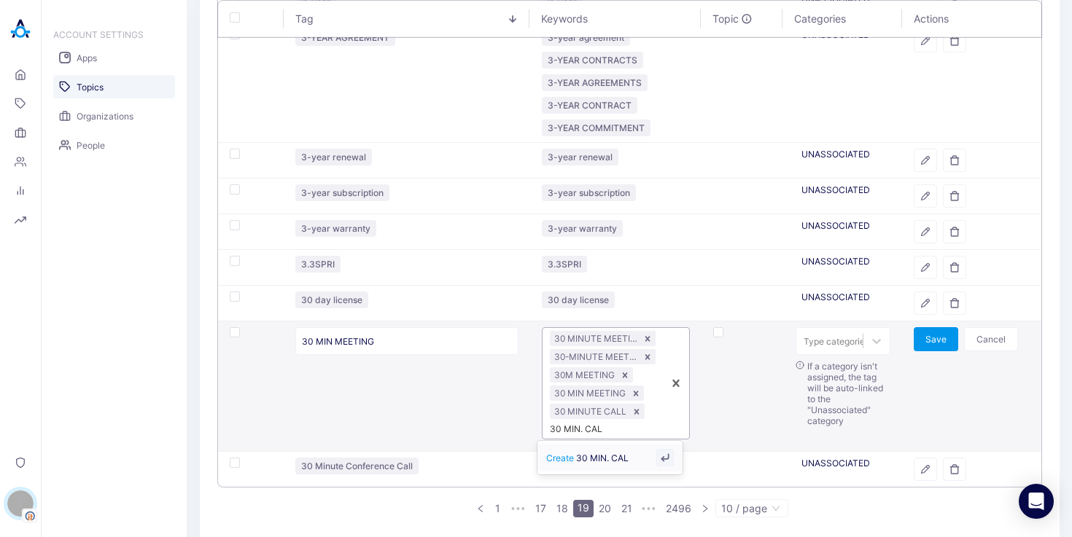
type input "30 MIN. CALL"
click at [937, 336] on button "Save" at bounding box center [935, 339] width 44 height 24
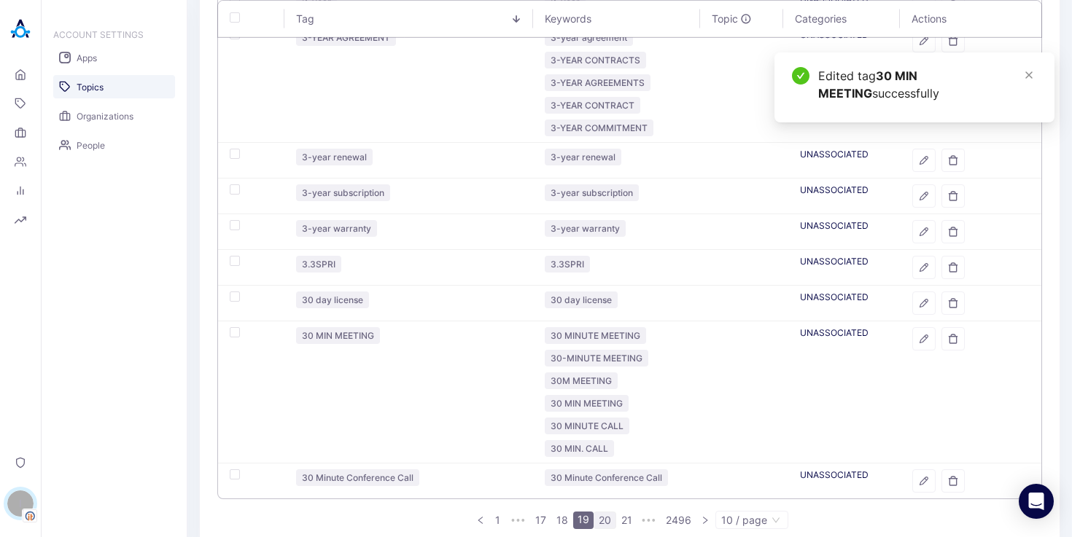
click at [594, 516] on link "20" at bounding box center [604, 521] width 21 height 16
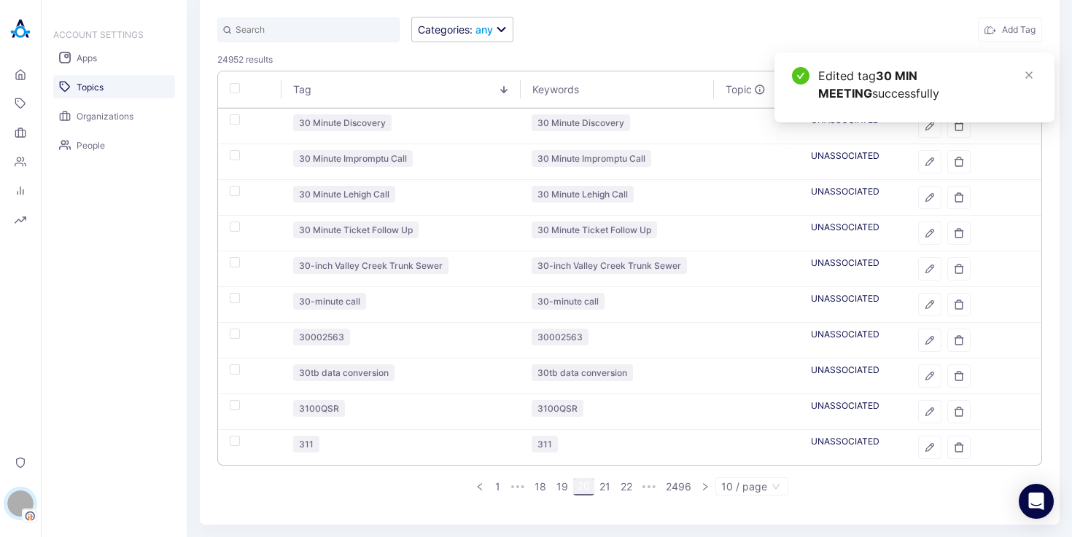
scroll to position [122, 0]
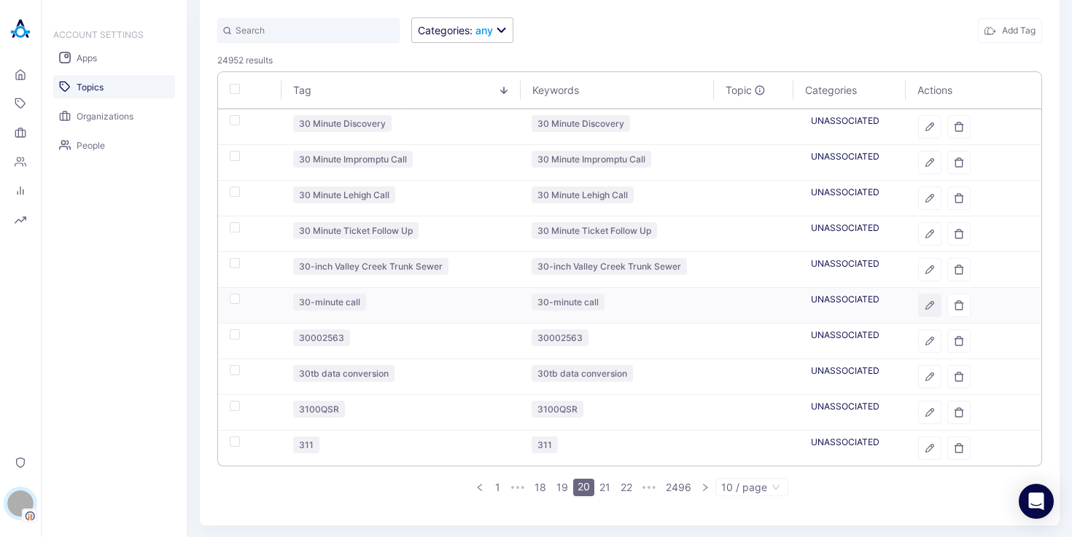
click at [924, 309] on icon "button" at bounding box center [929, 305] width 10 height 10
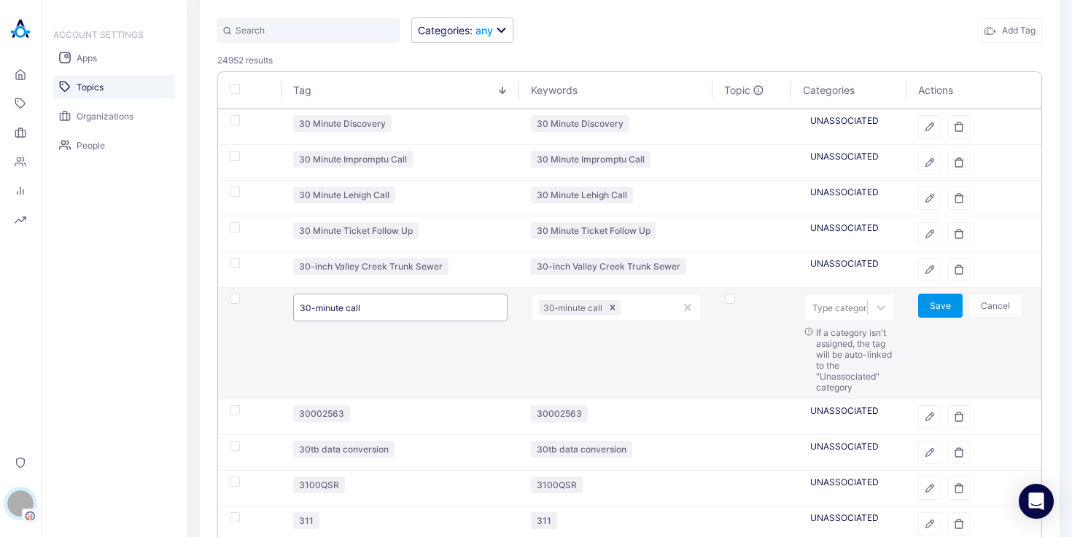
click at [349, 313] on input "30-minute call" at bounding box center [400, 308] width 214 height 28
drag, startPoint x: 989, startPoint y: 305, endPoint x: 962, endPoint y: 319, distance: 30.7
click at [989, 305] on button "Cancel" at bounding box center [995, 306] width 54 height 24
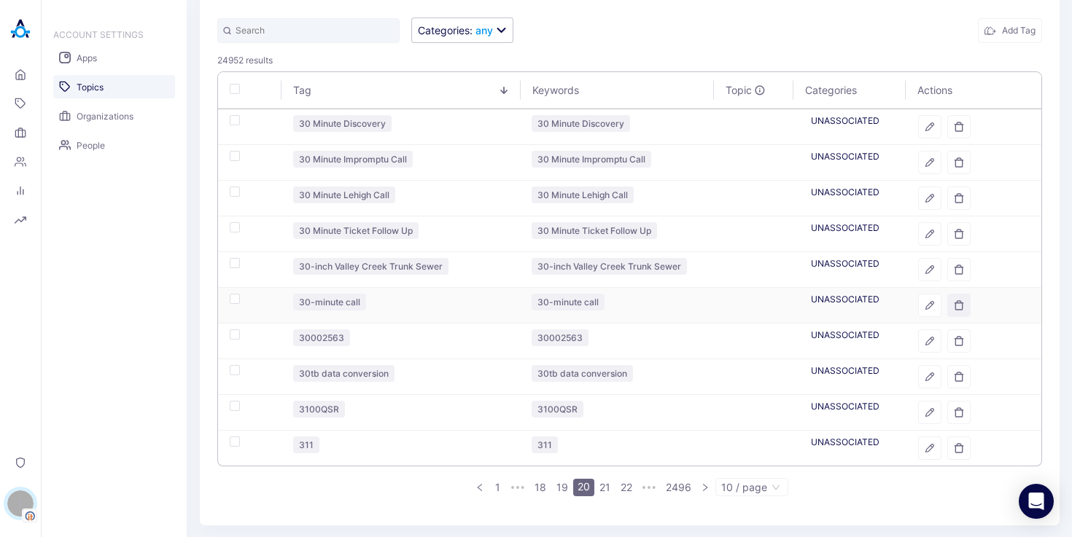
click at [954, 305] on icon "button" at bounding box center [958, 305] width 8 height 9
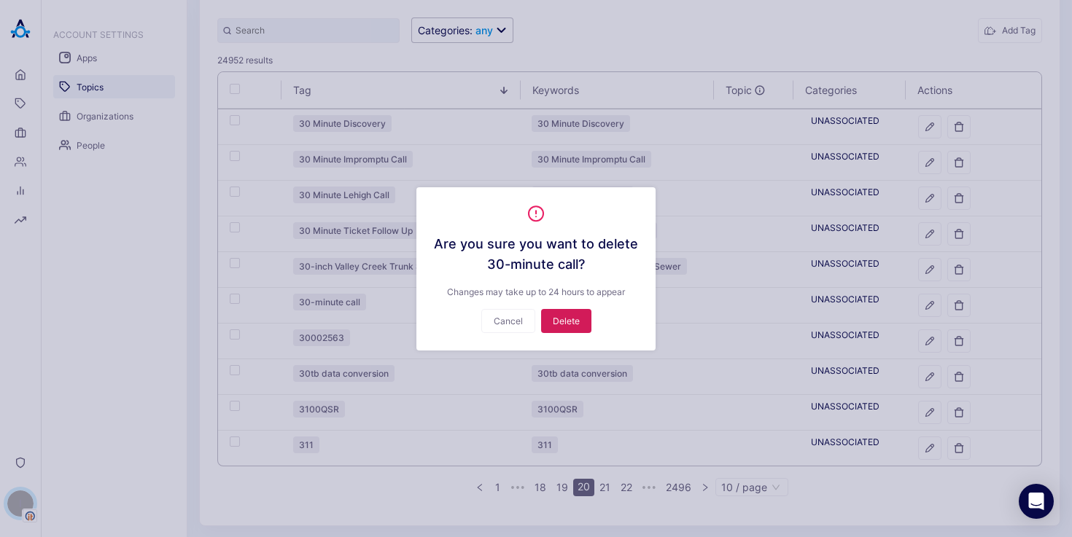
click at [568, 325] on button "Delete" at bounding box center [566, 321] width 50 height 24
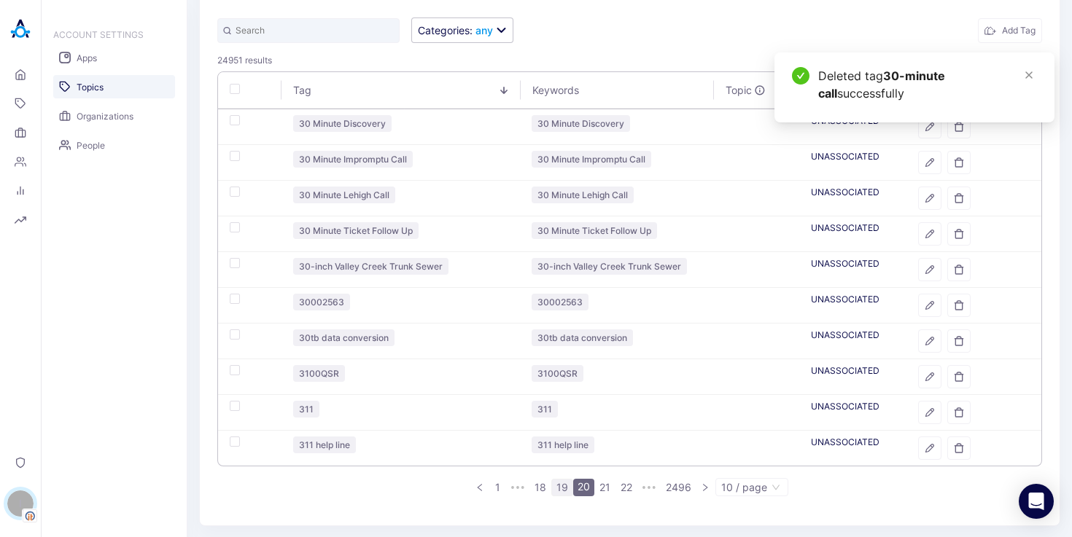
click at [556, 483] on link "19" at bounding box center [562, 488] width 20 height 16
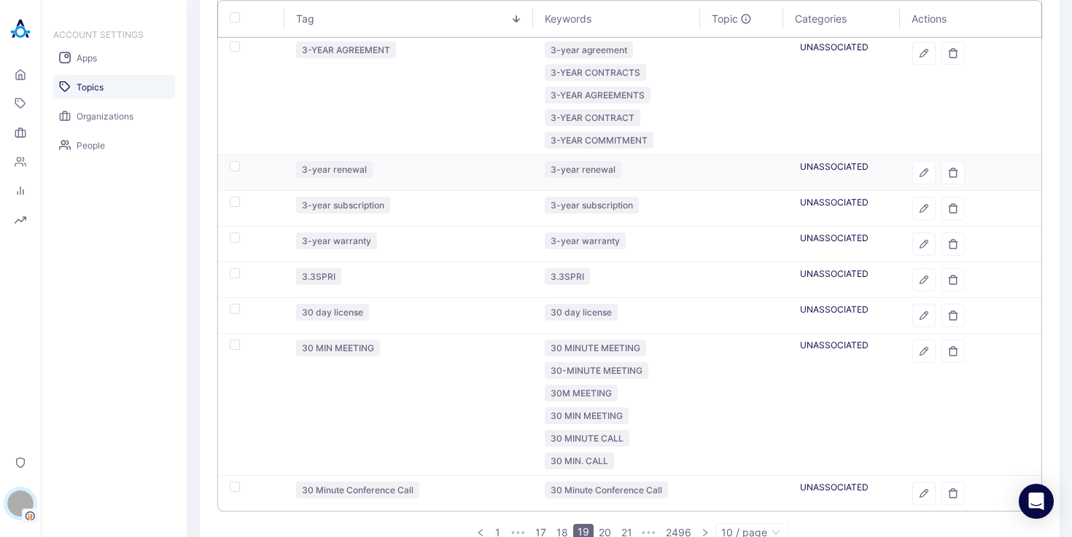
scroll to position [309, 0]
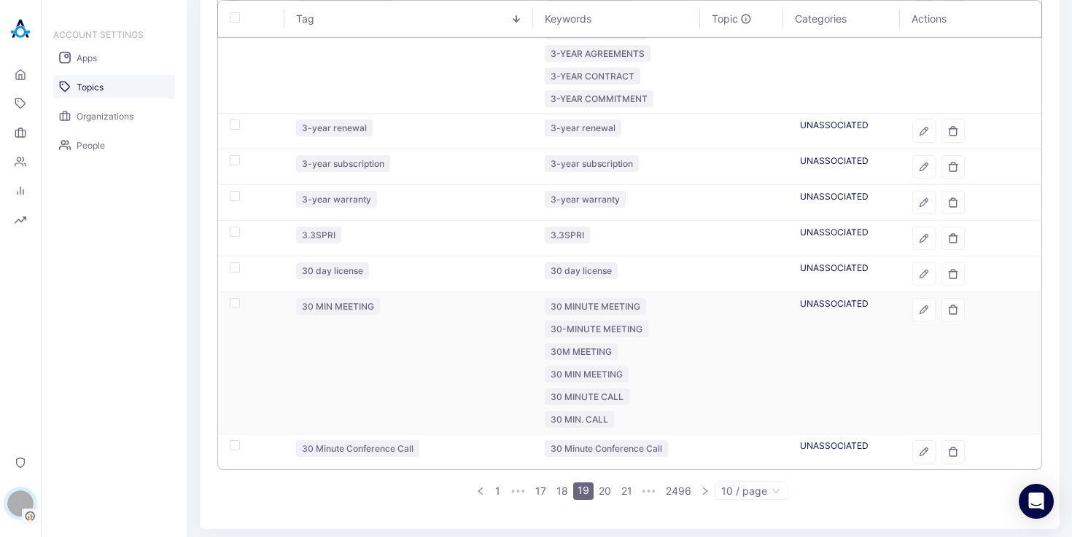
drag, startPoint x: 908, startPoint y: 308, endPoint x: 618, endPoint y: 475, distance: 334.8
click at [912, 308] on button "button" at bounding box center [923, 309] width 23 height 23
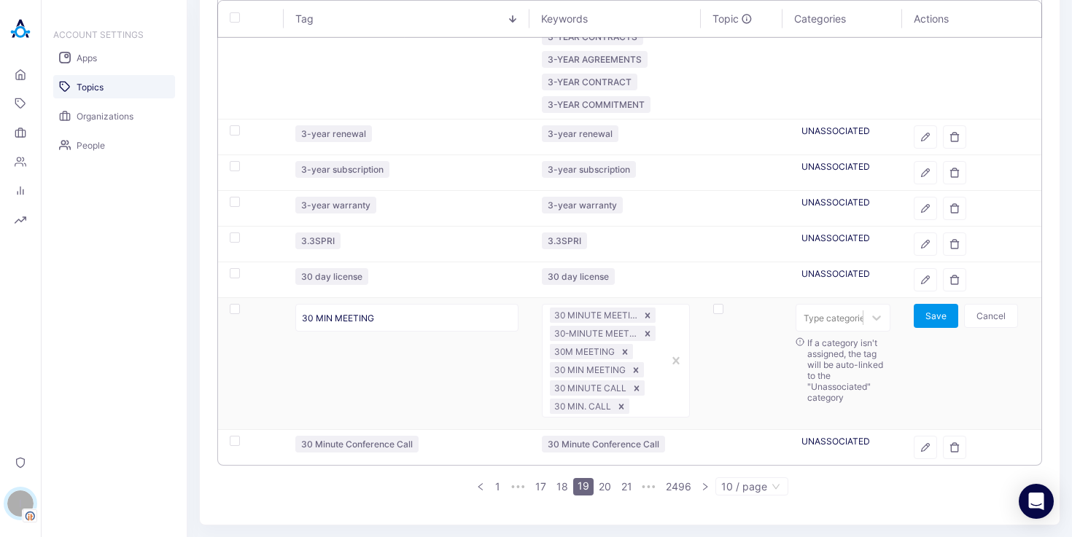
scroll to position [299, 0]
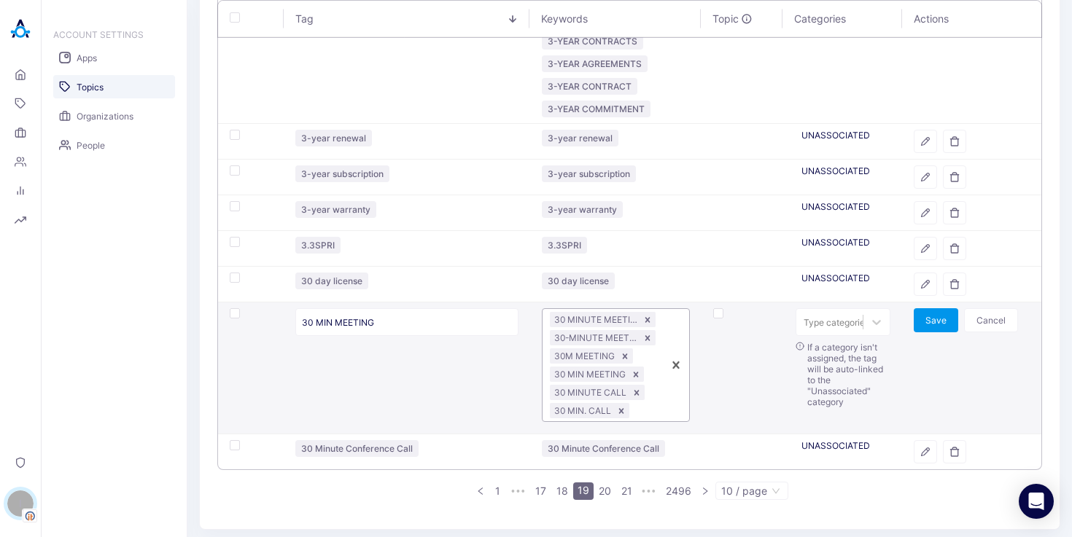
click at [642, 410] on div at bounding box center [643, 411] width 23 height 14
paste input "30-MINUTE CALL"
type input "30-MINUTE CALL"
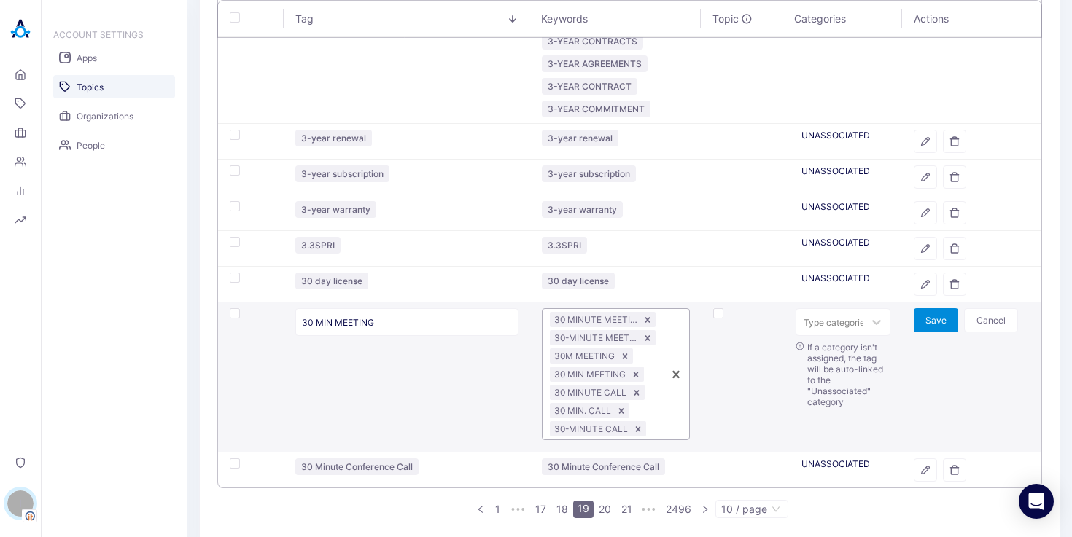
click at [917, 312] on button "Save" at bounding box center [935, 320] width 44 height 24
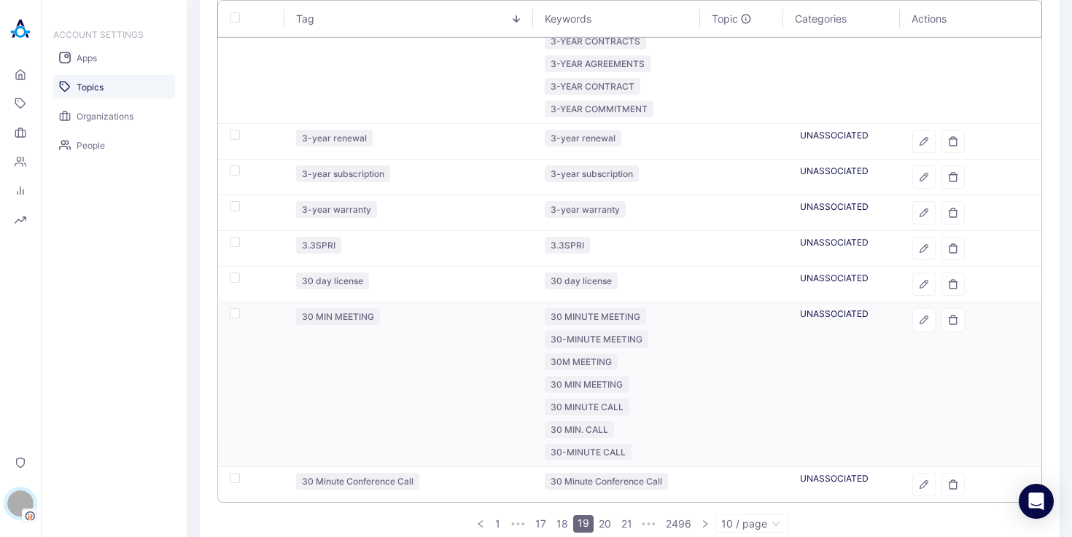
scroll to position [331, 0]
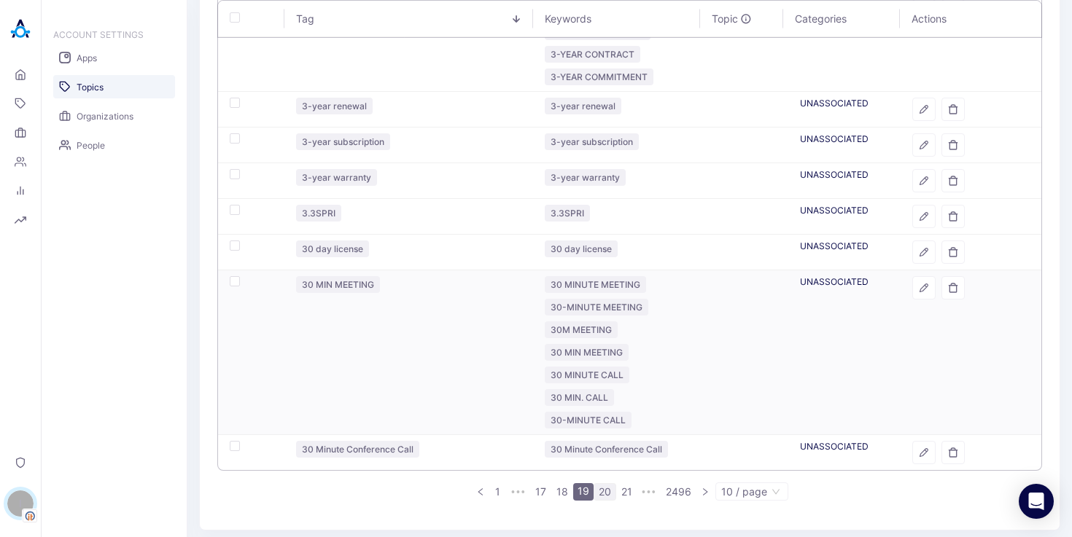
click at [601, 486] on link "20" at bounding box center [604, 492] width 21 height 16
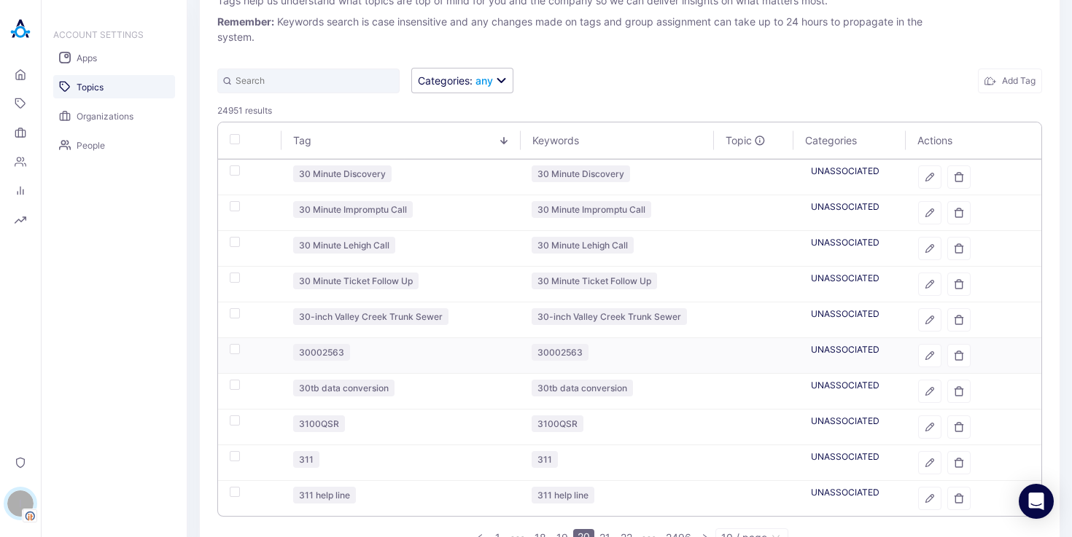
scroll to position [122, 0]
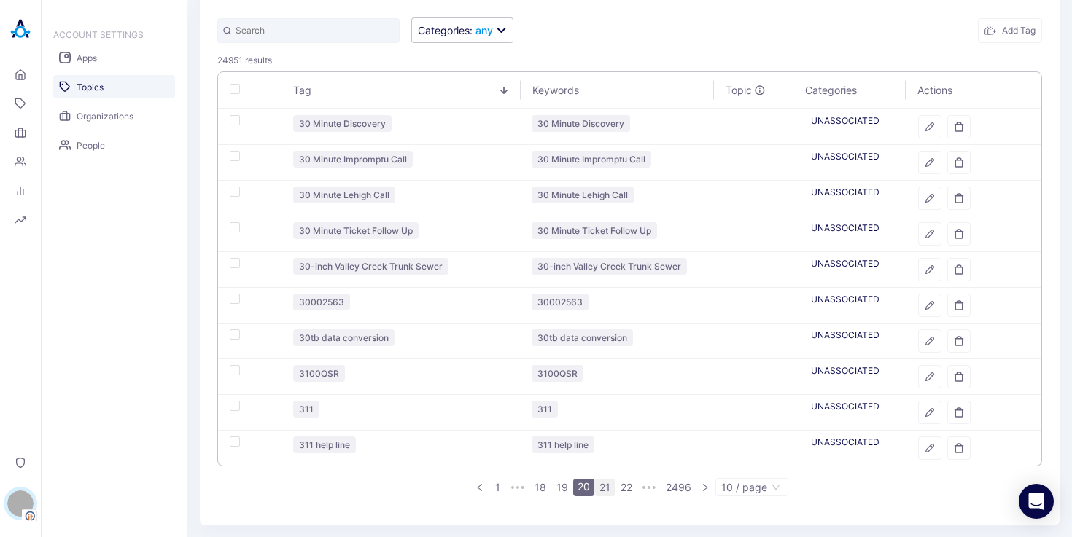
click at [609, 491] on li "21" at bounding box center [604, 487] width 21 height 17
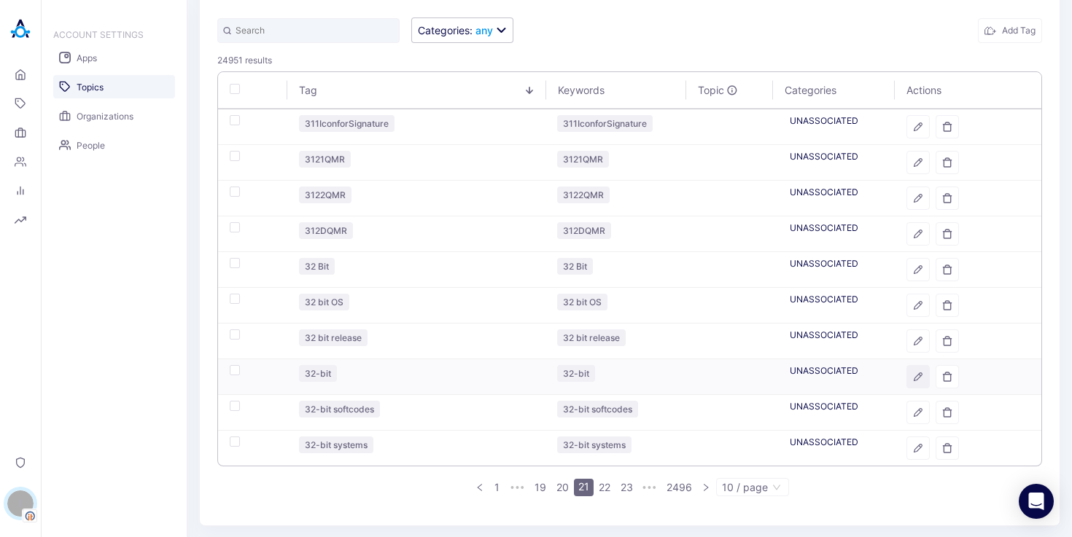
click at [913, 376] on icon "button" at bounding box center [918, 377] width 10 height 10
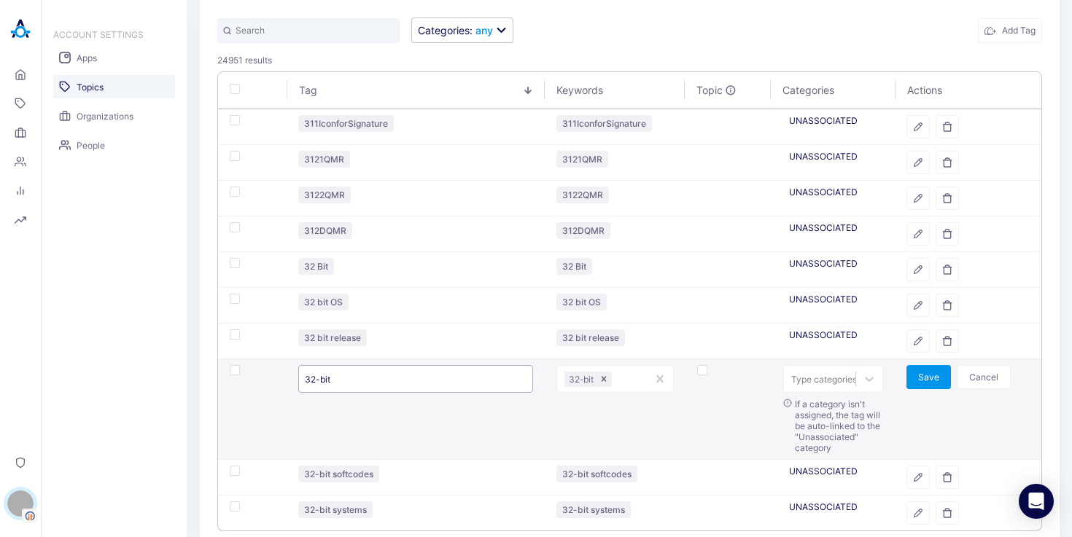
click at [352, 381] on input "32-bit" at bounding box center [415, 379] width 235 height 28
click at [967, 374] on button "Cancel" at bounding box center [983, 377] width 54 height 24
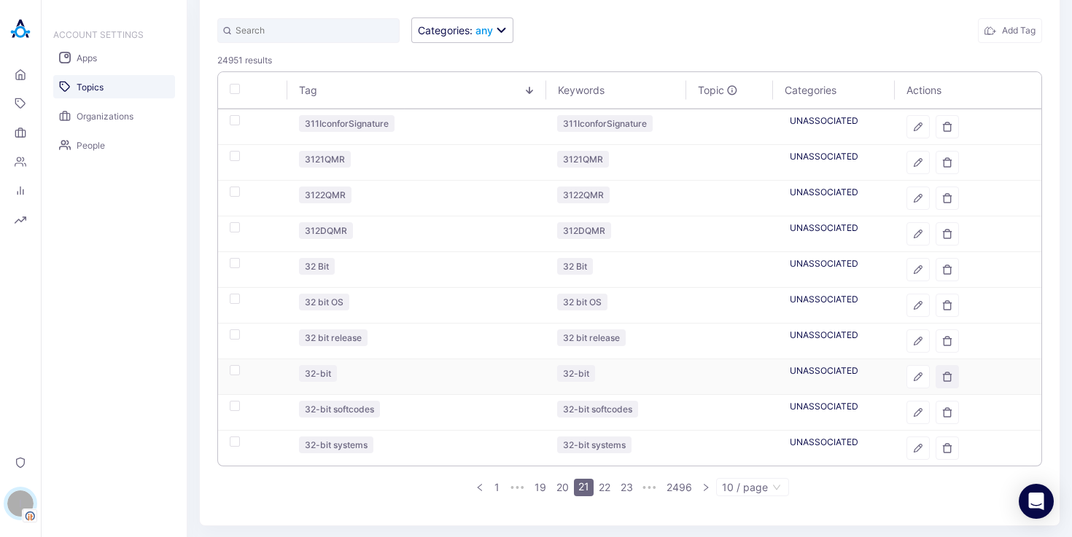
click at [942, 378] on icon "button" at bounding box center [947, 377] width 10 height 10
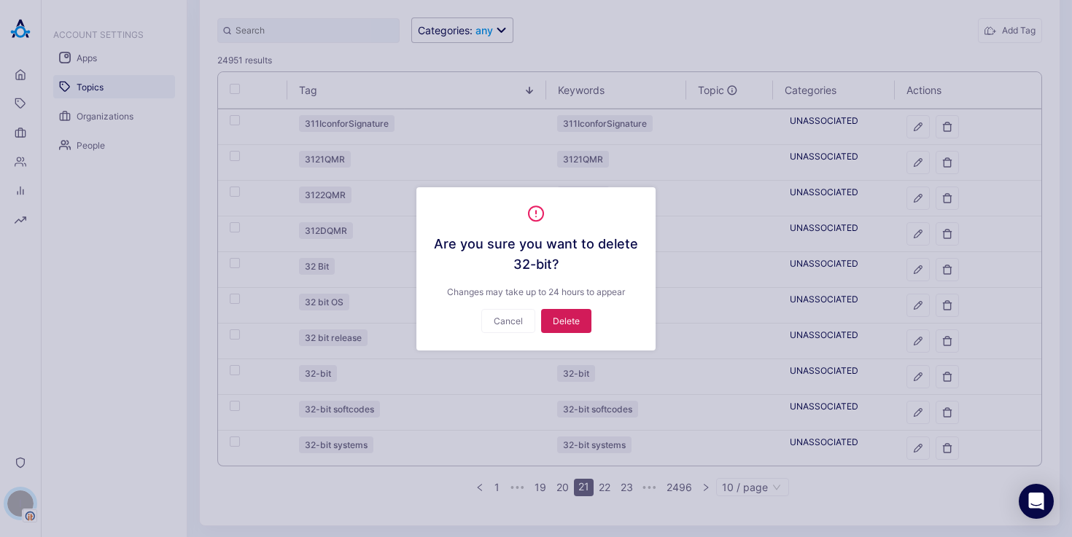
click at [577, 311] on button "Delete" at bounding box center [566, 321] width 50 height 24
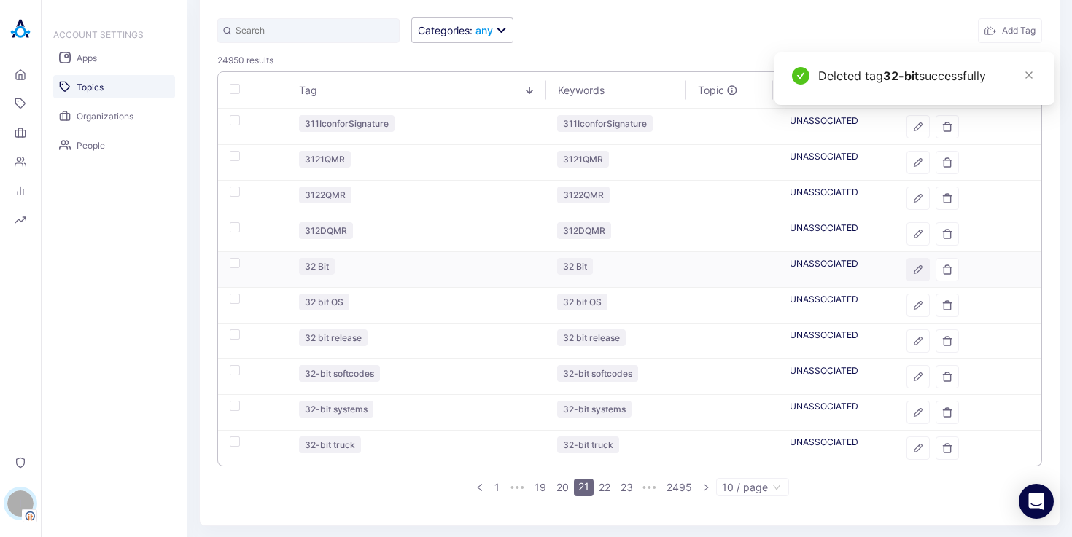
click at [913, 268] on icon "button" at bounding box center [918, 270] width 10 height 10
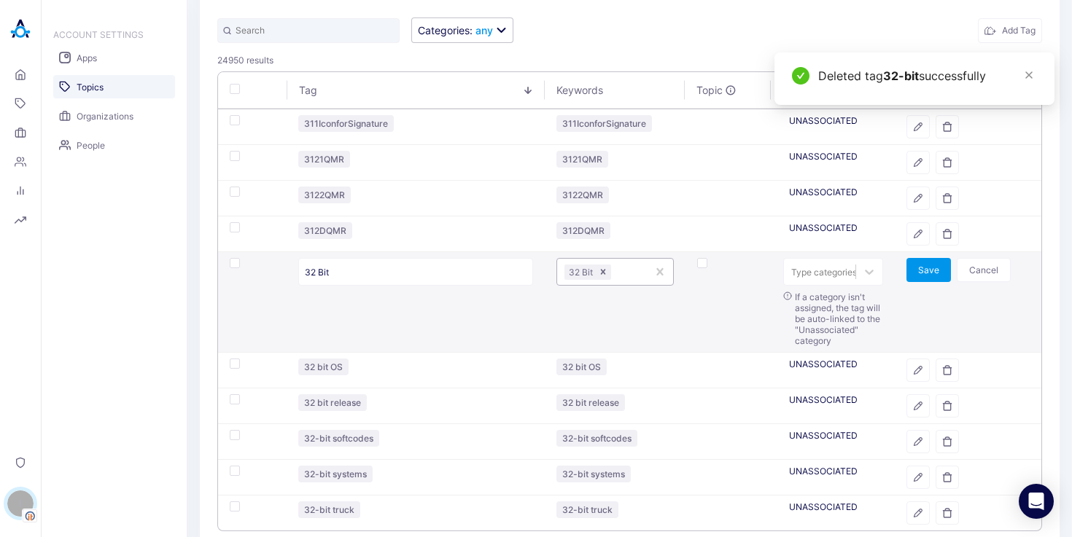
click at [625, 270] on div at bounding box center [626, 272] width 25 height 14
paste input "32-BIT"
type input "32-BIT"
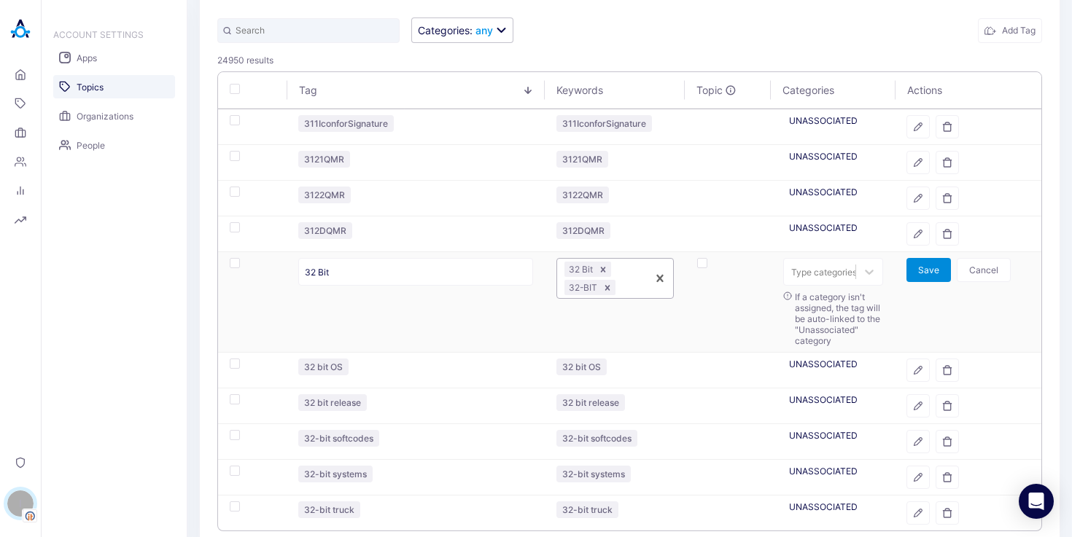
click at [906, 268] on button "Save" at bounding box center [928, 270] width 44 height 24
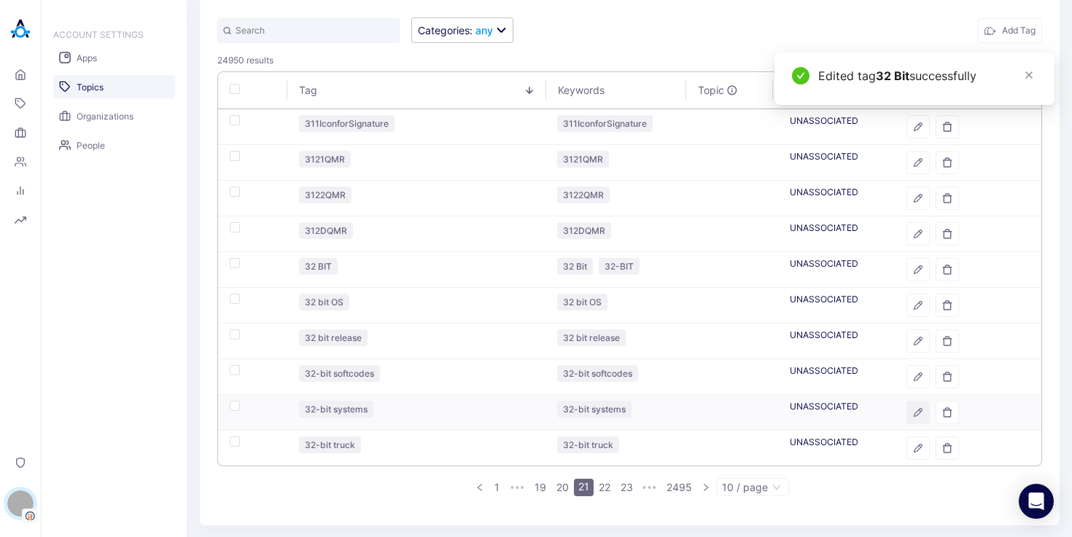
click at [913, 412] on icon "button" at bounding box center [917, 413] width 8 height 8
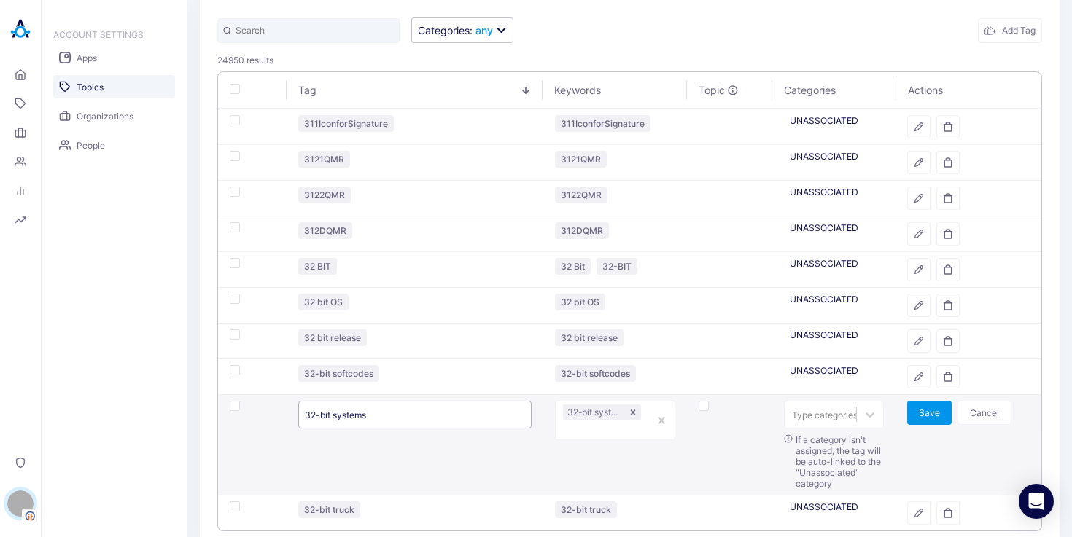
click at [374, 420] on input "32-bit systems" at bounding box center [414, 415] width 233 height 28
click at [957, 415] on button "Cancel" at bounding box center [984, 413] width 54 height 24
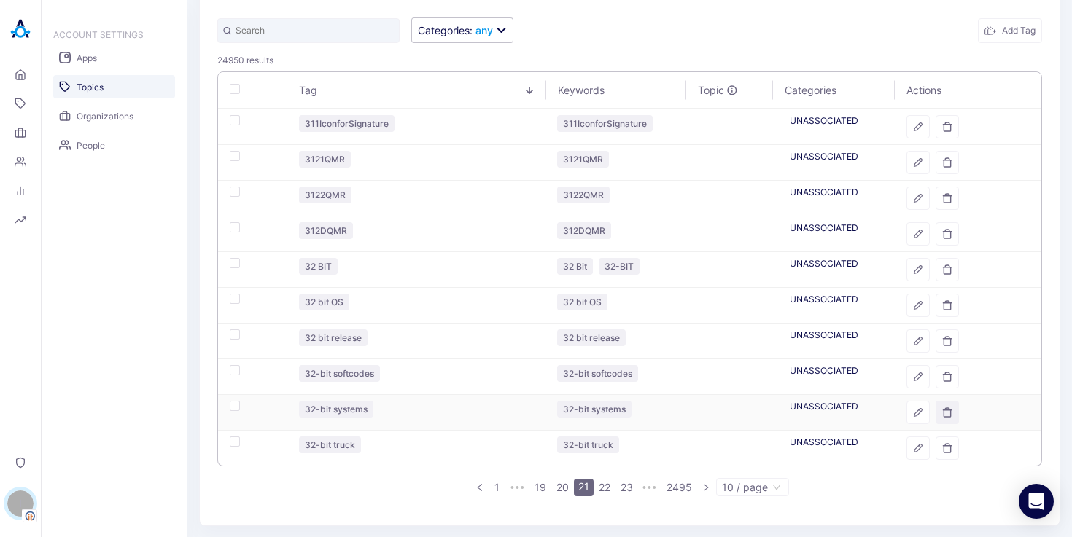
click at [942, 416] on icon "button" at bounding box center [947, 413] width 10 height 10
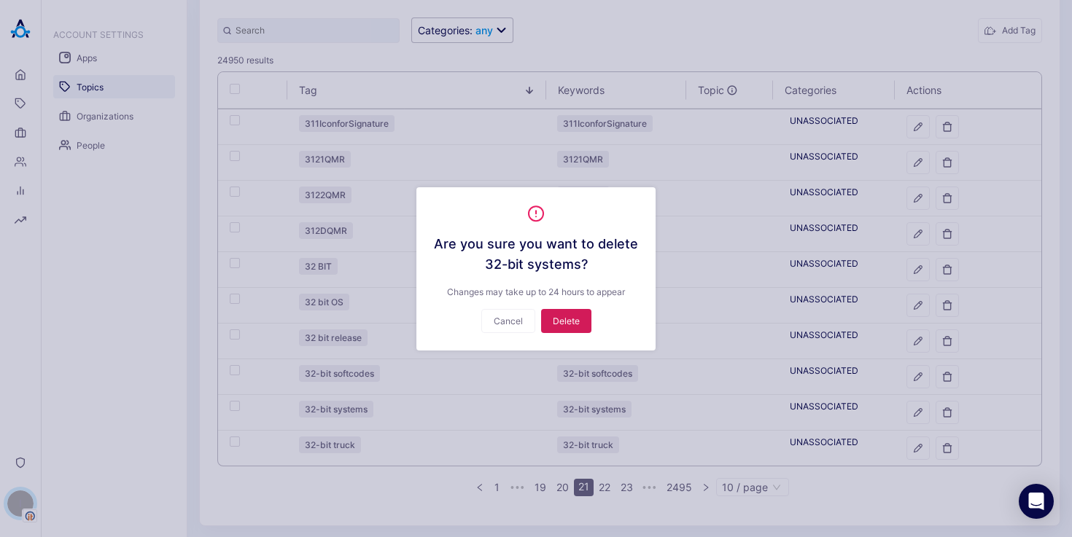
click at [555, 323] on button "Delete" at bounding box center [566, 321] width 50 height 24
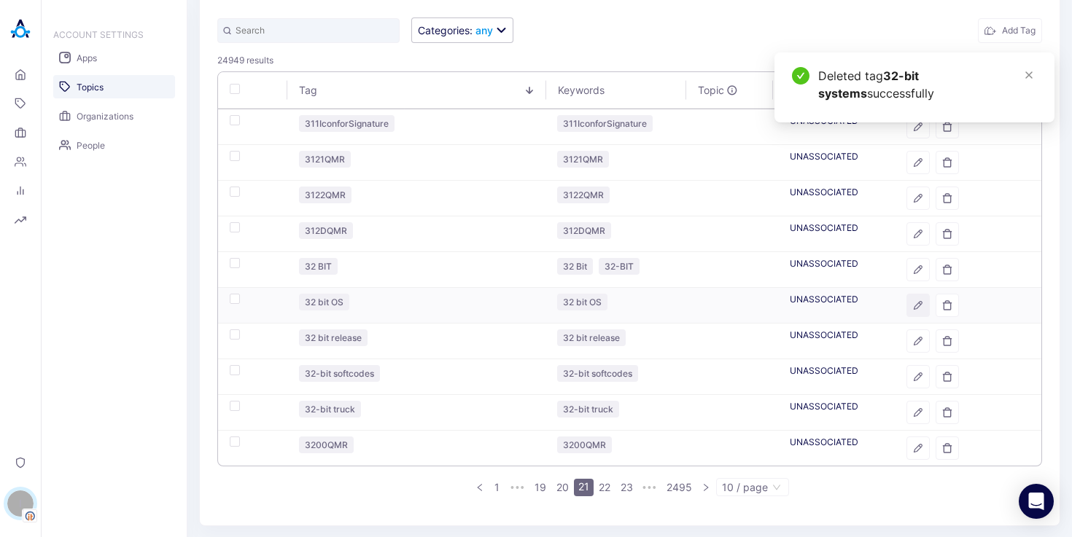
click at [915, 304] on button "button" at bounding box center [917, 305] width 23 height 23
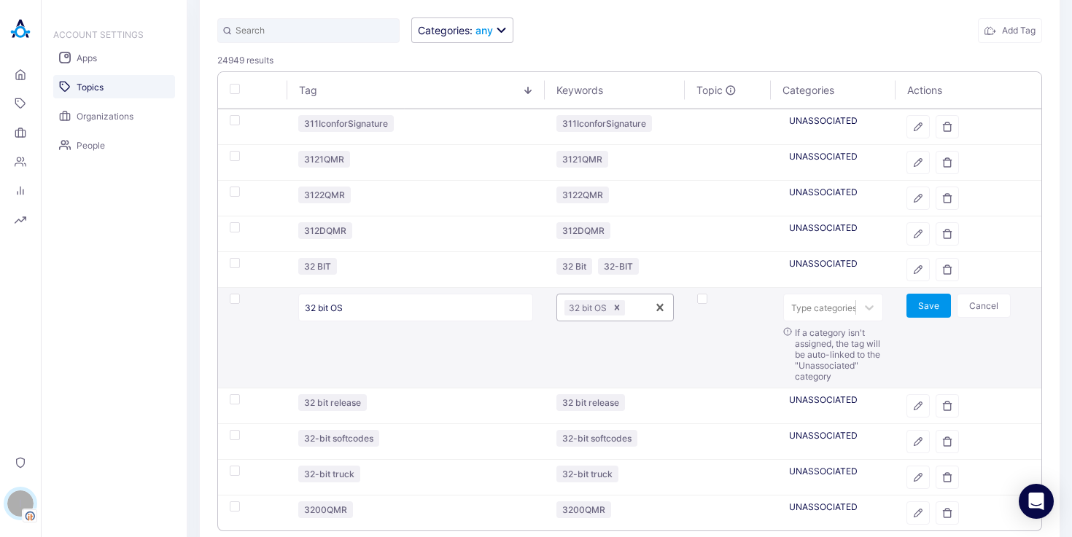
click at [628, 313] on div at bounding box center [633, 308] width 11 height 14
paste input "32-BIT SYSTEMS"
type input "32-BIT SYSTEMS"
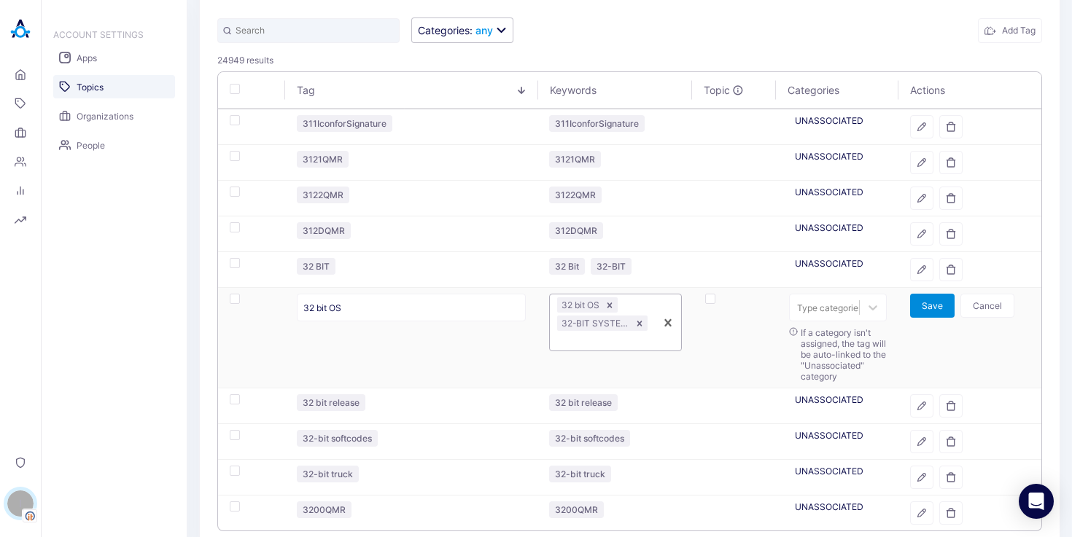
click at [923, 311] on button "Save" at bounding box center [932, 306] width 44 height 24
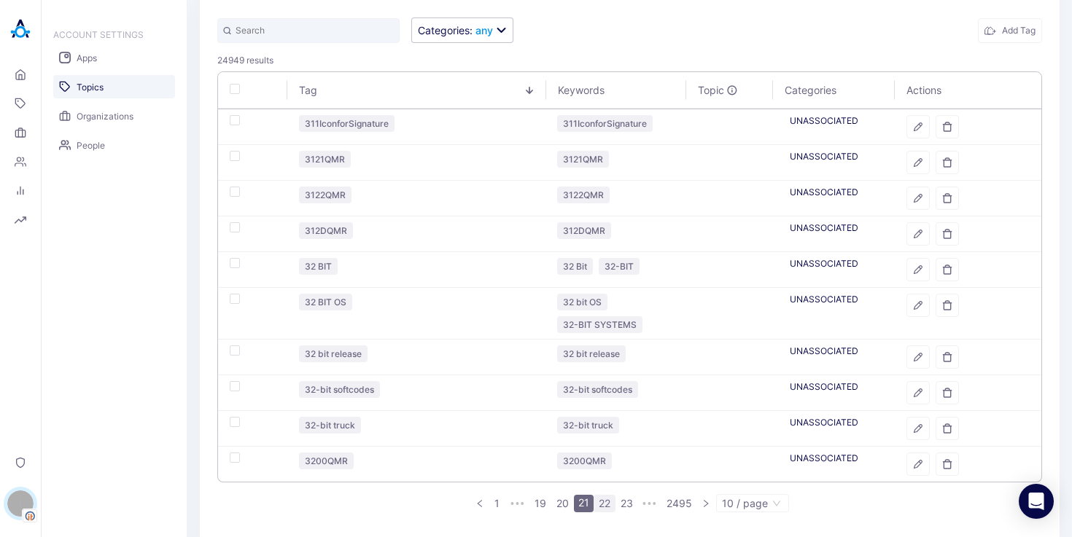
click at [607, 499] on link "22" at bounding box center [604, 504] width 20 height 16
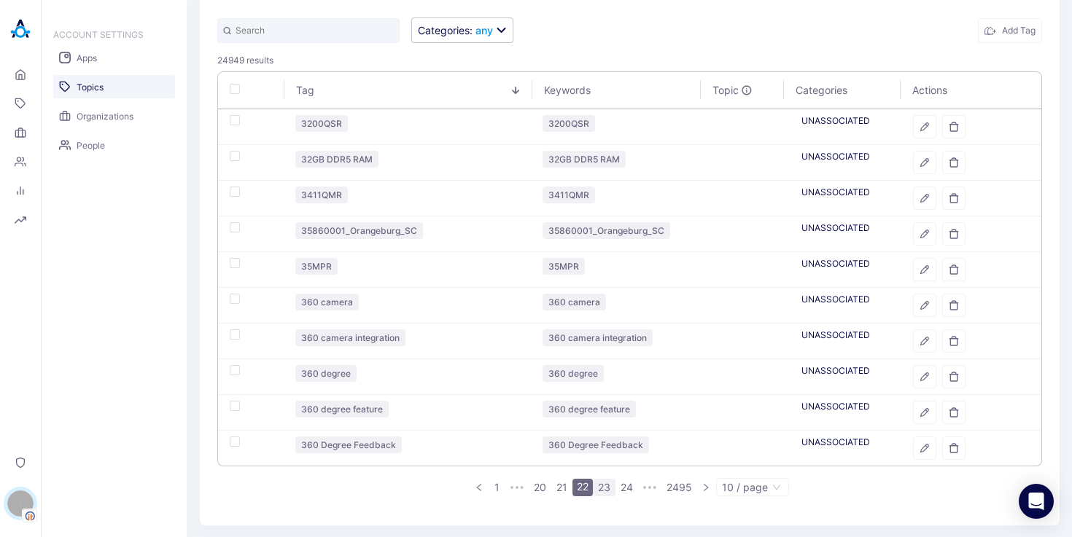
click at [599, 482] on link "23" at bounding box center [603, 488] width 21 height 16
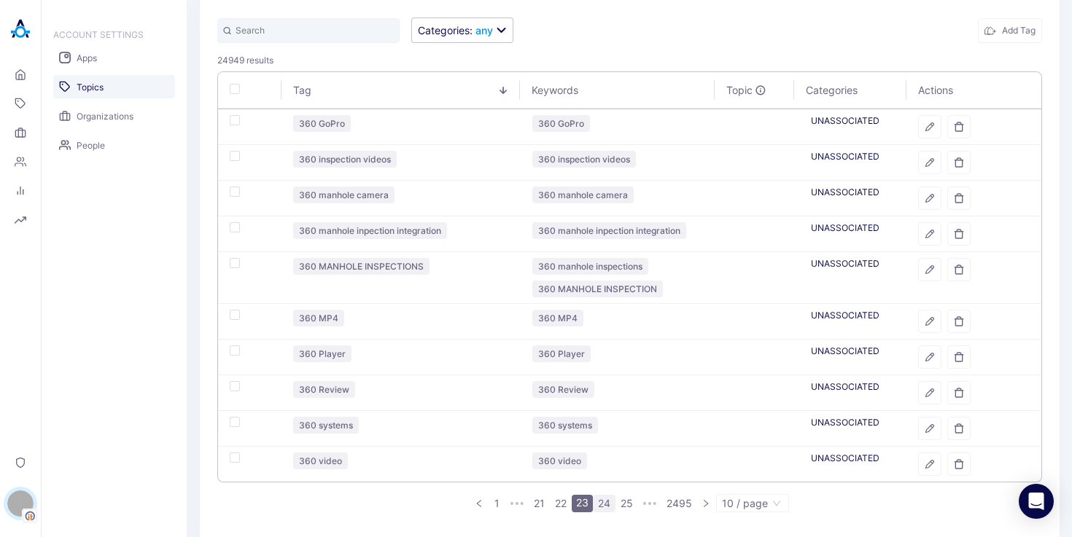
click at [599, 502] on link "24" at bounding box center [603, 504] width 21 height 16
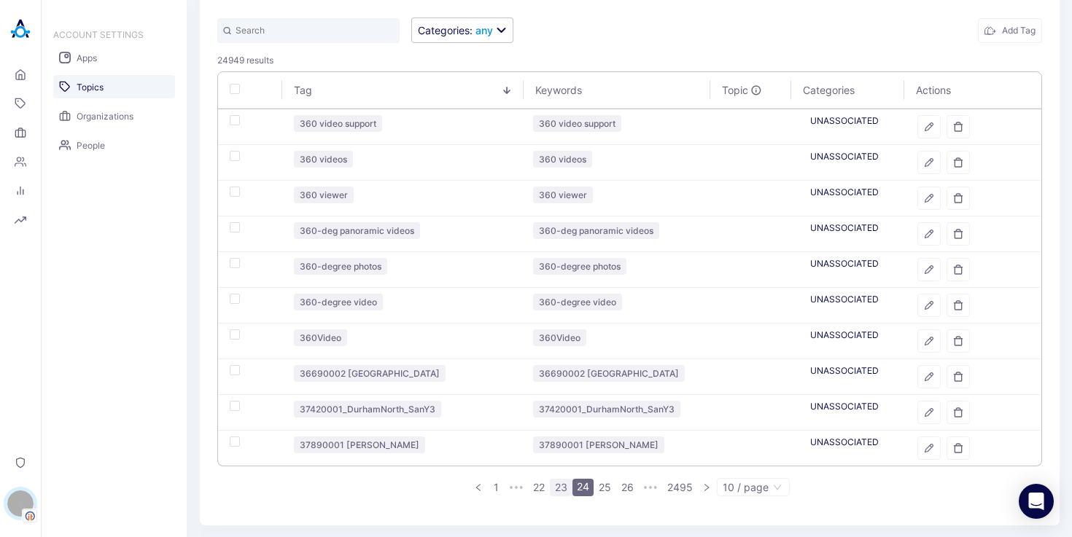
click at [558, 491] on link "23" at bounding box center [560, 488] width 21 height 16
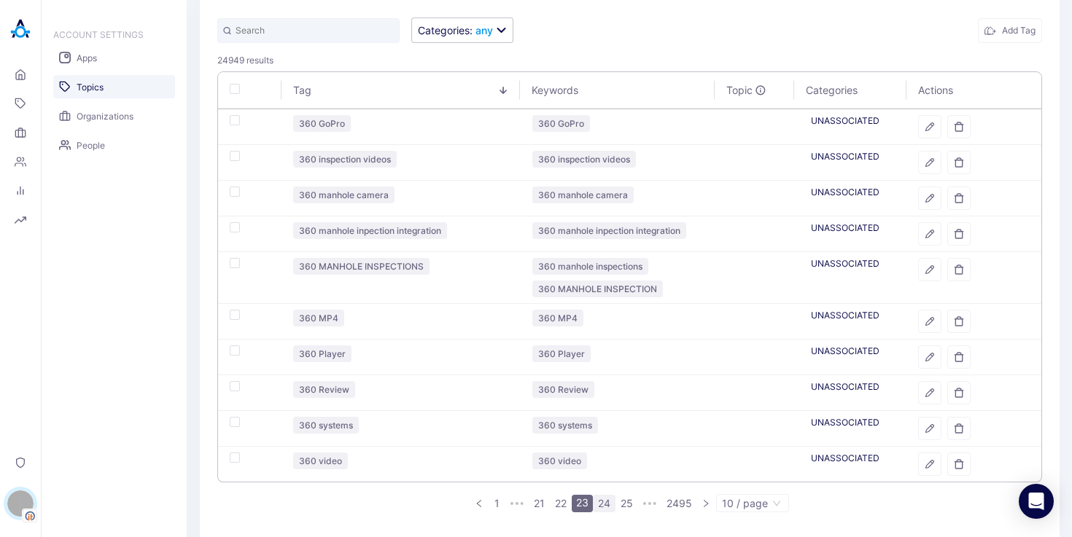
click at [596, 507] on link "24" at bounding box center [603, 504] width 21 height 16
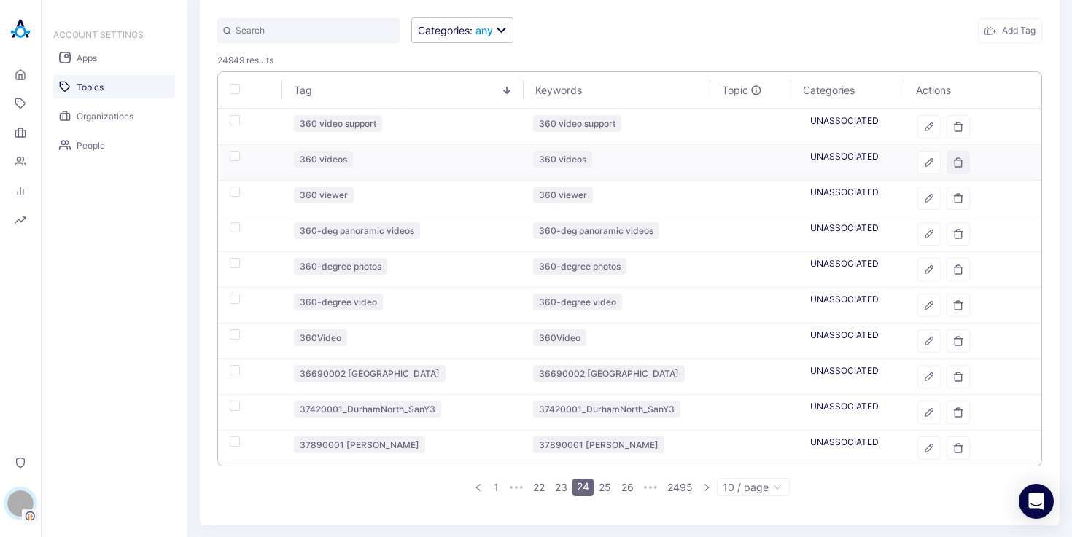
click at [953, 162] on icon "button" at bounding box center [958, 162] width 10 height 10
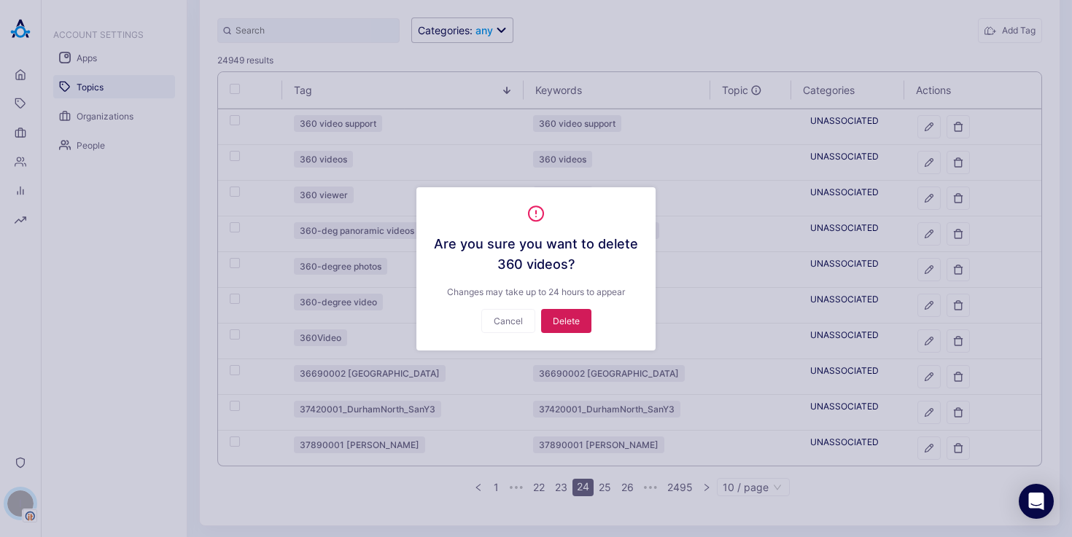
click at [561, 320] on button "Delete" at bounding box center [566, 321] width 50 height 24
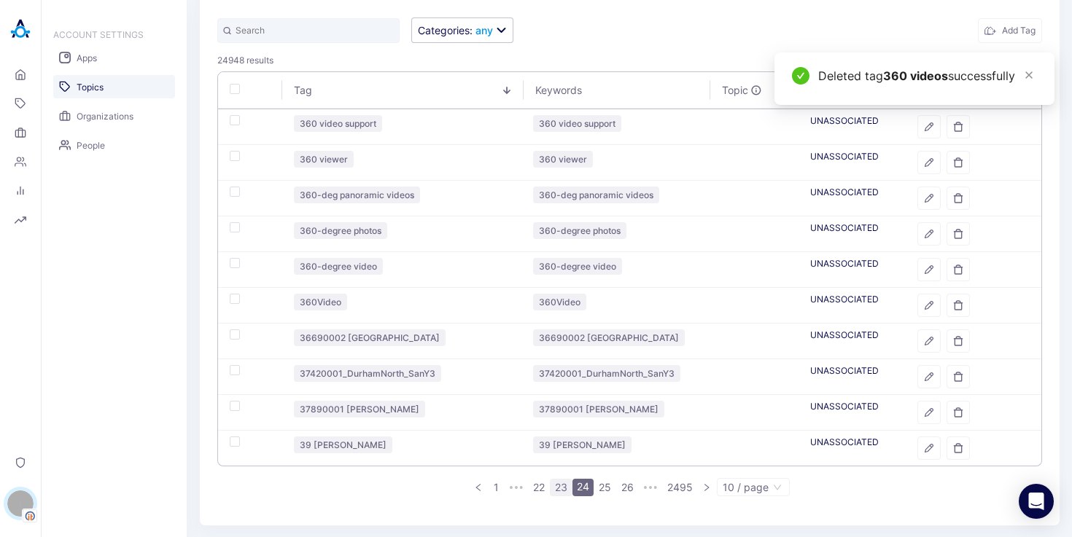
click at [558, 483] on link "23" at bounding box center [560, 488] width 21 height 16
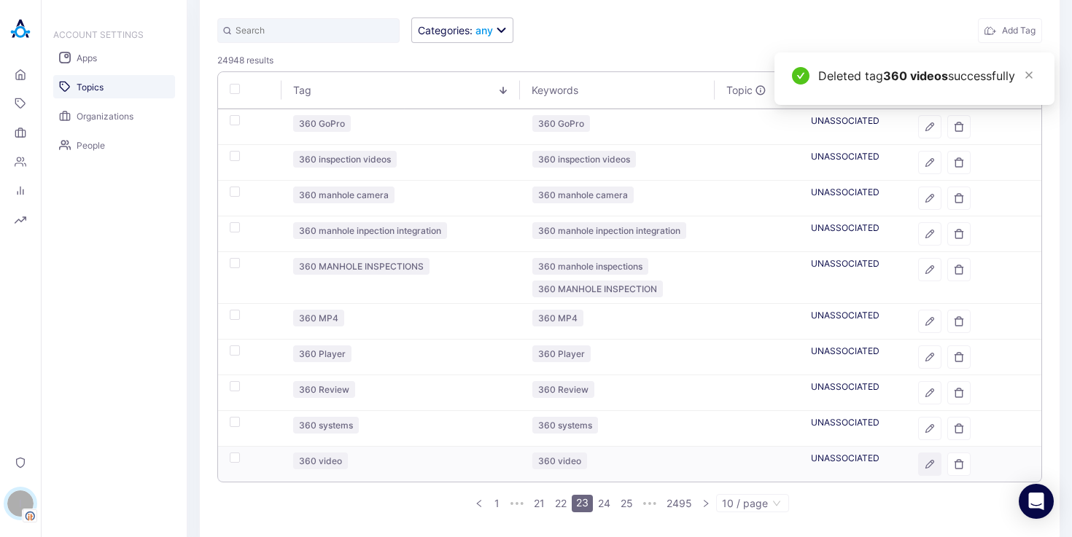
click at [924, 467] on icon "button" at bounding box center [929, 464] width 10 height 10
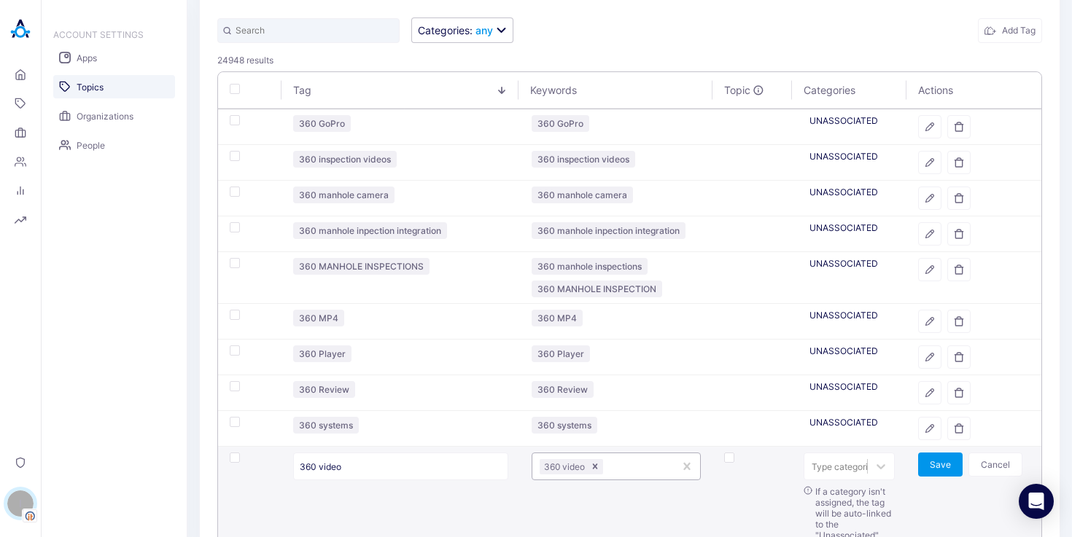
click at [634, 467] on div at bounding box center [636, 467] width 61 height 14
type input "360 VIDEOS"
click at [921, 462] on button "Save" at bounding box center [940, 465] width 44 height 24
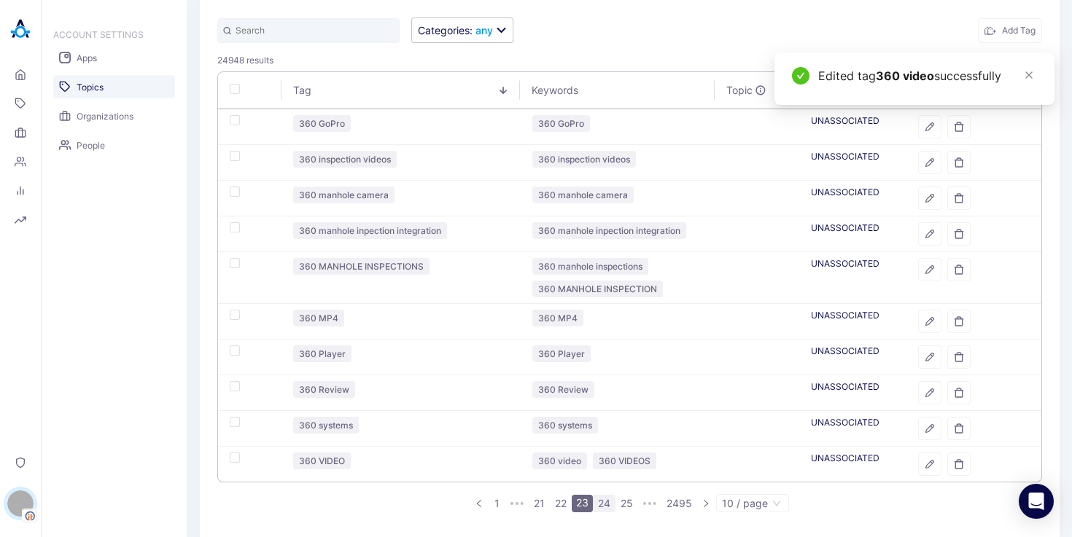
click at [602, 502] on link "24" at bounding box center [603, 504] width 21 height 16
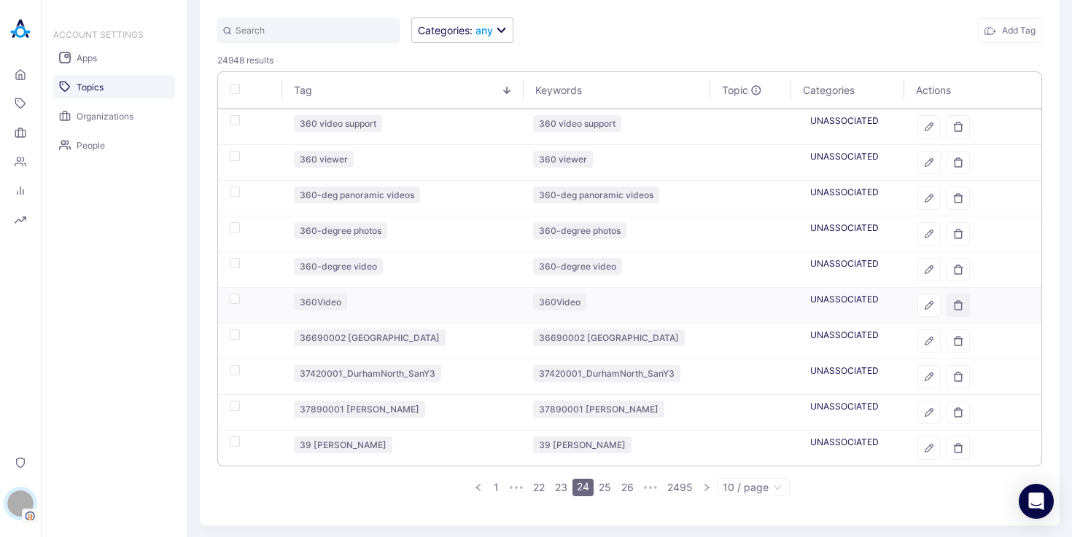
click at [953, 307] on icon "button" at bounding box center [958, 305] width 10 height 10
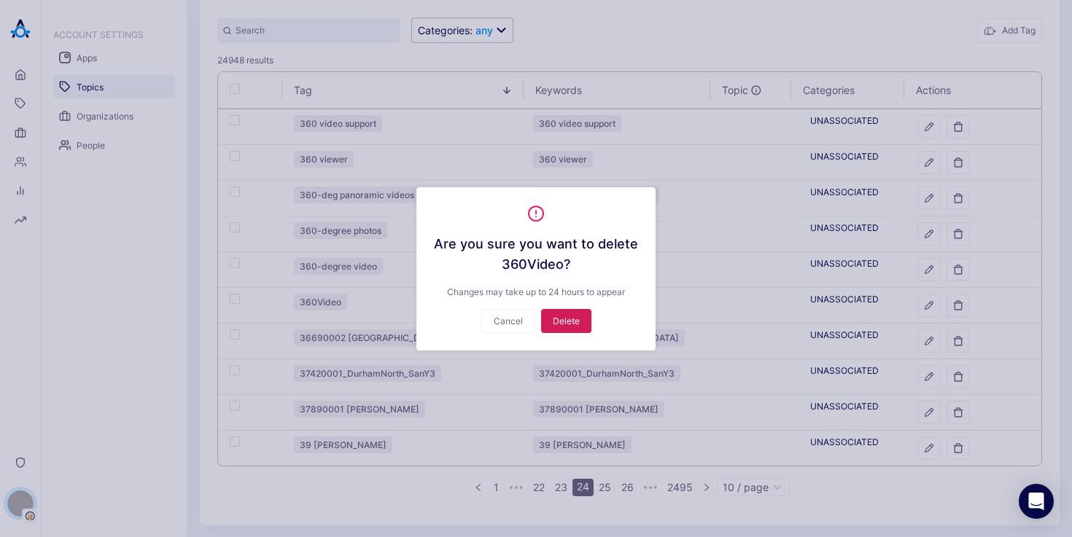
click at [556, 324] on button "Delete" at bounding box center [566, 321] width 50 height 24
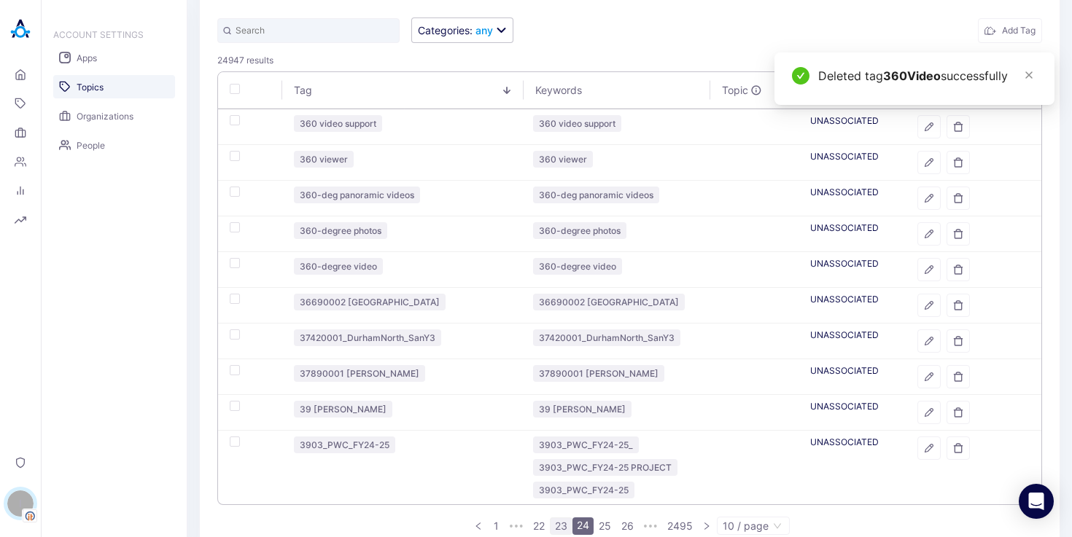
click at [558, 519] on link "23" at bounding box center [560, 526] width 21 height 16
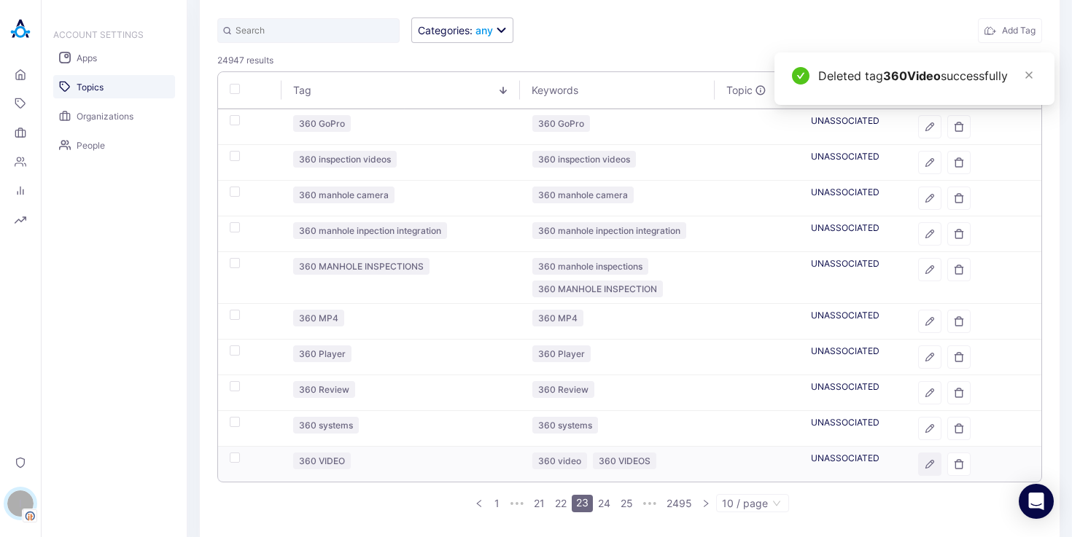
click at [925, 461] on icon "button" at bounding box center [929, 465] width 8 height 8
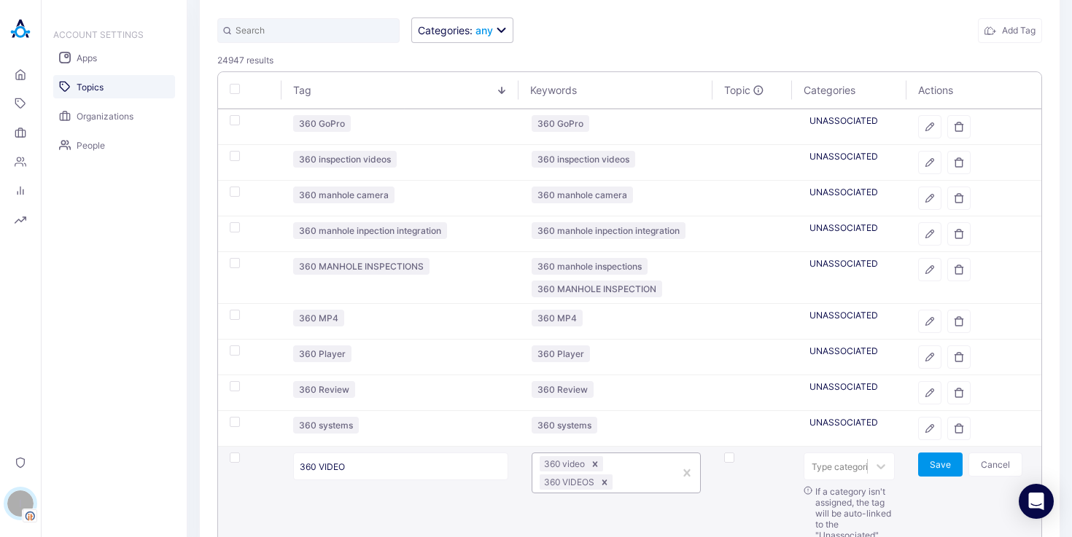
click at [620, 481] on div at bounding box center [641, 482] width 52 height 14
type input "360VIDEO"
click at [935, 460] on button "Save" at bounding box center [940, 465] width 44 height 24
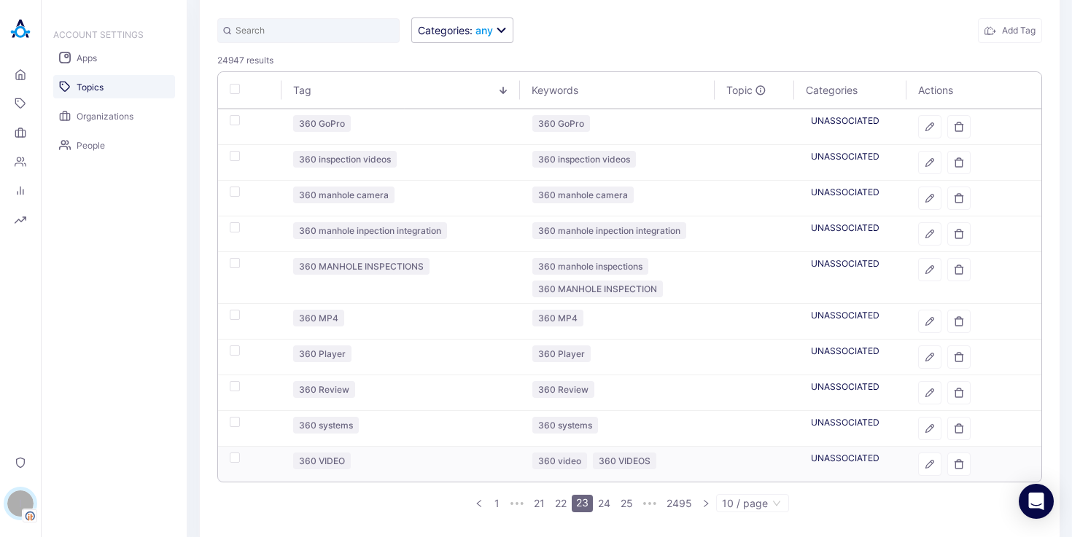
scroll to position [138, 0]
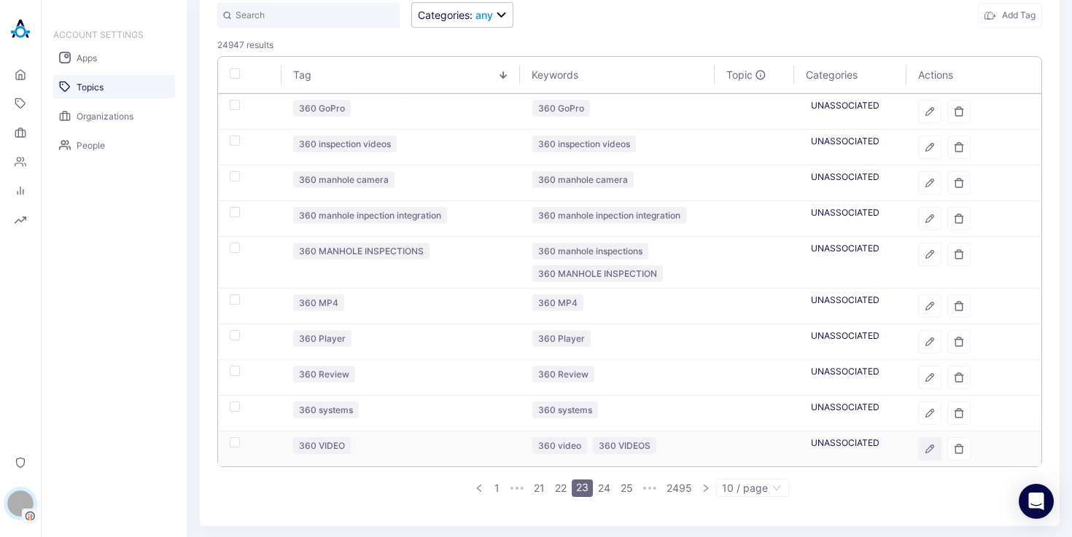
click at [925, 448] on icon "button" at bounding box center [929, 449] width 8 height 8
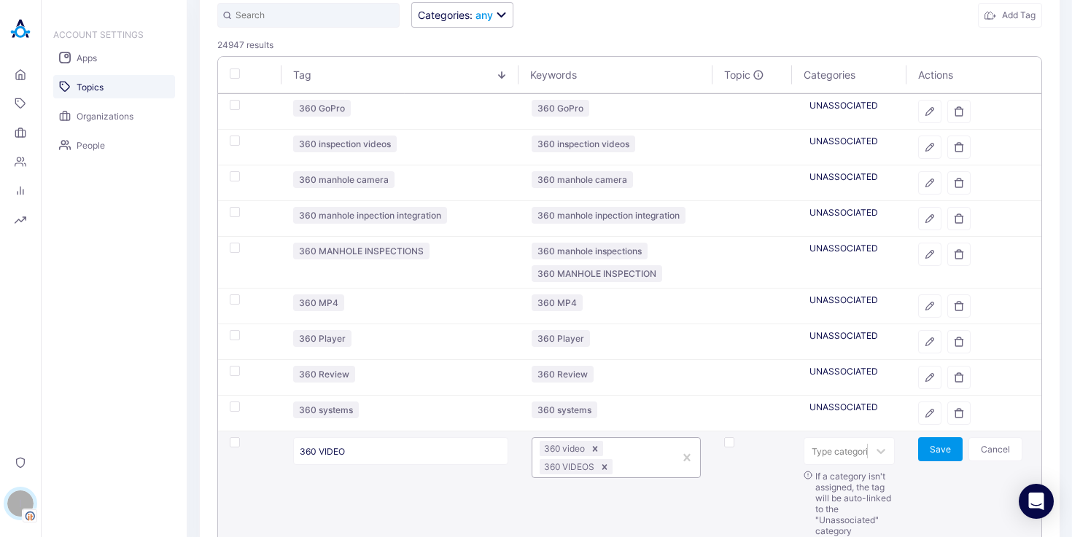
click at [623, 464] on div at bounding box center [641, 467] width 52 height 14
type input "360VIDEO"
click at [918, 448] on button "Save" at bounding box center [940, 449] width 44 height 24
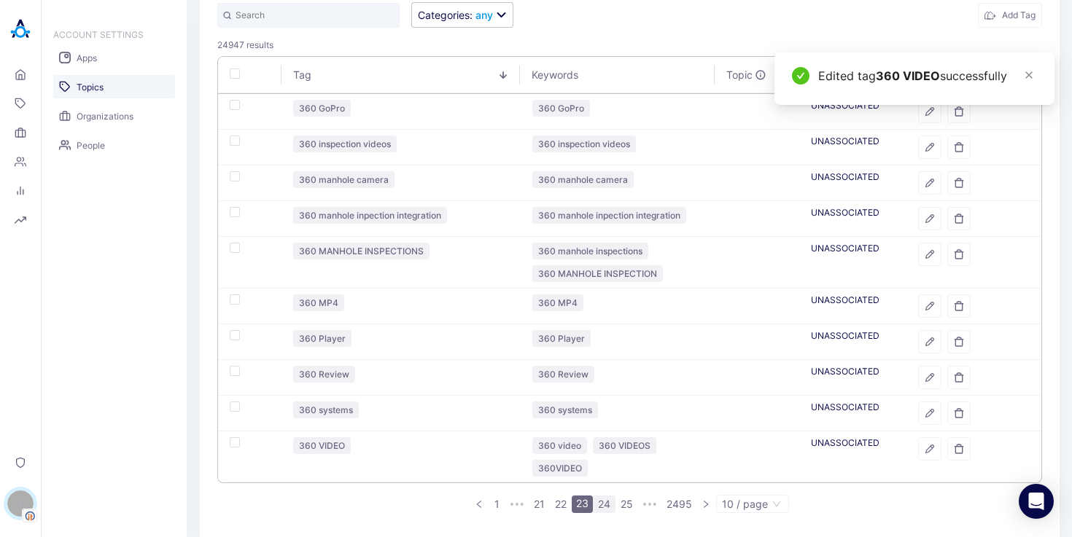
click at [597, 507] on link "24" at bounding box center [603, 504] width 21 height 16
